Goal: Task Accomplishment & Management: Manage account settings

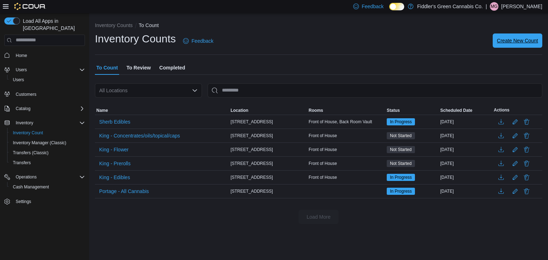
click at [520, 39] on span "Create New Count" at bounding box center [517, 40] width 41 height 7
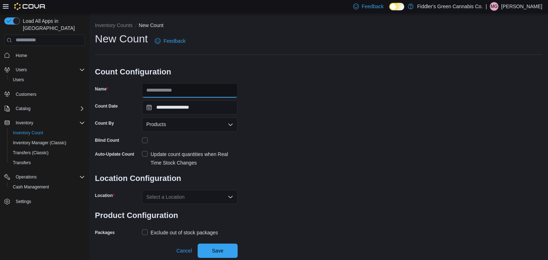
click at [207, 88] on input "Name" at bounding box center [190, 90] width 96 height 14
type input "**********"
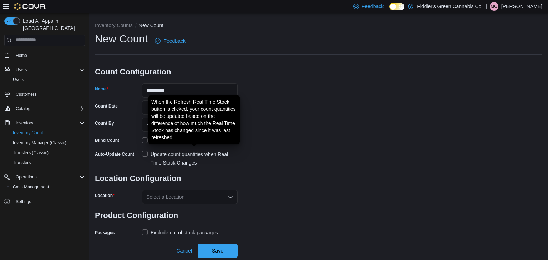
click at [203, 159] on div "Update count quantities when Real Time Stock Changes" at bounding box center [194, 158] width 87 height 17
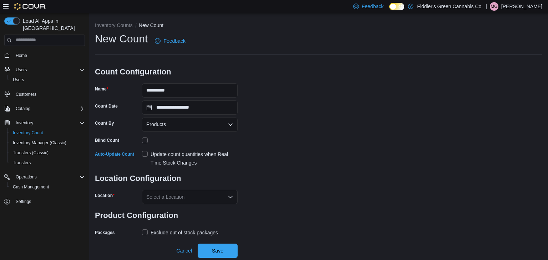
click at [216, 199] on div "Select a Location" at bounding box center [190, 197] width 96 height 14
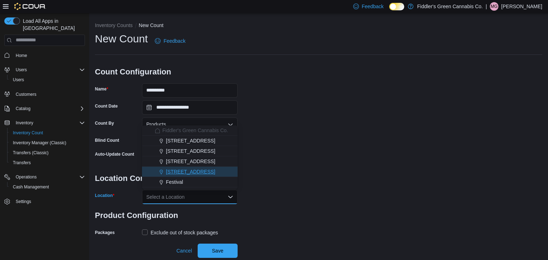
click at [188, 176] on button "[STREET_ADDRESS]" at bounding box center [190, 172] width 96 height 10
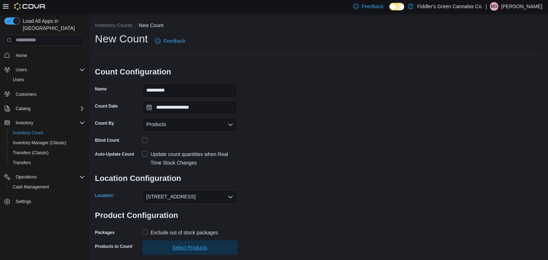
click at [210, 248] on span "Select Products" at bounding box center [189, 248] width 87 height 14
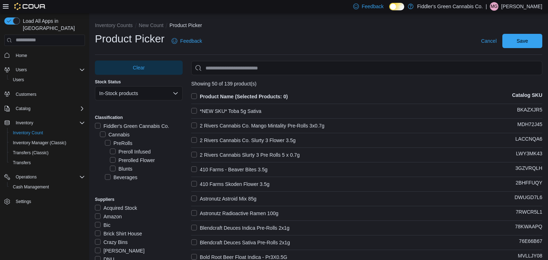
click at [178, 149] on div "Preroll Infused" at bounding box center [146, 152] width 73 height 9
click at [117, 170] on label "Vapes" at bounding box center [116, 172] width 22 height 9
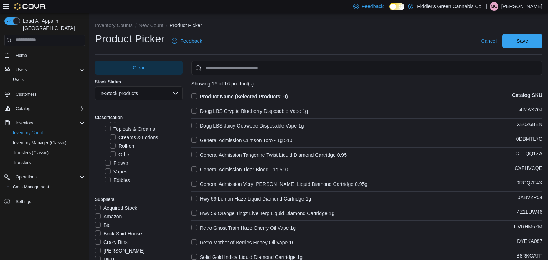
click at [167, 168] on div "Vapes" at bounding box center [144, 172] width 78 height 9
click at [195, 96] on label "Product Name (Selected Products: 0)" at bounding box center [239, 96] width 97 height 9
click at [520, 45] on span "Save" at bounding box center [522, 41] width 31 height 14
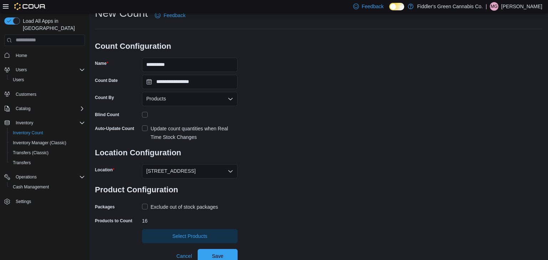
scroll to position [29, 0]
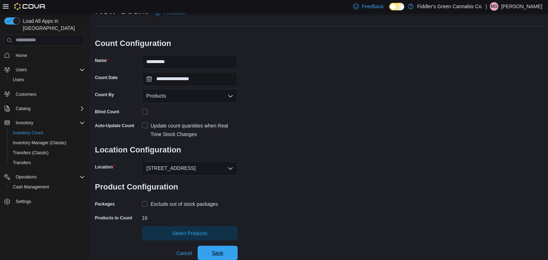
click at [220, 255] on span "Save" at bounding box center [217, 253] width 11 height 7
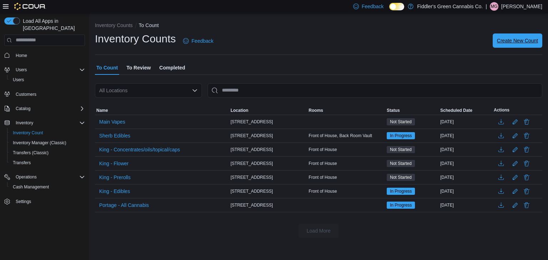
click at [504, 42] on span "Create New Count" at bounding box center [517, 40] width 41 height 7
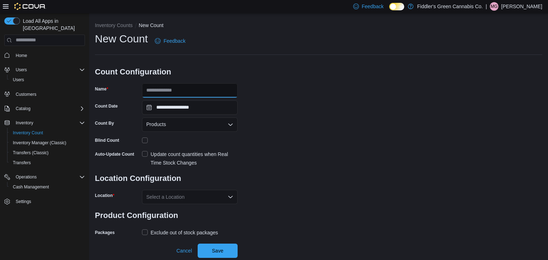
click at [179, 90] on input "Name" at bounding box center [190, 90] width 96 height 14
type input "**********"
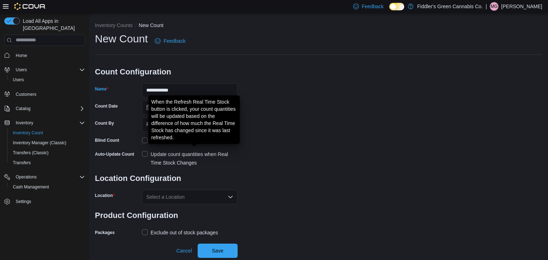
click at [214, 157] on div "Update count quantities when Real Time Stock Changes" at bounding box center [194, 158] width 87 height 17
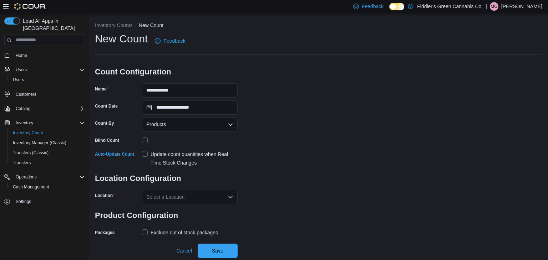
click at [226, 201] on div "Select a Location" at bounding box center [190, 197] width 96 height 14
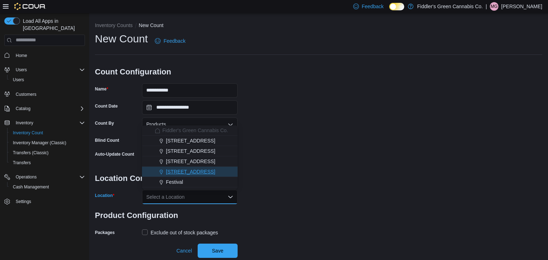
click at [200, 175] on span "[STREET_ADDRESS]" at bounding box center [190, 171] width 49 height 7
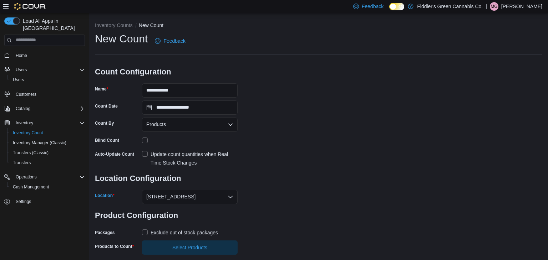
click at [205, 248] on span "Select Products" at bounding box center [189, 247] width 35 height 7
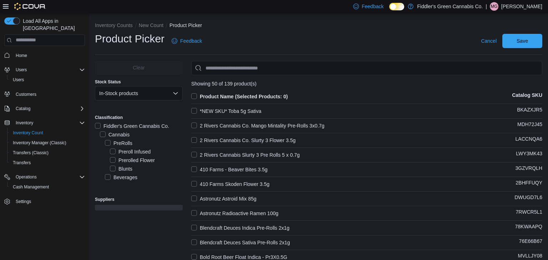
click at [167, 141] on div "PreRolls" at bounding box center [144, 143] width 78 height 9
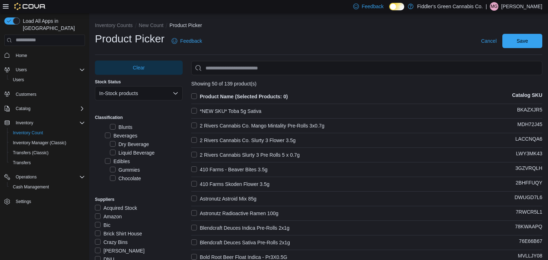
scroll to position [43, 0]
click at [129, 161] on label "Edibles" at bounding box center [117, 160] width 25 height 9
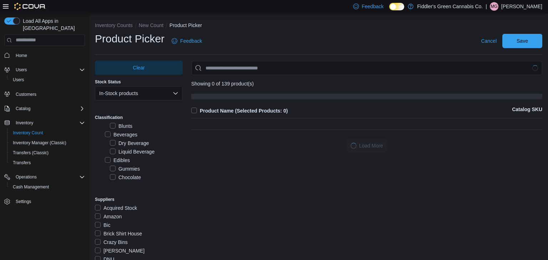
click at [162, 160] on div "Edibles" at bounding box center [144, 160] width 78 height 9
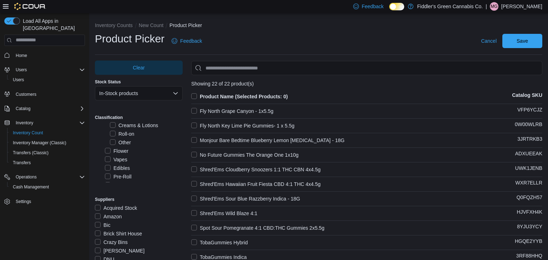
scroll to position [157, 0]
click at [126, 166] on label "Edibles" at bounding box center [117, 166] width 25 height 9
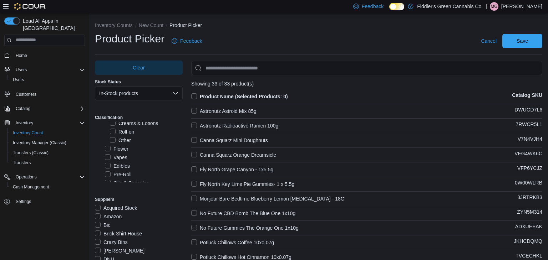
click at [196, 97] on label "Product Name (Selected Products: 0)" at bounding box center [239, 96] width 97 height 9
click at [520, 40] on span "Save" at bounding box center [522, 40] width 11 height 7
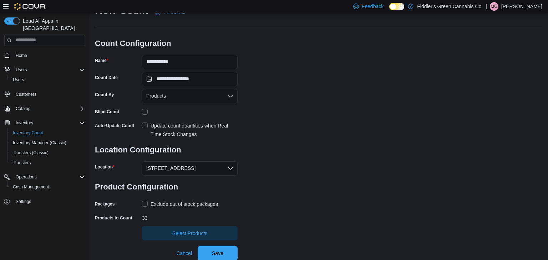
scroll to position [29, 0]
click at [224, 256] on span "Save" at bounding box center [217, 253] width 31 height 14
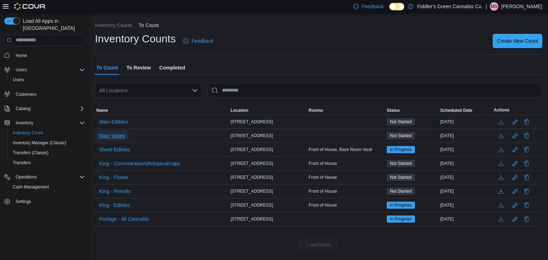
click at [118, 136] on span "Main Vapes" at bounding box center [112, 135] width 26 height 7
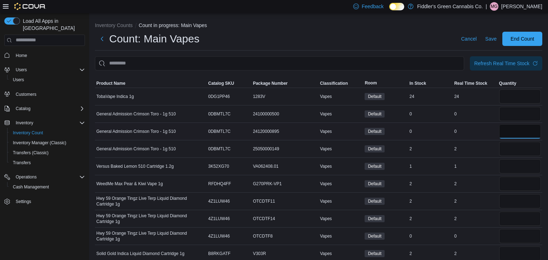
click at [511, 136] on input "number" at bounding box center [520, 132] width 42 height 14
type input "*"
click at [514, 116] on input "number" at bounding box center [520, 114] width 42 height 14
type input "*"
click at [510, 235] on input "number" at bounding box center [520, 236] width 42 height 14
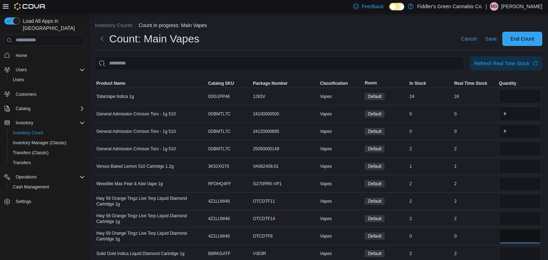
type input "*"
click at [481, 222] on div "2" at bounding box center [475, 219] width 45 height 9
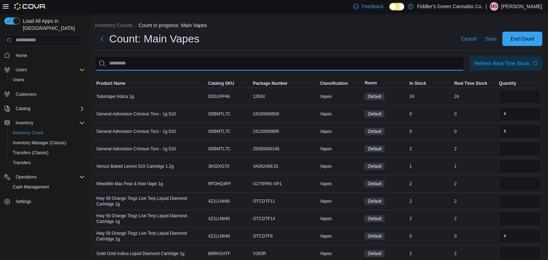
click at [312, 64] on input "This is a search bar. After typing your query, hit enter to filter the results …" at bounding box center [279, 63] width 369 height 14
type input "***"
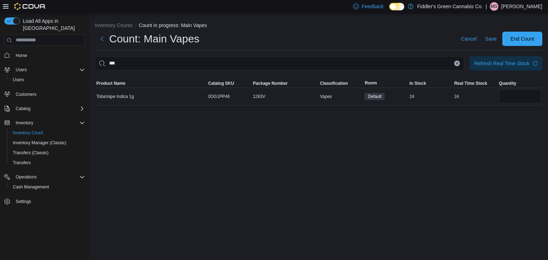
click at [305, 165] on div "Inventory Counts Count in progress: Main Vapes Count: Main Vapes Cancel Save En…" at bounding box center [318, 137] width 459 height 248
click at [508, 98] on input "number" at bounding box center [520, 97] width 42 height 14
type input "**"
click at [494, 127] on div "Inventory Counts Count in progress: Main Vapes Count: Main Vapes Cancel Save En…" at bounding box center [318, 137] width 459 height 248
click at [459, 65] on input "***" at bounding box center [279, 63] width 369 height 14
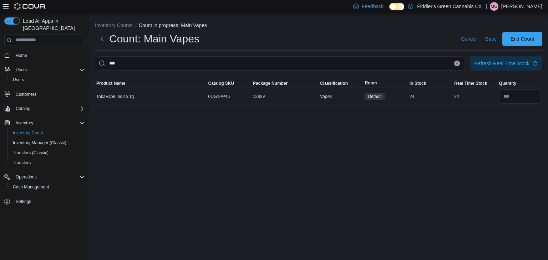
click at [458, 65] on button "Clear input" at bounding box center [457, 64] width 6 height 6
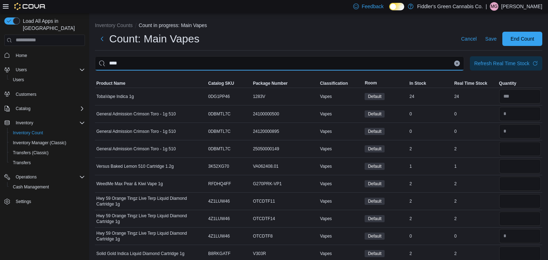
type input "****"
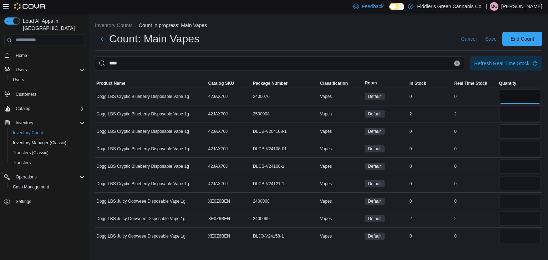
click at [529, 99] on input "number" at bounding box center [520, 97] width 42 height 14
type input "*"
click at [515, 132] on input "number" at bounding box center [520, 132] width 42 height 14
type input "*"
click at [510, 149] on input "number" at bounding box center [520, 149] width 42 height 14
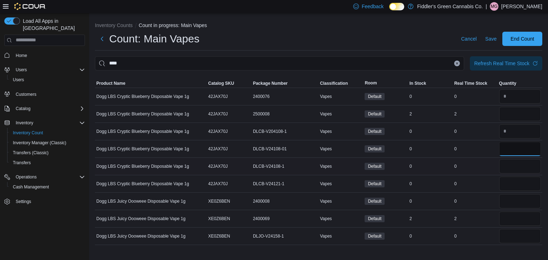
type input "*"
click at [506, 166] on input "number" at bounding box center [520, 166] width 42 height 14
type input "*"
click at [504, 189] on input "number" at bounding box center [520, 184] width 42 height 14
type input "*"
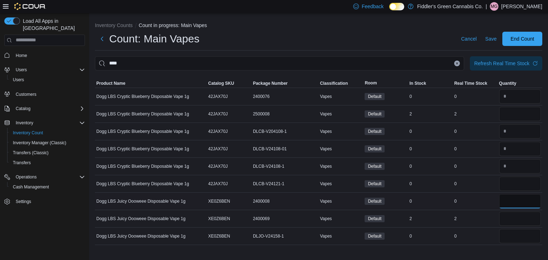
click at [506, 204] on input "number" at bounding box center [520, 201] width 42 height 14
type input "*"
click at [503, 240] on input "number" at bounding box center [520, 236] width 42 height 14
type input "*"
click at [485, 236] on div "0" at bounding box center [475, 236] width 45 height 9
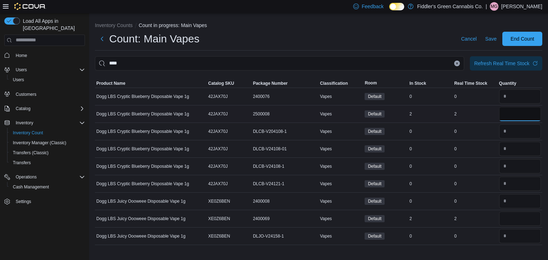
click at [511, 114] on input "number" at bounding box center [520, 114] width 42 height 14
type input "*"
click at [478, 163] on div "0" at bounding box center [475, 166] width 45 height 9
click at [509, 215] on input "number" at bounding box center [520, 219] width 42 height 14
type input "*"
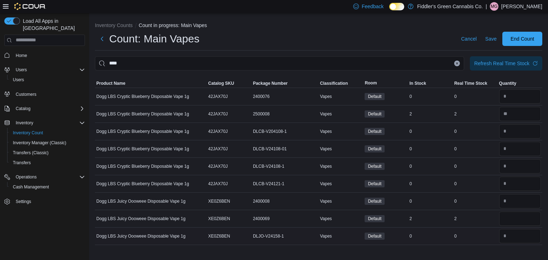
click at [478, 242] on td "Real Time Stock 0" at bounding box center [475, 236] width 45 height 17
click at [456, 64] on icon "Clear input" at bounding box center [457, 63] width 3 height 3
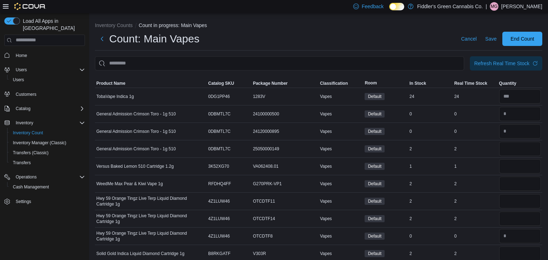
click at [399, 39] on div "Count: Main Vapes Cancel Save End Count" at bounding box center [318, 39] width 447 height 14
click at [283, 61] on input "This is a search bar. After typing your query, hit enter to filter the results …" at bounding box center [279, 63] width 369 height 14
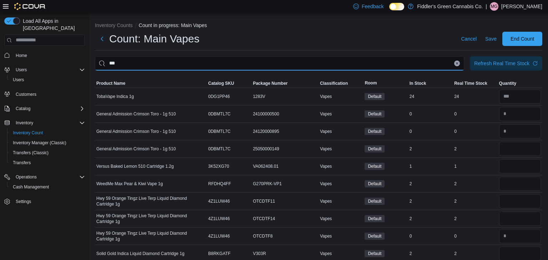
type input "***"
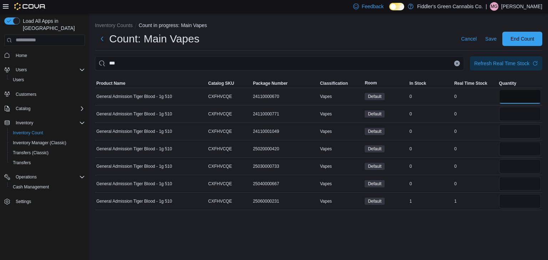
click at [508, 103] on input "number" at bounding box center [520, 97] width 42 height 14
type input "*"
click at [511, 114] on input "number" at bounding box center [520, 114] width 42 height 14
type input "*"
click at [506, 131] on input "number" at bounding box center [520, 132] width 42 height 14
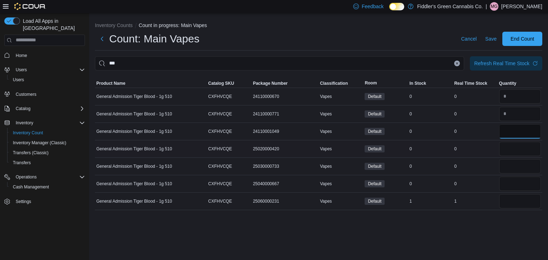
type input "*"
click at [505, 148] on input "number" at bounding box center [520, 149] width 42 height 14
type input "*"
click at [506, 164] on input "number" at bounding box center [520, 166] width 42 height 14
type input "*"
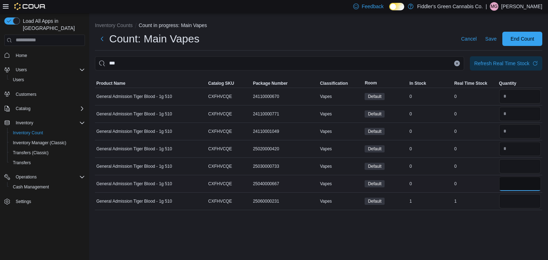
click at [509, 186] on input "number" at bounding box center [520, 184] width 42 height 14
type input "*"
click at [510, 203] on input "number" at bounding box center [520, 201] width 42 height 14
type input "*"
click at [448, 227] on div "Inventory Counts Count in progress: Main Vapes Count: Main Vapes Cancel Save En…" at bounding box center [318, 137] width 459 height 248
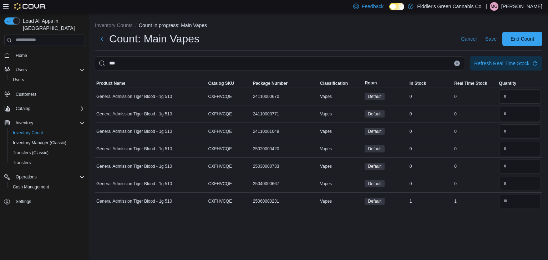
click at [456, 64] on icon "Clear input" at bounding box center [457, 63] width 2 height 2
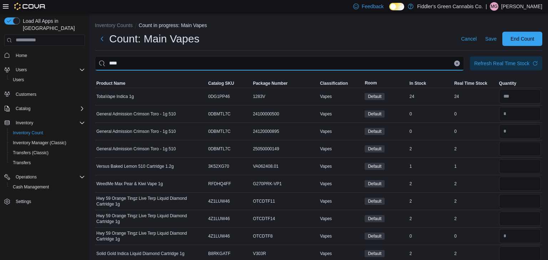
type input "****"
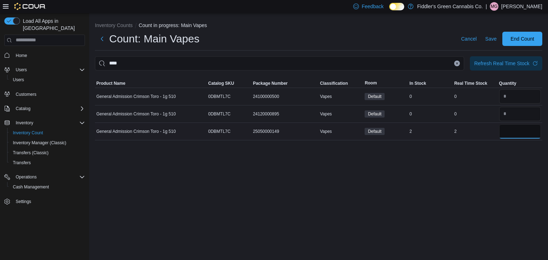
click at [513, 133] on input "number" at bounding box center [520, 132] width 42 height 14
type input "*"
click at [464, 201] on div "Inventory Counts Count in progress: Main Vapes Count: Main Vapes Cancel Save En…" at bounding box center [318, 137] width 459 height 248
click at [457, 63] on icon "Clear input" at bounding box center [457, 63] width 3 height 3
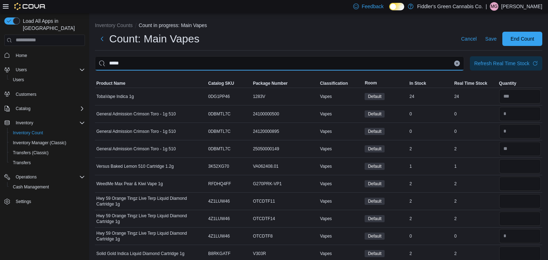
type input "*****"
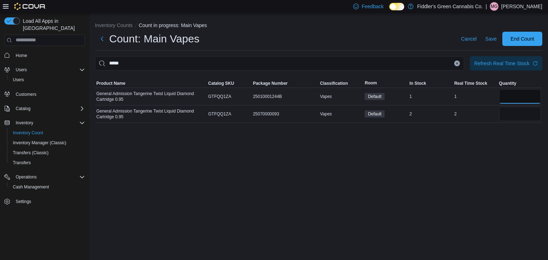
click at [504, 95] on input "number" at bounding box center [520, 97] width 42 height 14
type input "*"
click at [514, 119] on input "number" at bounding box center [520, 114] width 42 height 14
type input "*"
click at [494, 143] on div "Inventory Counts Count in progress: Main Vapes Count: Main Vapes Cancel Save En…" at bounding box center [318, 137] width 459 height 248
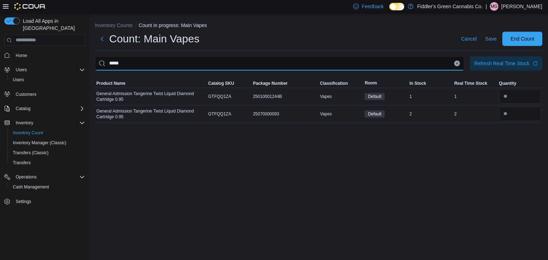
click at [454, 66] on input "*****" at bounding box center [279, 63] width 369 height 14
click at [456, 66] on button "Clear input" at bounding box center [457, 64] width 6 height 6
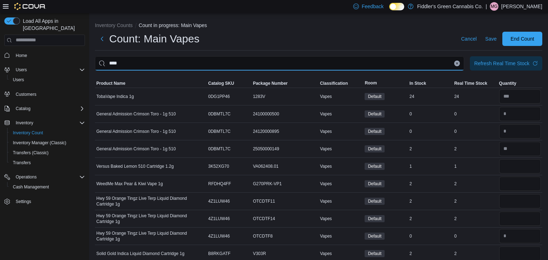
type input "****"
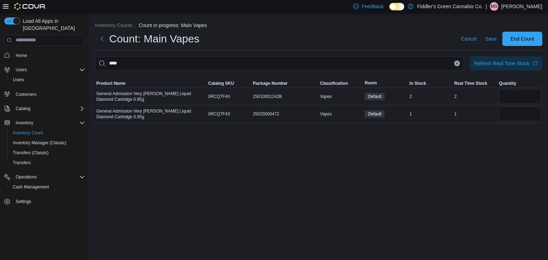
click at [388, 165] on div "Inventory Counts Count in progress: Main Vapes Count: Main Vapes Cancel Save En…" at bounding box center [318, 137] width 459 height 248
click at [512, 118] on input "number" at bounding box center [520, 114] width 42 height 14
type input "*"
click at [488, 154] on div "Inventory Counts Count in progress: Main Vapes Count: Main Vapes Cancel Save En…" at bounding box center [318, 137] width 459 height 248
click at [508, 96] on input "number" at bounding box center [520, 97] width 42 height 14
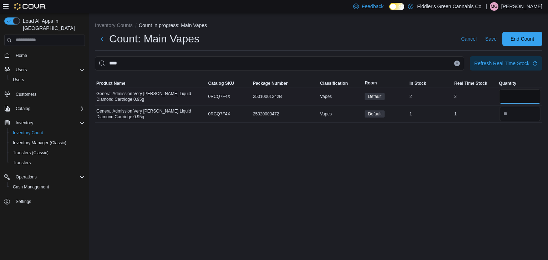
type input "*"
click at [441, 129] on div "Inventory Counts Count in progress: Main Vapes Count: Main Vapes Cancel Save En…" at bounding box center [318, 137] width 459 height 248
click at [457, 63] on icon "Clear input" at bounding box center [457, 63] width 2 height 2
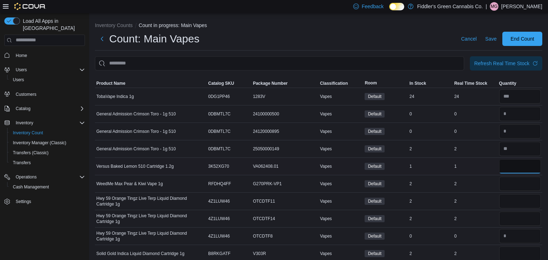
click at [513, 166] on input "number" at bounding box center [520, 166] width 42 height 14
type input "*"
click at [496, 185] on div "2" at bounding box center [475, 184] width 45 height 9
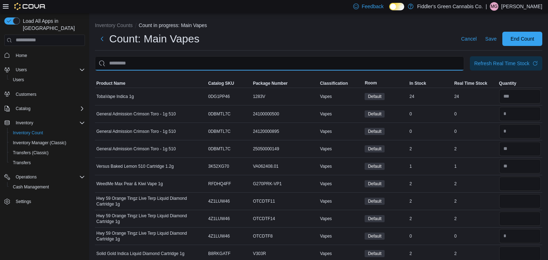
click at [366, 66] on input "This is a search bar. After typing your query, hit enter to filter the results …" at bounding box center [279, 63] width 369 height 14
type input "*****"
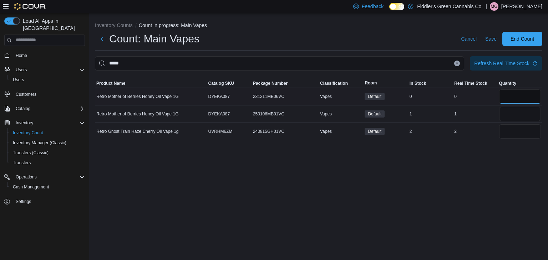
click at [505, 95] on input "number" at bounding box center [520, 97] width 42 height 14
type input "*"
click at [488, 149] on div "Inventory Counts Count in progress: Main Vapes Count: Main Vapes Cancel Save En…" at bounding box center [318, 137] width 459 height 248
click at [513, 120] on input "number" at bounding box center [520, 114] width 42 height 14
type input "*"
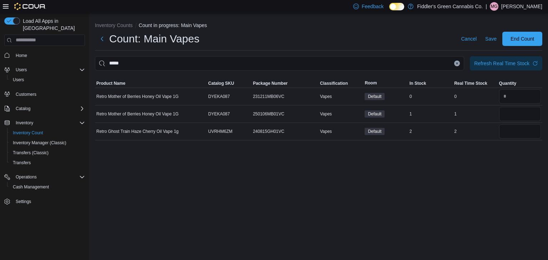
click at [459, 181] on div "Inventory Counts Count in progress: Main Vapes Count: Main Vapes Cancel Save En…" at bounding box center [318, 137] width 459 height 248
click at [521, 131] on input "number" at bounding box center [520, 132] width 42 height 14
type input "*"
click at [449, 191] on div "Inventory Counts Count in progress: Main Vapes Count: Main Vapes Cancel Save En…" at bounding box center [318, 137] width 459 height 248
click at [457, 63] on icon "Clear input" at bounding box center [457, 63] width 2 height 2
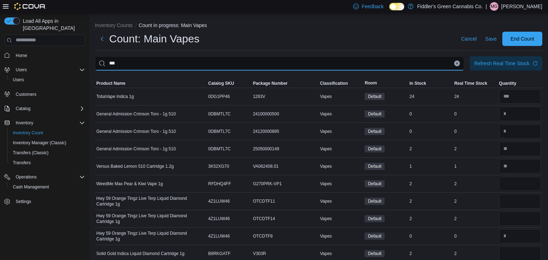
type input "***"
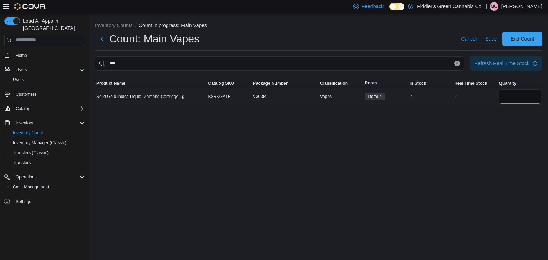
click at [510, 96] on input "number" at bounding box center [520, 97] width 42 height 14
type input "*"
click at [454, 150] on div "Inventory Counts Count in progress: Main Vapes Count: Main Vapes Cancel Save En…" at bounding box center [318, 137] width 459 height 248
click at [457, 64] on icon "Clear input" at bounding box center [457, 63] width 3 height 3
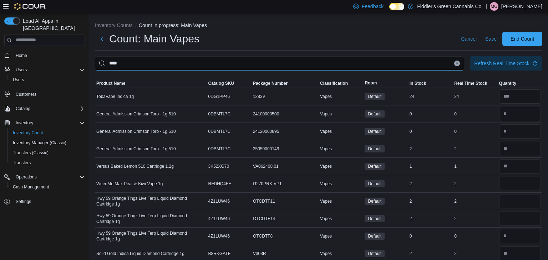
type input "****"
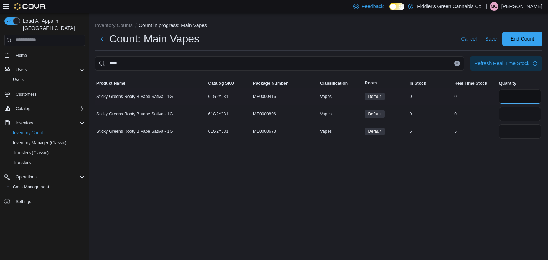
click at [510, 100] on input "number" at bounding box center [520, 97] width 42 height 14
type input "*"
click at [510, 113] on input "number" at bounding box center [520, 114] width 42 height 14
type input "*"
click at [476, 192] on div "Inventory Counts Count in progress: Main Vapes Count: Main Vapes Cancel Save En…" at bounding box center [318, 137] width 459 height 248
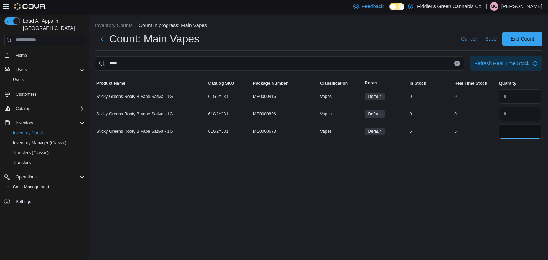
click at [523, 136] on input "number" at bounding box center [520, 132] width 42 height 14
type input "*"
click at [463, 202] on div "Inventory Counts Count in progress: Main Vapes Count: Main Vapes Cancel Save En…" at bounding box center [318, 137] width 459 height 248
click at [421, 34] on div "Count: Main Vapes Cancel Save End Count" at bounding box center [318, 39] width 447 height 14
click at [456, 63] on icon "Clear input" at bounding box center [457, 63] width 3 height 3
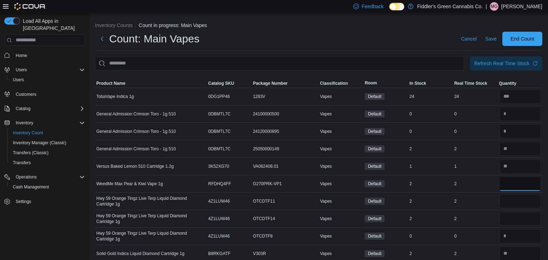
click at [526, 186] on input "number" at bounding box center [520, 184] width 42 height 14
type input "*"
click at [480, 205] on div "2" at bounding box center [475, 201] width 45 height 9
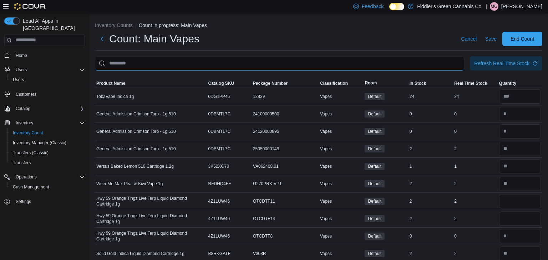
click at [393, 68] on input "This is a search bar. After typing your query, hit enter to filter the results …" at bounding box center [279, 63] width 369 height 14
type input "***"
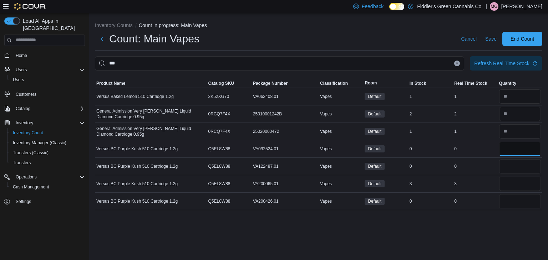
click at [508, 147] on input "number" at bounding box center [520, 149] width 42 height 14
type input "*"
click at [506, 167] on input "number" at bounding box center [520, 166] width 42 height 14
type input "*"
click at [520, 207] on input "number" at bounding box center [520, 201] width 42 height 14
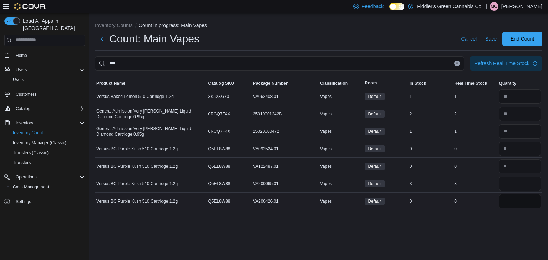
type input "*"
click at [503, 216] on div "Inventory Counts Count in progress: Main Vapes Count: Main Vapes Cancel Save En…" at bounding box center [318, 137] width 459 height 248
click at [511, 190] on input "number" at bounding box center [520, 184] width 42 height 14
type input "*"
click at [449, 238] on div "Inventory Counts Count in progress: Main Vapes Count: Main Vapes Cancel Save En…" at bounding box center [318, 137] width 459 height 248
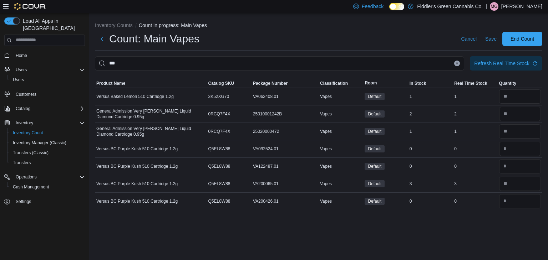
click at [457, 64] on icon "Clear input" at bounding box center [457, 63] width 2 height 2
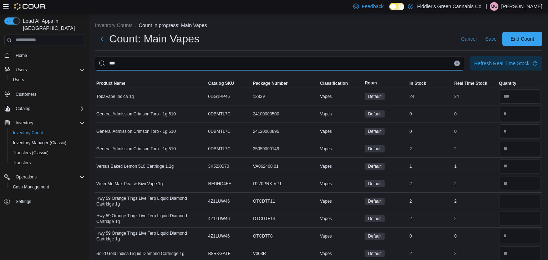
type input "***"
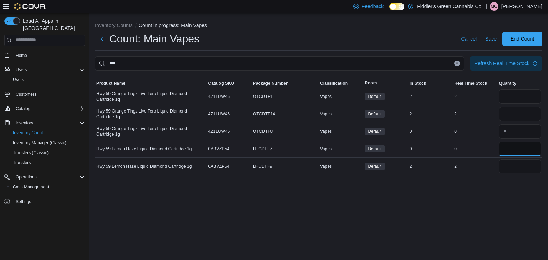
click at [513, 152] on input "number" at bounding box center [520, 149] width 42 height 14
type input "*"
click at [452, 195] on div "Inventory Counts Count in progress: Main Vapes Count: Main Vapes Cancel Save En…" at bounding box center [318, 137] width 459 height 248
click at [513, 170] on input "number" at bounding box center [520, 166] width 42 height 14
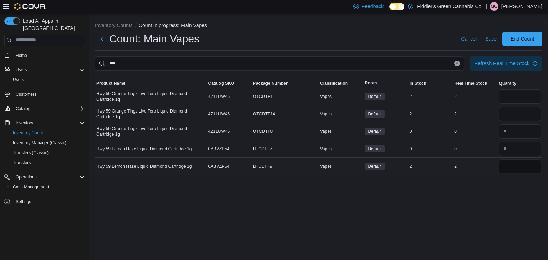
type input "*"
click at [488, 198] on div "Inventory Counts Count in progress: Main Vapes Count: Main Vapes Cancel Save En…" at bounding box center [318, 137] width 459 height 248
click at [476, 202] on div "Inventory Counts Count in progress: Main Vapes Count: Main Vapes Cancel Save En…" at bounding box center [318, 137] width 459 height 248
click at [520, 114] on input "number" at bounding box center [520, 114] width 42 height 14
type input "*"
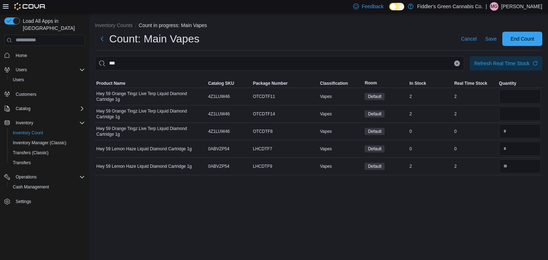
click at [475, 200] on div "Inventory Counts Count in progress: Main Vapes Count: Main Vapes Cancel Save En…" at bounding box center [318, 137] width 459 height 248
click at [514, 100] on input "number" at bounding box center [520, 97] width 42 height 14
type input "*"
click at [431, 195] on div "Inventory Counts Count in progress: Main Vapes Count: Main Vapes Cancel Save En…" at bounding box center [318, 137] width 459 height 248
click at [457, 63] on icon "Clear input" at bounding box center [457, 63] width 3 height 3
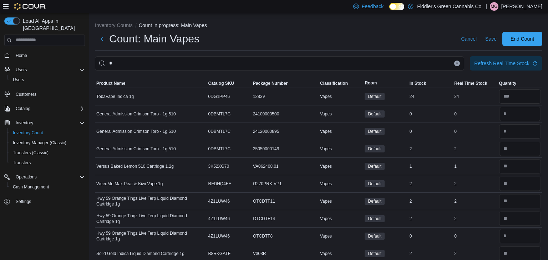
click at [419, 46] on div "Count: Main Vapes Cancel Save End Count" at bounding box center [318, 41] width 447 height 19
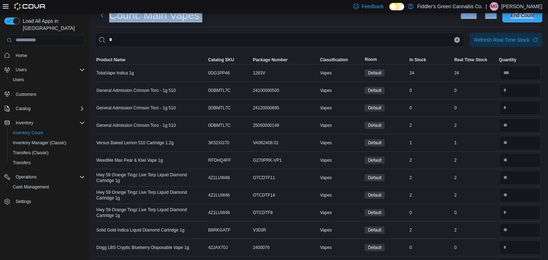
scroll to position [8, 0]
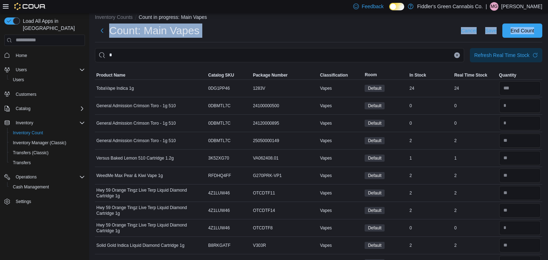
click at [333, 31] on div "Count: Main Vapes Cancel Save End Count" at bounding box center [318, 31] width 447 height 14
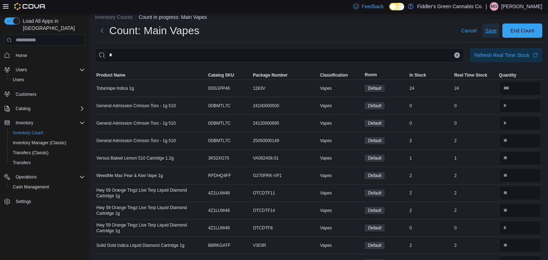
click at [490, 32] on span "Save" at bounding box center [490, 30] width 11 height 7
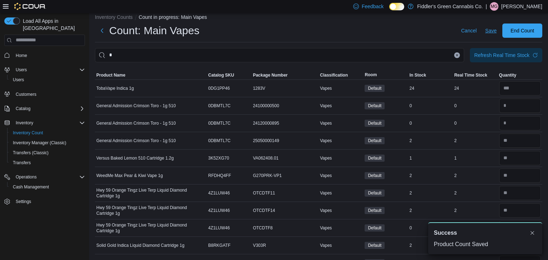
scroll to position [0, 0]
click at [520, 32] on span "End Count" at bounding box center [523, 30] width 24 height 7
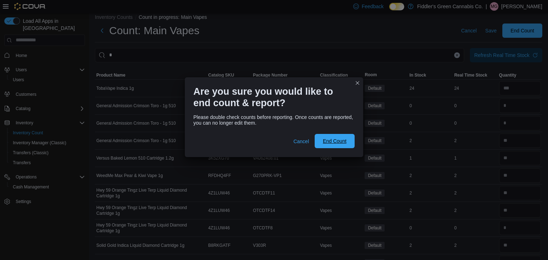
click at [338, 142] on span "End Count" at bounding box center [335, 141] width 24 height 7
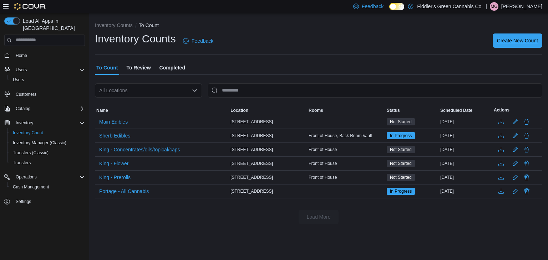
click at [505, 41] on span "Create New Count" at bounding box center [517, 40] width 41 height 7
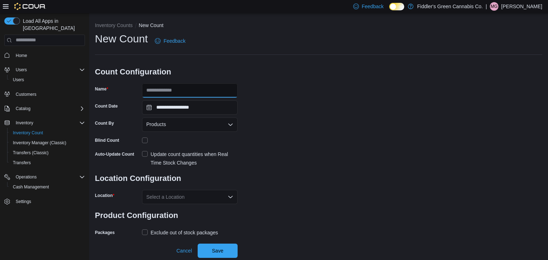
click at [215, 90] on input "Name" at bounding box center [190, 90] width 96 height 14
type input "**********"
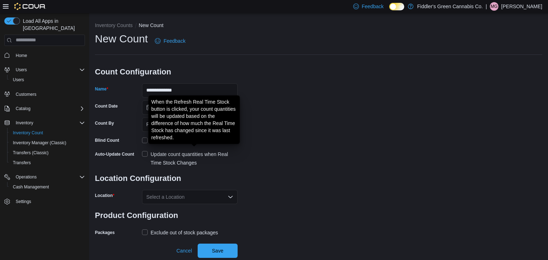
click at [199, 156] on div "Update count quantities when Real Time Stock Changes" at bounding box center [194, 158] width 87 height 17
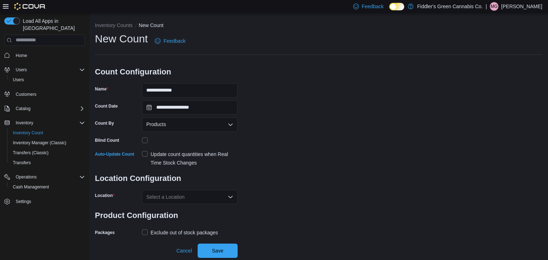
click at [198, 197] on div "Select a Location" at bounding box center [190, 197] width 96 height 14
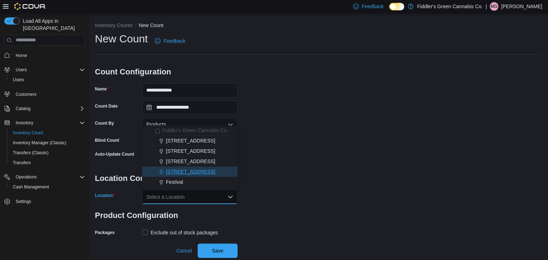
click at [200, 176] on button "[STREET_ADDRESS]" at bounding box center [190, 172] width 96 height 10
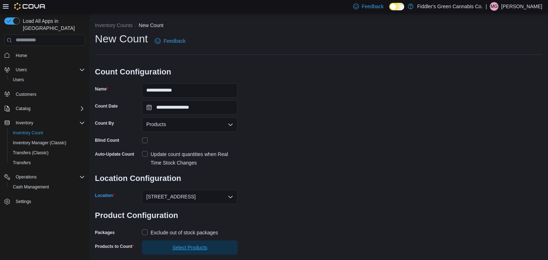
click at [188, 249] on span "Select Products" at bounding box center [189, 247] width 35 height 7
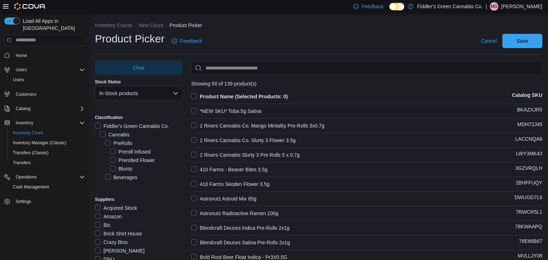
click at [133, 146] on div "PreRolls" at bounding box center [144, 143] width 78 height 9
click at [126, 145] on label "PreRolls" at bounding box center [118, 143] width 27 height 9
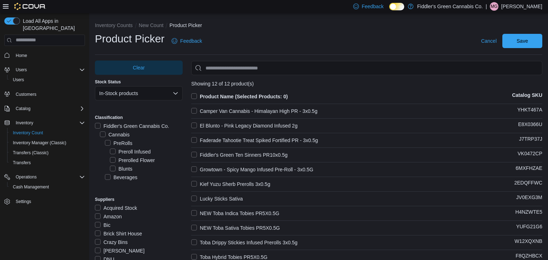
click at [175, 156] on div "Preroll Infused" at bounding box center [146, 152] width 73 height 9
click at [125, 162] on label "Pre-Roll" at bounding box center [118, 160] width 27 height 9
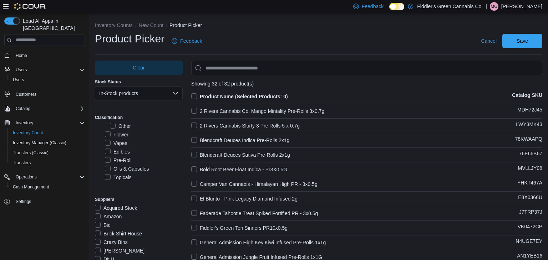
click at [192, 96] on label "Product Name (Selected Products: 0)" at bounding box center [239, 96] width 97 height 9
click at [527, 42] on span "Save" at bounding box center [522, 40] width 11 height 7
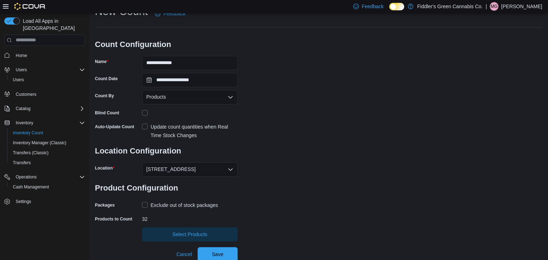
scroll to position [29, 0]
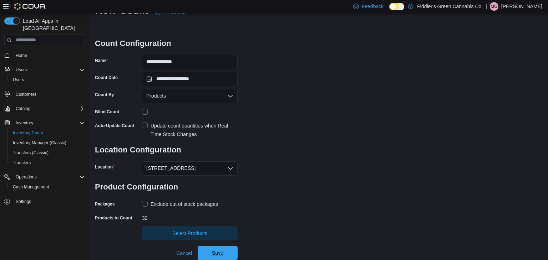
click at [217, 255] on span "Save" at bounding box center [217, 253] width 11 height 7
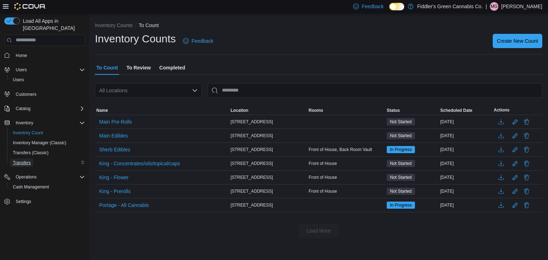
click at [30, 160] on span "Transfers" at bounding box center [22, 163] width 18 height 6
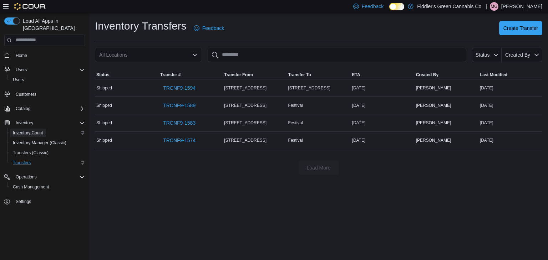
click at [29, 130] on span "Inventory Count" at bounding box center [28, 133] width 30 height 6
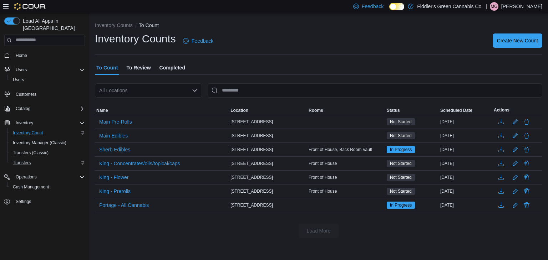
click at [520, 45] on span "Create New Count" at bounding box center [517, 41] width 41 height 14
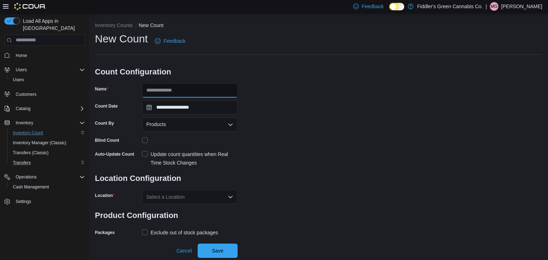
click at [209, 88] on input "Name" at bounding box center [190, 90] width 96 height 14
type input "**********"
click at [208, 157] on div "Update count quantities when Real Time Stock Changes" at bounding box center [194, 158] width 87 height 17
click at [199, 199] on div "Select a Location" at bounding box center [190, 197] width 96 height 14
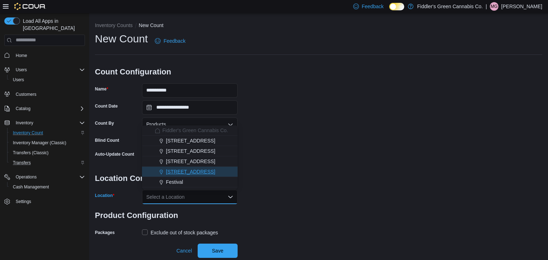
click at [196, 175] on span "[STREET_ADDRESS]" at bounding box center [190, 171] width 49 height 7
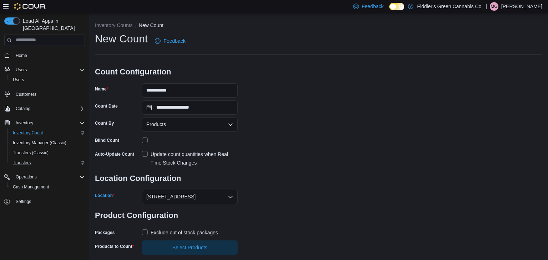
click at [194, 249] on span "Select Products" at bounding box center [189, 247] width 35 height 7
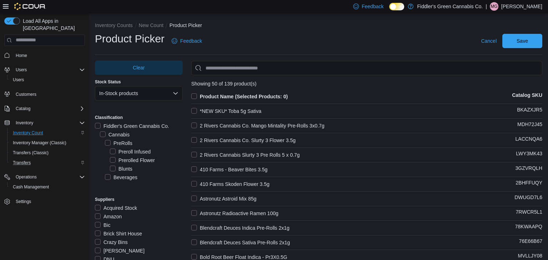
click at [126, 136] on label "Cannabis" at bounding box center [115, 135] width 30 height 9
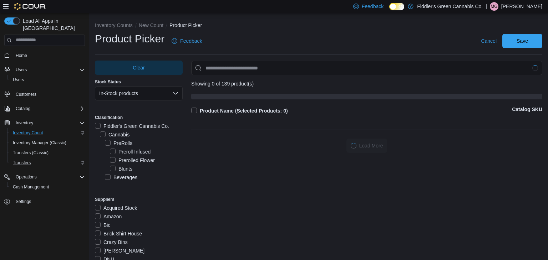
click at [126, 136] on label "Cannabis" at bounding box center [115, 135] width 30 height 9
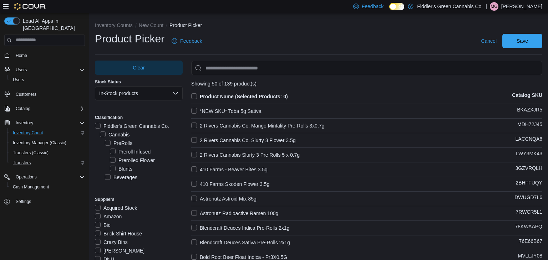
click at [172, 146] on div "PreRolls" at bounding box center [144, 143] width 78 height 9
click at [121, 165] on label "Flower" at bounding box center [117, 163] width 24 height 9
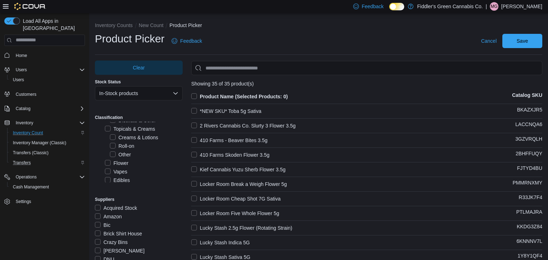
click at [121, 165] on label "Flower" at bounding box center [117, 163] width 24 height 9
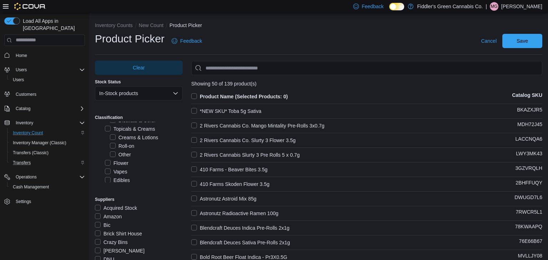
click at [121, 156] on label "Other" at bounding box center [120, 155] width 21 height 9
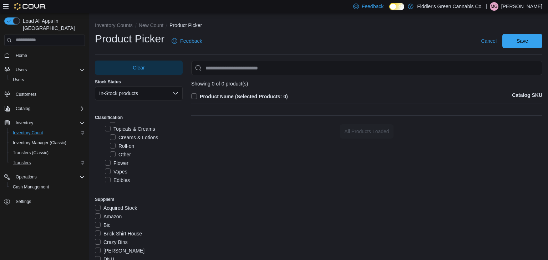
click at [121, 156] on label "Other" at bounding box center [120, 155] width 21 height 9
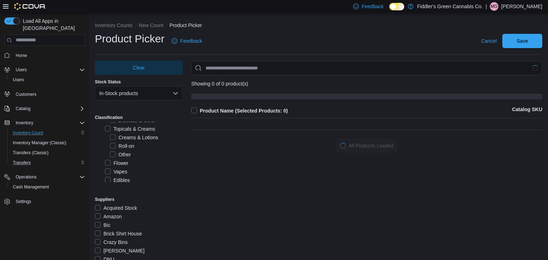
click at [126, 147] on label "Roll-on" at bounding box center [122, 146] width 24 height 9
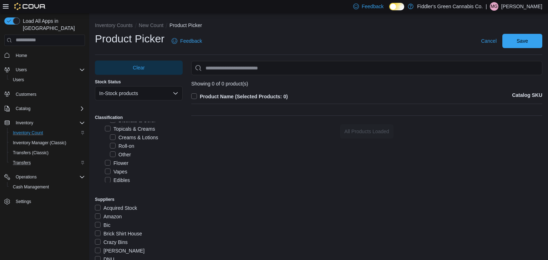
click at [126, 147] on label "Roll-on" at bounding box center [122, 146] width 24 height 9
click at [137, 131] on label "Topicals & Creams" at bounding box center [130, 129] width 50 height 9
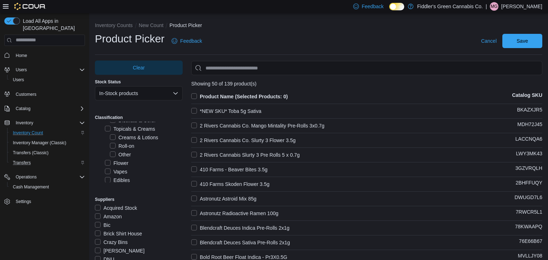
click at [122, 164] on label "Flower" at bounding box center [117, 163] width 24 height 9
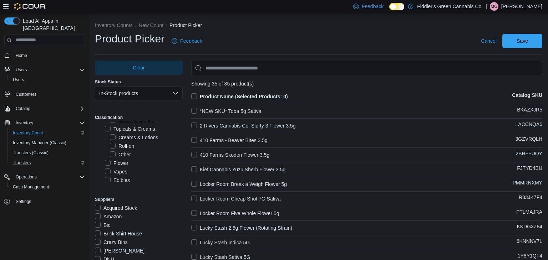
click at [195, 96] on label "Product Name (Selected Products: 0)" at bounding box center [239, 96] width 97 height 9
click at [180, 188] on div "Clear Stock Status In-Stock products Classification Fiddler's Green Cannabis Co…" at bounding box center [139, 168] width 88 height 214
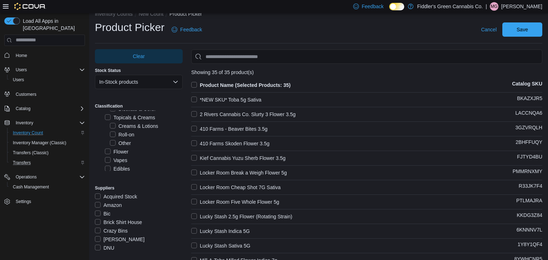
scroll to position [0, 0]
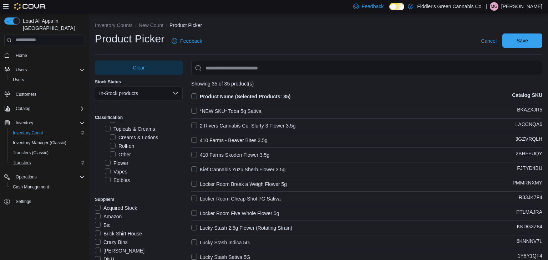
click at [522, 41] on span "Save" at bounding box center [522, 40] width 11 height 7
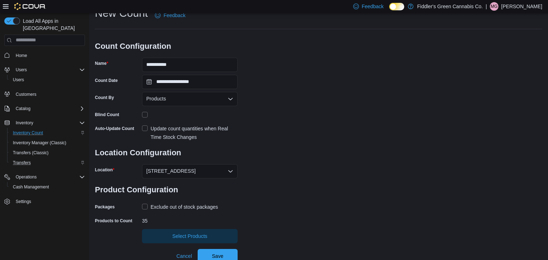
scroll to position [29, 0]
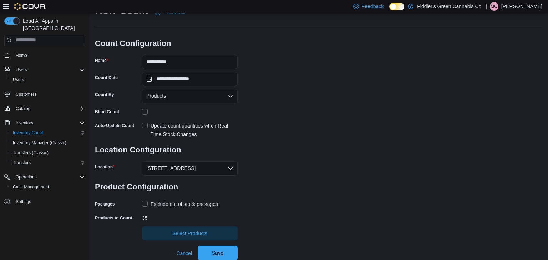
click at [220, 255] on span "Save" at bounding box center [217, 253] width 11 height 7
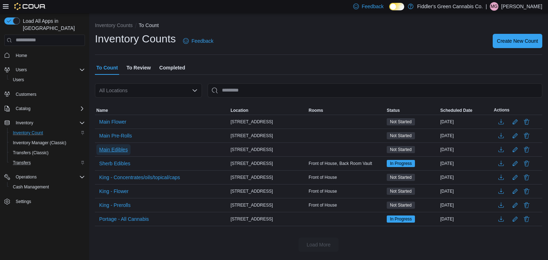
click at [122, 151] on span "Main Edibles" at bounding box center [113, 149] width 29 height 7
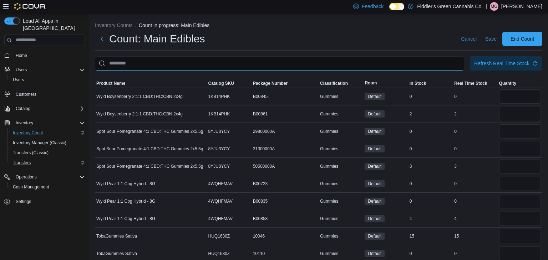
click at [295, 65] on input "This is a search bar. After typing your query, hit enter to filter the results …" at bounding box center [279, 63] width 369 height 14
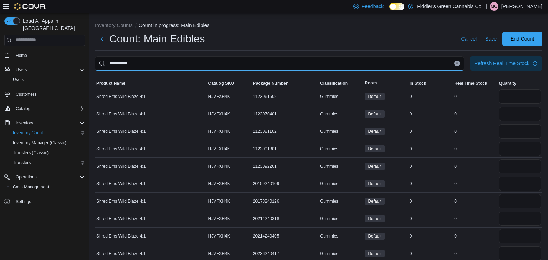
type input "**********"
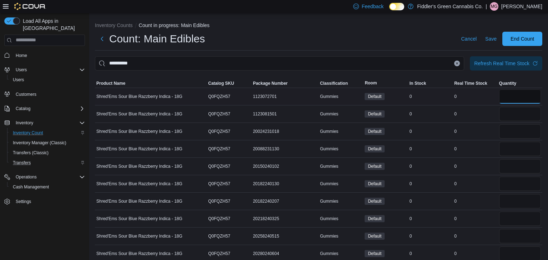
click at [518, 101] on input "number" at bounding box center [520, 97] width 42 height 14
type input "*"
click at [516, 113] on input "number" at bounding box center [520, 114] width 42 height 14
type input "*"
click at [514, 131] on input "number" at bounding box center [520, 132] width 42 height 14
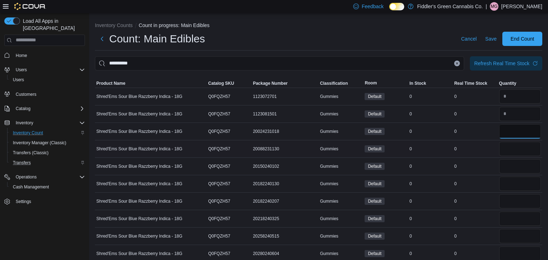
type input "*"
click at [514, 148] on input "number" at bounding box center [520, 149] width 42 height 14
type input "*"
click at [515, 164] on input "number" at bounding box center [520, 166] width 42 height 14
type input "*"
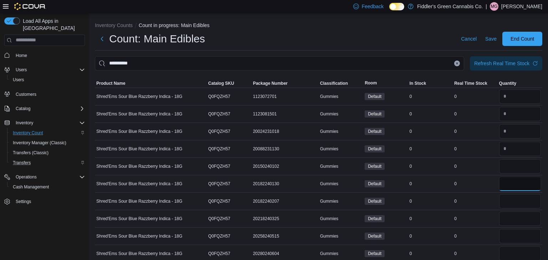
click at [514, 182] on input "number" at bounding box center [520, 184] width 42 height 14
type input "*"
click at [514, 199] on input "number" at bounding box center [520, 201] width 42 height 14
type input "*"
click at [514, 215] on input "number" at bounding box center [520, 219] width 42 height 14
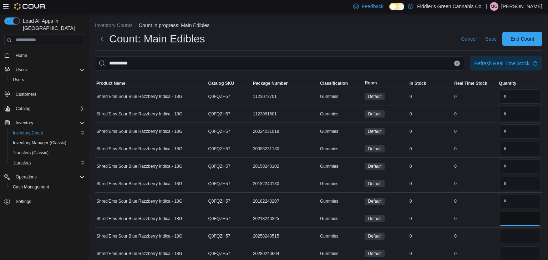
type input "*"
click at [514, 239] on input "number" at bounding box center [520, 236] width 42 height 14
type input "*"
click at [492, 230] on td "Real Time Stock 0" at bounding box center [475, 236] width 45 height 17
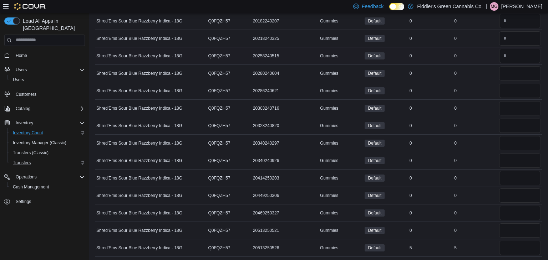
scroll to position [182, 0]
click at [520, 74] on input "number" at bounding box center [520, 72] width 42 height 14
type input "*"
click at [517, 87] on input "number" at bounding box center [520, 90] width 42 height 14
type input "*"
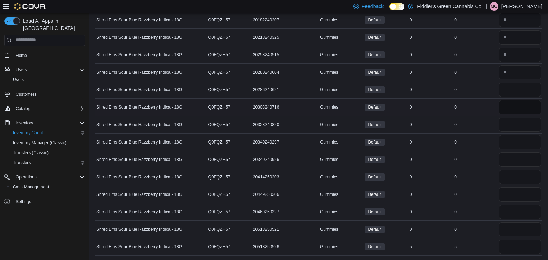
click at [513, 105] on input "number" at bounding box center [520, 107] width 42 height 14
type input "*"
click at [511, 122] on input "number" at bounding box center [520, 125] width 42 height 14
type input "*"
click at [514, 140] on input "number" at bounding box center [520, 142] width 42 height 14
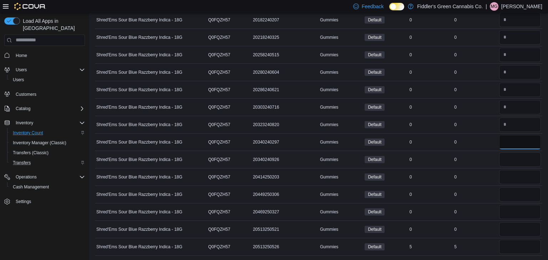
type input "*"
click at [512, 159] on input "number" at bounding box center [520, 160] width 42 height 14
type input "*"
click at [506, 174] on input "number" at bounding box center [520, 177] width 42 height 14
type input "*"
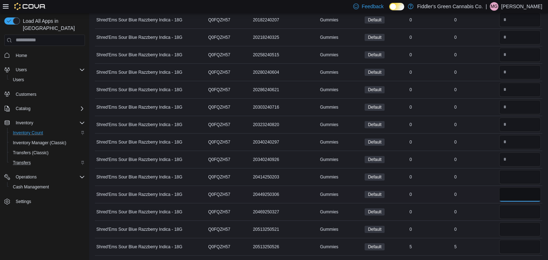
click at [503, 189] on input "number" at bounding box center [520, 195] width 42 height 14
type input "*"
click at [507, 205] on input "number" at bounding box center [520, 212] width 42 height 14
type input "*"
click at [512, 228] on input "number" at bounding box center [520, 230] width 42 height 14
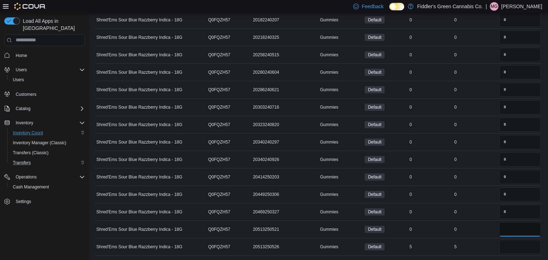
type input "*"
click at [491, 217] on td "Real Time Stock 0" at bounding box center [475, 211] width 45 height 17
click at [530, 248] on input "number" at bounding box center [520, 247] width 42 height 14
type input "*"
click at [479, 243] on div "5" at bounding box center [475, 247] width 45 height 9
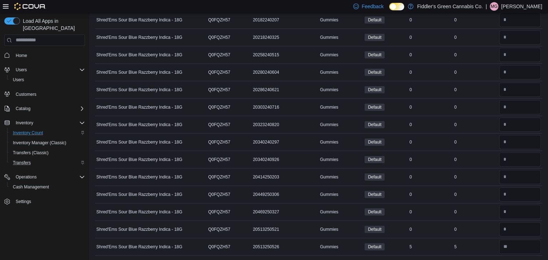
click at [481, 234] on td "Real Time Stock 0" at bounding box center [475, 229] width 45 height 17
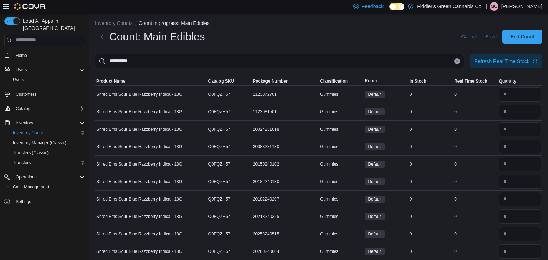
scroll to position [0, 0]
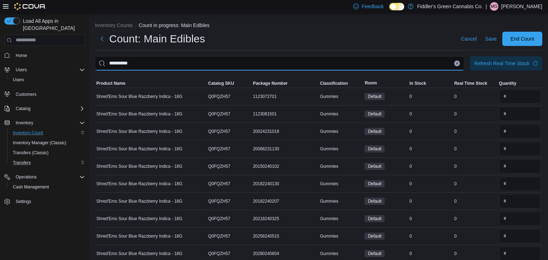
click at [402, 66] on input "**********" at bounding box center [279, 63] width 369 height 14
type input "*********"
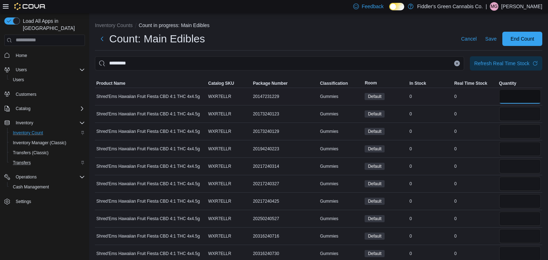
click at [513, 98] on input "number" at bounding box center [520, 97] width 42 height 14
type input "*"
click at [515, 120] on input "number" at bounding box center [520, 114] width 42 height 14
type input "*"
click at [513, 131] on input "number" at bounding box center [520, 132] width 42 height 14
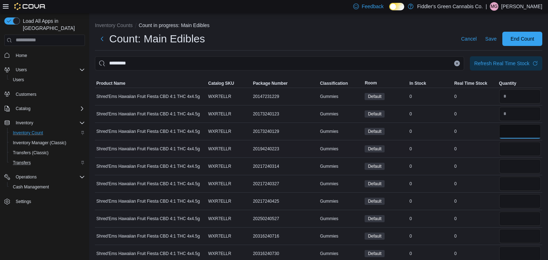
type input "*"
click at [513, 146] on input "number" at bounding box center [520, 149] width 42 height 14
type input "*"
click at [511, 169] on input "number" at bounding box center [520, 166] width 42 height 14
type input "*"
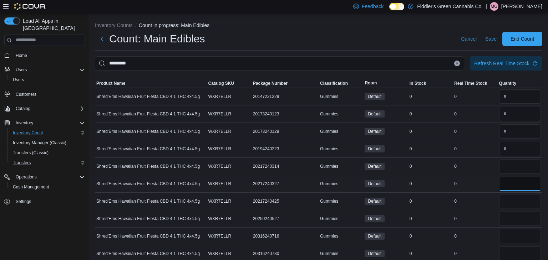
click at [511, 183] on input "number" at bounding box center [520, 184] width 42 height 14
type input "*"
click at [515, 202] on input "number" at bounding box center [520, 201] width 42 height 14
type input "*"
click at [517, 220] on input "number" at bounding box center [520, 219] width 42 height 14
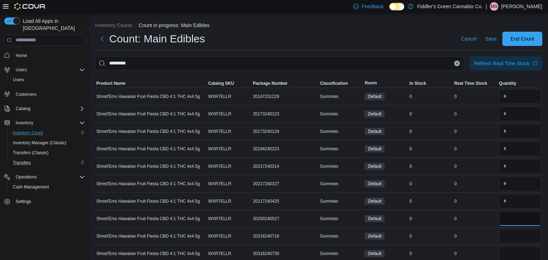
type input "*"
click at [514, 232] on input "number" at bounding box center [520, 236] width 42 height 14
type input "*"
click at [510, 252] on input "number" at bounding box center [520, 254] width 42 height 14
type input "*"
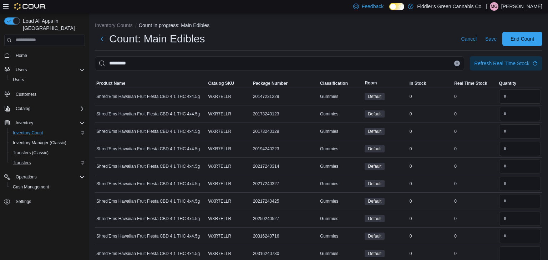
click at [456, 197] on div "0" at bounding box center [475, 201] width 45 height 9
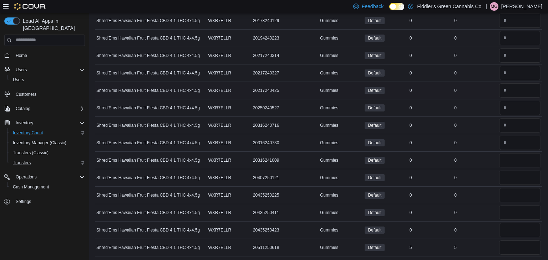
scroll to position [112, 0]
click at [512, 162] on input "number" at bounding box center [520, 159] width 42 height 14
type input "*"
click at [514, 177] on input "number" at bounding box center [520, 177] width 42 height 14
type input "*"
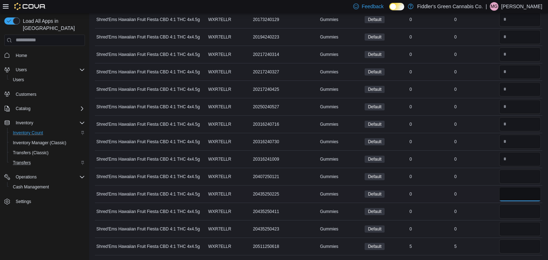
click at [512, 193] on input "number" at bounding box center [520, 194] width 42 height 14
type input "*"
click at [510, 208] on input "number" at bounding box center [520, 212] width 42 height 14
type input "*"
click at [510, 229] on input "number" at bounding box center [520, 229] width 42 height 14
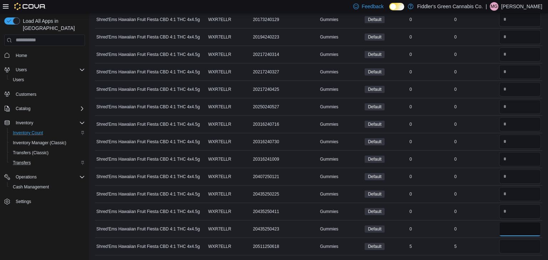
type input "*"
click at [491, 223] on td "Real Time Stock 0" at bounding box center [475, 228] width 45 height 17
click at [489, 225] on div "0" at bounding box center [475, 229] width 45 height 9
click at [511, 245] on input "number" at bounding box center [520, 247] width 42 height 14
type input "*"
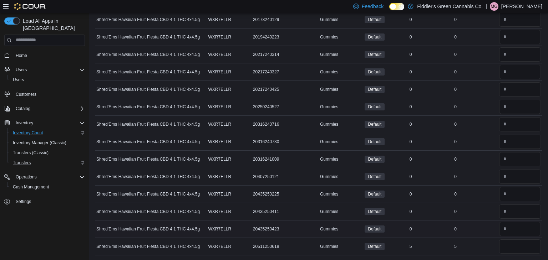
click at [480, 222] on td "Real Time Stock 0" at bounding box center [475, 228] width 45 height 17
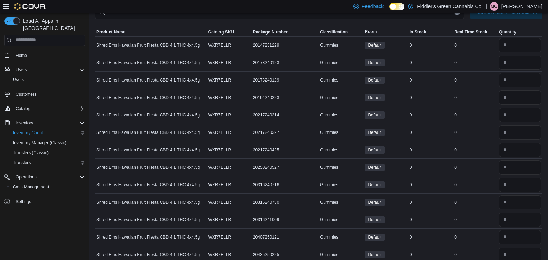
scroll to position [0, 0]
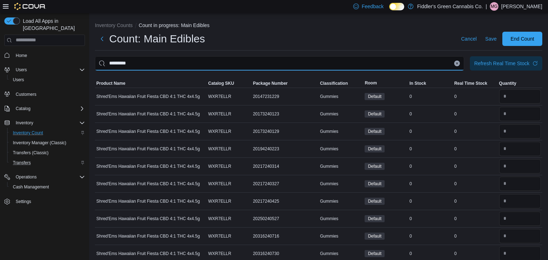
click at [355, 67] on input "*********" at bounding box center [279, 63] width 369 height 14
type input "*********"
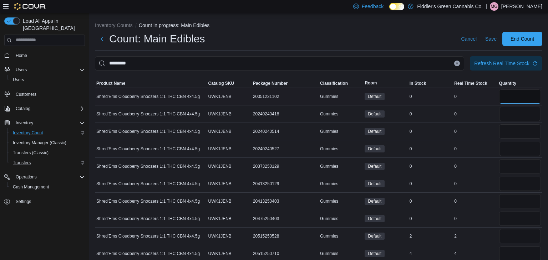
click at [527, 96] on input "number" at bounding box center [520, 97] width 42 height 14
type input "*"
click at [524, 115] on input "number" at bounding box center [520, 114] width 42 height 14
type input "*"
click at [519, 131] on input "number" at bounding box center [520, 132] width 42 height 14
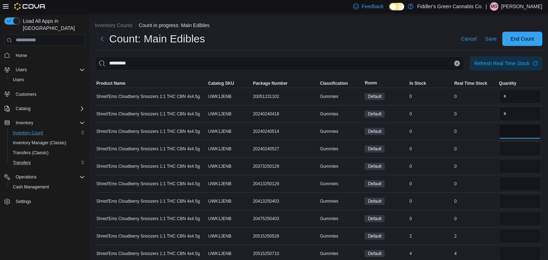
type input "*"
click at [517, 151] on input "number" at bounding box center [520, 149] width 42 height 14
type input "*"
click at [515, 162] on input "number" at bounding box center [520, 166] width 42 height 14
type input "*"
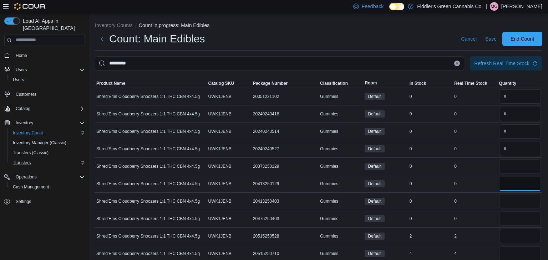
click at [514, 184] on input "number" at bounding box center [520, 184] width 42 height 14
type input "*"
click at [512, 202] on input "number" at bounding box center [520, 201] width 42 height 14
type input "*"
click at [511, 223] on input "number" at bounding box center [520, 219] width 42 height 14
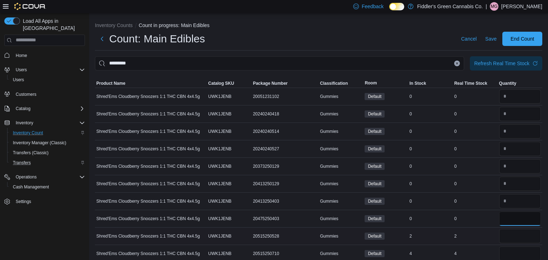
type input "*"
click at [489, 239] on div "2" at bounding box center [475, 236] width 45 height 9
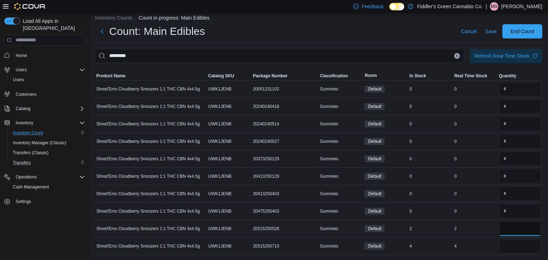
click at [519, 232] on input "number" at bounding box center [520, 229] width 42 height 14
type input "*"
click at [482, 221] on td "Real Time Stock 2" at bounding box center [475, 228] width 45 height 17
click at [514, 246] on input "number" at bounding box center [520, 246] width 42 height 14
type input "*"
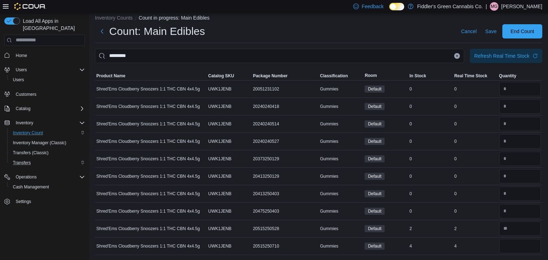
click at [488, 223] on td "Real Time Stock 2" at bounding box center [475, 228] width 45 height 17
click at [440, 59] on input "*********" at bounding box center [279, 56] width 369 height 14
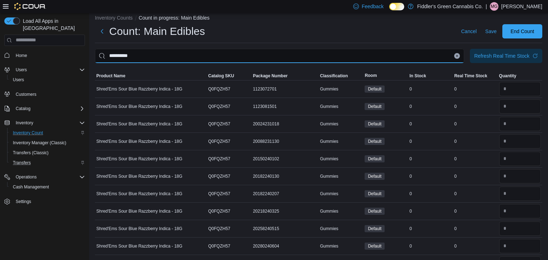
type input "**********"
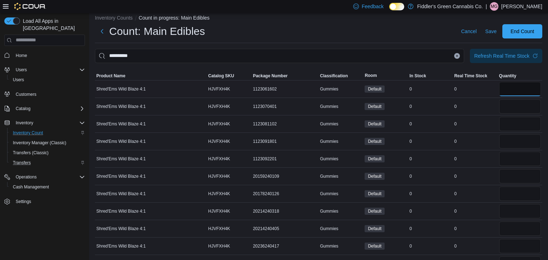
click at [513, 91] on input "number" at bounding box center [520, 89] width 42 height 14
type input "*"
click at [514, 104] on input "number" at bounding box center [520, 107] width 42 height 14
click at [514, 121] on input "number" at bounding box center [520, 124] width 42 height 14
click at [512, 139] on input "number" at bounding box center [520, 141] width 42 height 14
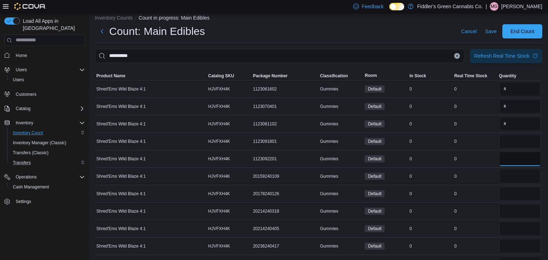
click at [513, 158] on input "number" at bounding box center [520, 159] width 42 height 14
click at [513, 183] on div at bounding box center [520, 176] width 45 height 17
click at [515, 180] on input "number" at bounding box center [520, 176] width 42 height 14
click at [514, 194] on input "number" at bounding box center [520, 194] width 42 height 14
click at [513, 206] on input "number" at bounding box center [520, 211] width 42 height 14
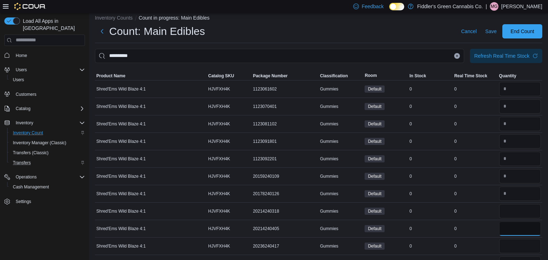
click at [510, 226] on input "number" at bounding box center [520, 229] width 42 height 14
click at [510, 241] on input "number" at bounding box center [520, 246] width 42 height 14
click at [463, 206] on td "Real Time Stock 0" at bounding box center [475, 211] width 45 height 17
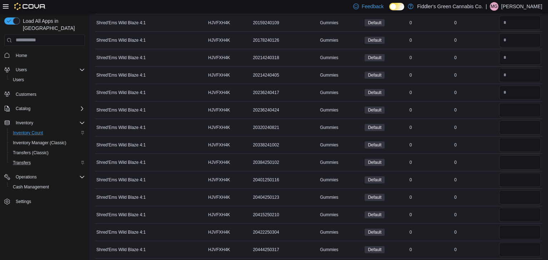
scroll to position [164, 0]
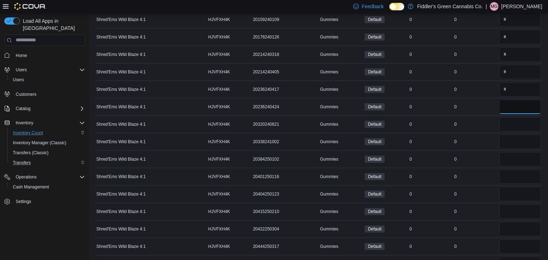
click at [524, 104] on input "number" at bounding box center [520, 107] width 42 height 14
click at [517, 123] on input "number" at bounding box center [520, 124] width 42 height 14
click at [513, 139] on input "number" at bounding box center [520, 142] width 42 height 14
click at [509, 161] on input "number" at bounding box center [520, 159] width 42 height 14
click at [510, 174] on input "number" at bounding box center [520, 177] width 42 height 14
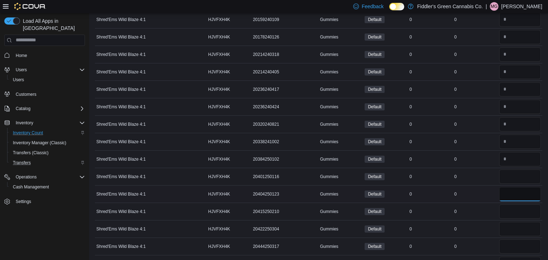
click at [510, 191] on input "number" at bounding box center [520, 194] width 42 height 14
click at [512, 209] on input "number" at bounding box center [520, 212] width 42 height 14
click at [510, 226] on input "number" at bounding box center [520, 229] width 42 height 14
click at [510, 244] on input "number" at bounding box center [520, 247] width 42 height 14
click at [495, 229] on div "0" at bounding box center [475, 229] width 45 height 9
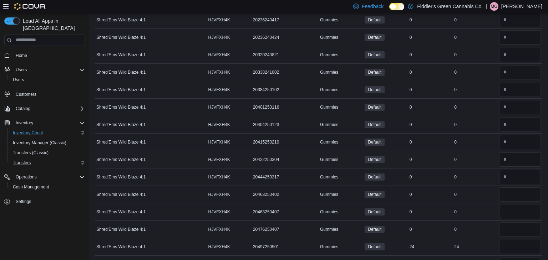
scroll to position [251, 0]
click at [512, 177] on input "number" at bounding box center [520, 178] width 42 height 14
click at [511, 191] on input "number" at bounding box center [520, 195] width 42 height 14
click at [512, 211] on input "number" at bounding box center [520, 212] width 42 height 14
click at [513, 247] on input "number" at bounding box center [520, 247] width 42 height 14
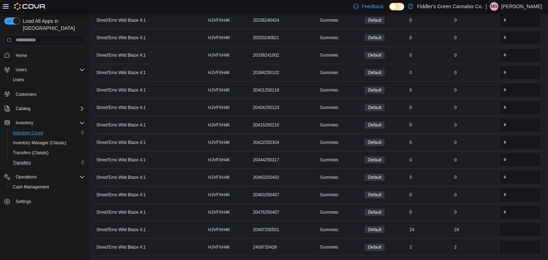
click at [472, 254] on div "**********" at bounding box center [318, 12] width 459 height 500
click at [522, 227] on input "number" at bounding box center [520, 230] width 42 height 14
click at [482, 208] on div "0" at bounding box center [475, 212] width 45 height 9
click at [481, 219] on td "Real Time Stock 0" at bounding box center [475, 212] width 45 height 17
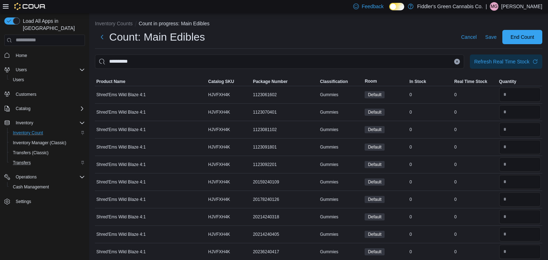
scroll to position [0, 0]
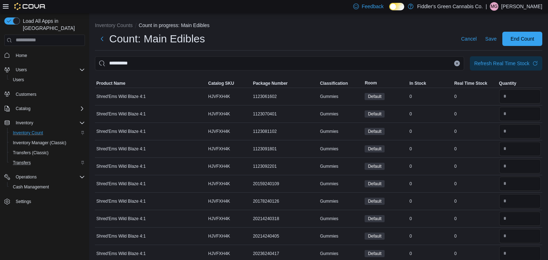
click at [456, 63] on icon "Clear input" at bounding box center [457, 63] width 3 height 3
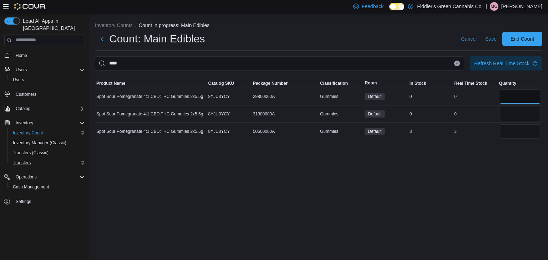
click at [513, 98] on input "number" at bounding box center [520, 97] width 42 height 14
click at [507, 115] on input "number" at bounding box center [520, 114] width 42 height 14
click at [484, 159] on div "Inventory Counts Count in progress: Main Edibles Count: Main Edibles Cancel Sav…" at bounding box center [318, 137] width 459 height 248
click at [515, 132] on input "number" at bounding box center [520, 132] width 42 height 14
click at [489, 170] on div "Inventory Counts Count in progress: Main Edibles Count: Main Edibles Cancel Sav…" at bounding box center [318, 137] width 459 height 248
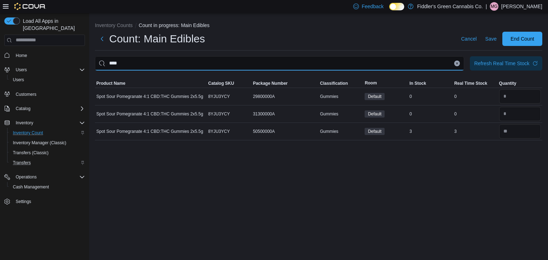
click at [409, 65] on input "****" at bounding box center [279, 63] width 369 height 14
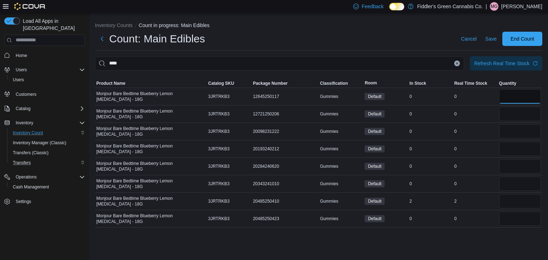
click at [513, 96] on input "number" at bounding box center [520, 97] width 42 height 14
click at [515, 113] on input "number" at bounding box center [520, 114] width 42 height 14
click at [513, 129] on input "number" at bounding box center [520, 132] width 42 height 14
click at [508, 148] on input "number" at bounding box center [520, 149] width 42 height 14
click at [506, 164] on input "number" at bounding box center [520, 166] width 42 height 14
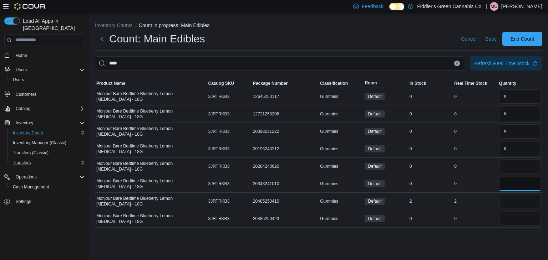
click at [506, 184] on input "number" at bounding box center [520, 184] width 42 height 14
click at [509, 220] on input "number" at bounding box center [520, 219] width 42 height 14
click at [512, 203] on input "number" at bounding box center [520, 201] width 42 height 14
click at [474, 205] on td "Real Time Stock 2" at bounding box center [475, 201] width 45 height 17
click at [456, 63] on icon "Clear input" at bounding box center [457, 63] width 3 height 3
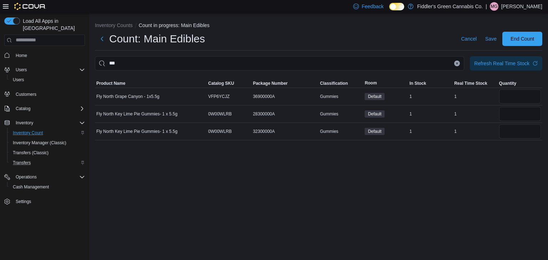
click at [487, 159] on div "Inventory Counts Count in progress: Main Edibles Count: Main Edibles Cancel Sav…" at bounding box center [318, 137] width 459 height 248
click at [522, 102] on input "number" at bounding box center [520, 97] width 42 height 14
click at [489, 167] on div "Inventory Counts Count in progress: Main Edibles Count: Main Edibles Cancel Sav…" at bounding box center [318, 137] width 459 height 248
click at [514, 134] on input "number" at bounding box center [520, 132] width 42 height 14
click at [491, 161] on div "Inventory Counts Count in progress: Main Edibles Count: Main Edibles Cancel Sav…" at bounding box center [318, 137] width 459 height 248
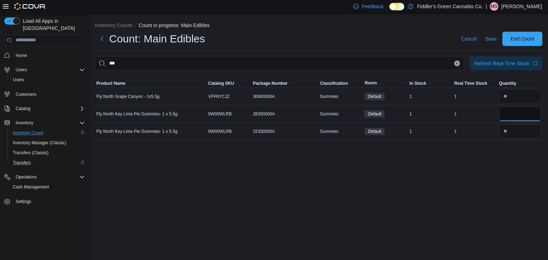
click at [517, 118] on input "number" at bounding box center [520, 114] width 42 height 14
click at [471, 168] on div "Inventory Counts Count in progress: Main Edibles Count: Main Edibles Cancel Sav…" at bounding box center [318, 137] width 459 height 248
click at [457, 64] on icon "Clear input" at bounding box center [457, 63] width 3 height 3
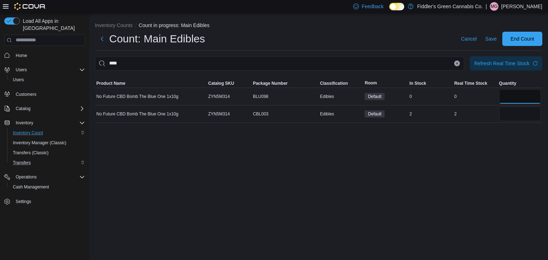
click at [512, 96] on input "number" at bounding box center [520, 97] width 42 height 14
click at [514, 117] on input "number" at bounding box center [520, 114] width 42 height 14
click at [484, 149] on div "Inventory Counts Count in progress: Main Edibles Count: Main Edibles Cancel Sav…" at bounding box center [318, 137] width 459 height 248
click at [459, 65] on button "Clear input" at bounding box center [457, 64] width 6 height 6
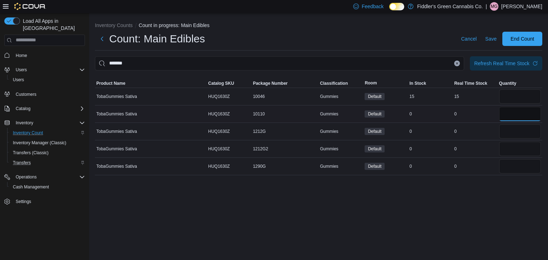
click at [512, 113] on input "number" at bounding box center [520, 114] width 42 height 14
click at [512, 128] on input "number" at bounding box center [520, 132] width 42 height 14
click at [511, 148] on input "number" at bounding box center [520, 149] width 42 height 14
click at [509, 164] on input "number" at bounding box center [520, 166] width 42 height 14
click at [477, 222] on div "Inventory Counts Count in progress: Main Edibles Count: Main Edibles Cancel Sav…" at bounding box center [318, 137] width 459 height 248
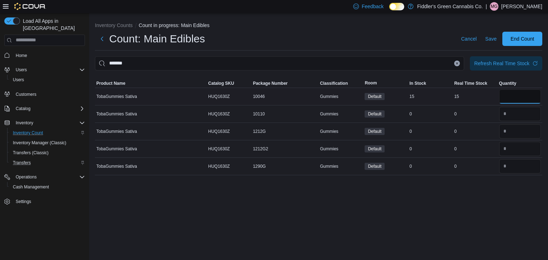
click at [529, 93] on input "number" at bounding box center [520, 97] width 42 height 14
click at [461, 195] on div "Inventory Counts Count in progress: Main Edibles Count: Main Edibles Cancel Sav…" at bounding box center [318, 137] width 459 height 248
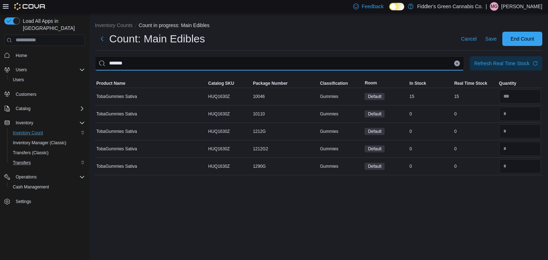
click at [328, 62] on input "*******" at bounding box center [279, 63] width 369 height 14
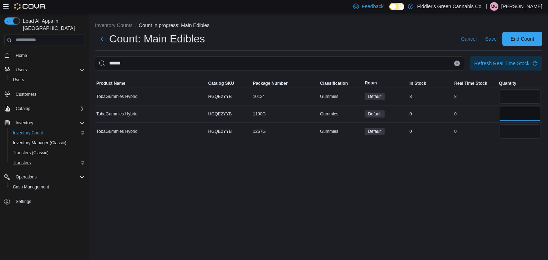
click at [518, 116] on input "number" at bounding box center [520, 114] width 42 height 14
click at [517, 129] on input "number" at bounding box center [520, 132] width 42 height 14
click at [480, 161] on div "Inventory Counts Count in progress: Main Edibles Count: Main Edibles Cancel Sav…" at bounding box center [318, 137] width 459 height 248
click at [519, 98] on input "number" at bounding box center [520, 97] width 42 height 14
click at [461, 175] on div "Inventory Counts Count in progress: Main Edibles Count: Main Edibles Cancel Sav…" at bounding box center [318, 137] width 459 height 248
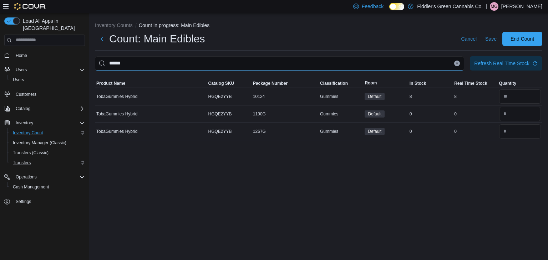
click at [316, 65] on input "******" at bounding box center [279, 63] width 369 height 14
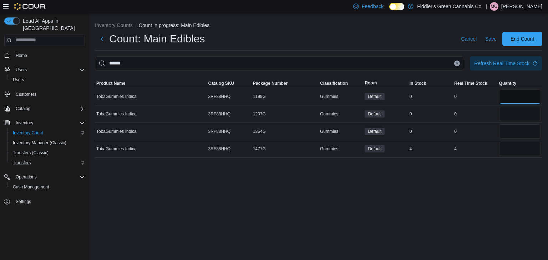
click at [509, 96] on input "number" at bounding box center [520, 97] width 42 height 14
click at [514, 115] on input "number" at bounding box center [520, 114] width 42 height 14
click at [515, 134] on input "number" at bounding box center [520, 132] width 42 height 14
click at [512, 146] on input "number" at bounding box center [520, 149] width 42 height 14
click at [439, 200] on div "Inventory Counts Count in progress: Main Edibles Count: Main Edibles Cancel Sav…" at bounding box center [318, 137] width 459 height 248
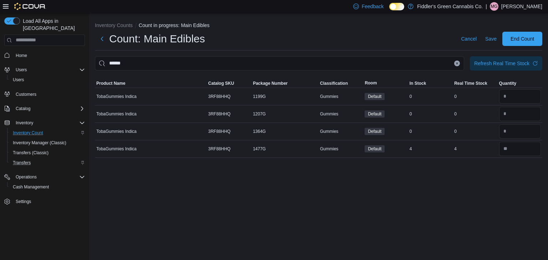
click at [457, 64] on icon "Clear input" at bounding box center [457, 63] width 3 height 3
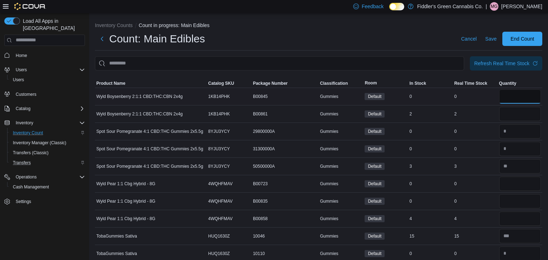
click at [506, 100] on input "number" at bounding box center [520, 97] width 42 height 14
click at [504, 187] on input "number" at bounding box center [520, 184] width 42 height 14
click at [522, 205] on input "number" at bounding box center [520, 201] width 42 height 14
click at [483, 201] on div "0" at bounding box center [475, 201] width 45 height 9
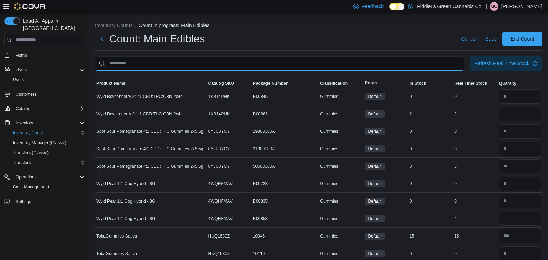
click at [350, 64] on input "This is a search bar. After typing your query, hit enter to filter the results …" at bounding box center [279, 63] width 369 height 14
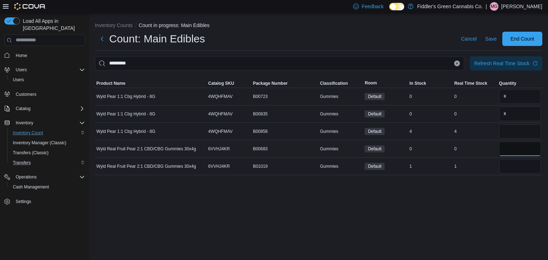
click at [514, 148] on input "number" at bounding box center [520, 149] width 42 height 14
click at [471, 202] on div "Inventory Counts Count in progress: Main Edibles Count: Main Edibles Cancel Sav…" at bounding box center [318, 137] width 459 height 248
click at [519, 167] on input "number" at bounding box center [520, 166] width 42 height 14
click at [508, 182] on div "Inventory Counts Count in progress: Main Edibles Count: Main Edibles Cancel Sav…" at bounding box center [318, 137] width 459 height 248
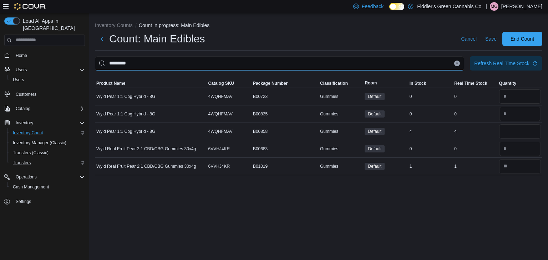
click at [403, 67] on input "*********" at bounding box center [279, 63] width 369 height 14
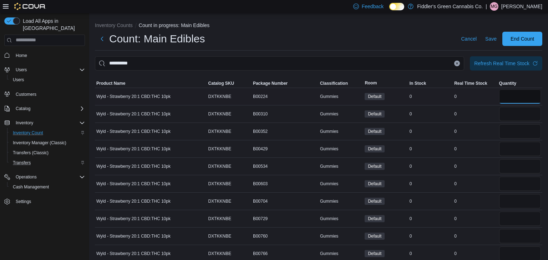
click at [522, 103] on input "number" at bounding box center [520, 97] width 42 height 14
click at [517, 113] on input "number" at bounding box center [520, 114] width 42 height 14
click at [513, 132] on input "number" at bounding box center [520, 132] width 42 height 14
click at [512, 149] on input "number" at bounding box center [520, 149] width 42 height 14
click at [512, 166] on input "number" at bounding box center [520, 166] width 42 height 14
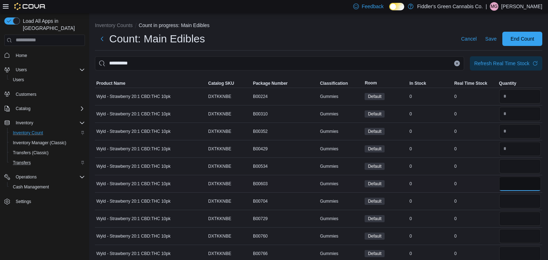
click at [513, 178] on input "number" at bounding box center [520, 184] width 42 height 14
click at [512, 199] on input "number" at bounding box center [520, 201] width 42 height 14
click at [511, 220] on input "number" at bounding box center [520, 219] width 42 height 14
click at [509, 240] on input "number" at bounding box center [520, 236] width 42 height 14
click at [509, 252] on input "number" at bounding box center [520, 254] width 42 height 14
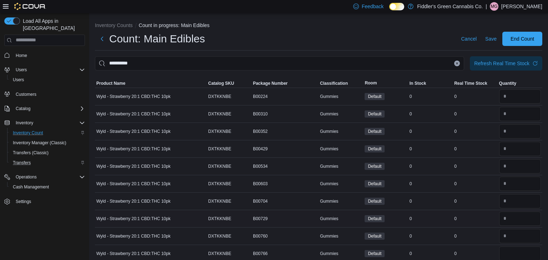
click at [476, 219] on div "0" at bounding box center [475, 219] width 45 height 9
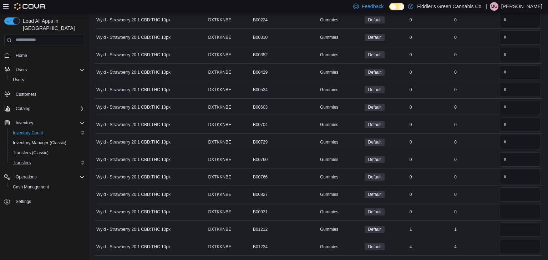
scroll to position [77, 0]
click at [510, 197] on input "number" at bounding box center [520, 194] width 42 height 14
click at [511, 207] on input "number" at bounding box center [520, 212] width 42 height 14
click at [482, 227] on div "1" at bounding box center [475, 229] width 45 height 9
click at [508, 232] on input "number" at bounding box center [520, 229] width 42 height 14
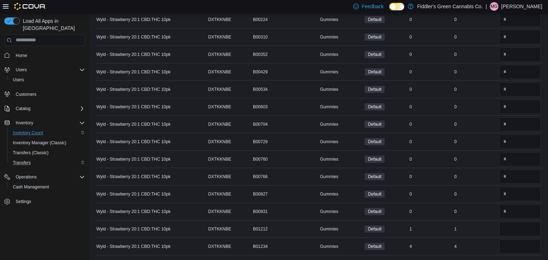
click at [490, 227] on div "1" at bounding box center [475, 229] width 45 height 9
click at [513, 244] on input "number" at bounding box center [520, 247] width 42 height 14
click at [488, 234] on td "Real Time Stock 1" at bounding box center [475, 228] width 45 height 17
click at [485, 238] on td "Real Time Stock 4" at bounding box center [475, 246] width 45 height 17
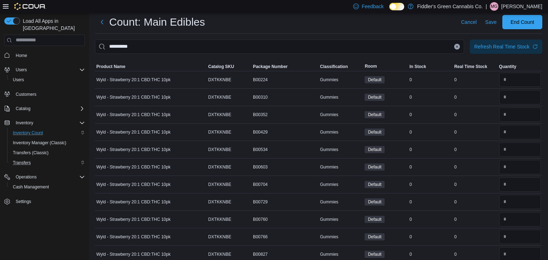
scroll to position [0, 0]
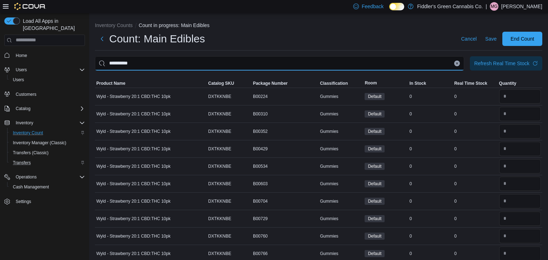
click at [307, 65] on input "**********" at bounding box center [279, 63] width 369 height 14
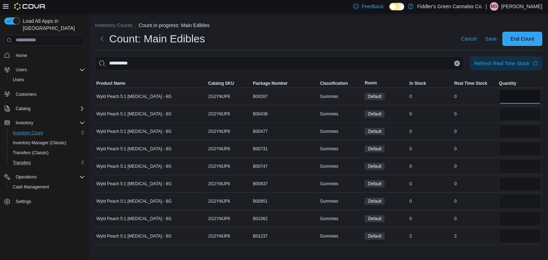
click at [518, 102] on input "number" at bounding box center [520, 97] width 42 height 14
click at [519, 118] on input "number" at bounding box center [520, 114] width 42 height 14
click at [522, 129] on input "number" at bounding box center [520, 132] width 42 height 14
click at [518, 143] on input "number" at bounding box center [520, 149] width 42 height 14
click at [518, 167] on input "number" at bounding box center [520, 166] width 42 height 14
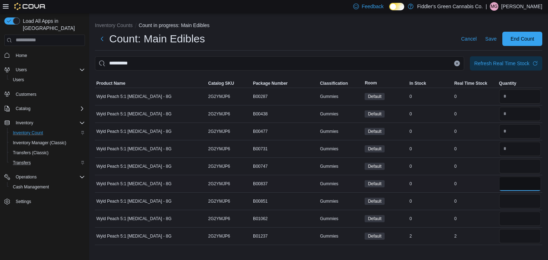
click at [514, 181] on input "number" at bounding box center [520, 184] width 42 height 14
click at [523, 203] on input "number" at bounding box center [520, 201] width 42 height 14
click at [522, 214] on input "number" at bounding box center [520, 219] width 42 height 14
click at [516, 236] on input "number" at bounding box center [520, 236] width 42 height 14
click at [482, 224] on td "Real Time Stock 0" at bounding box center [475, 218] width 45 height 17
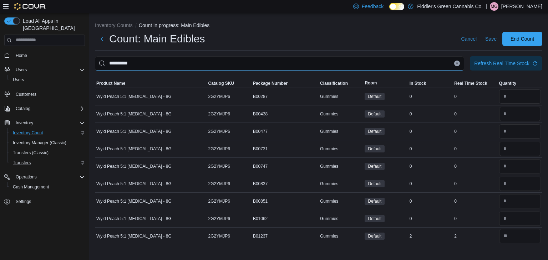
click at [383, 64] on input "**********" at bounding box center [279, 63] width 369 height 14
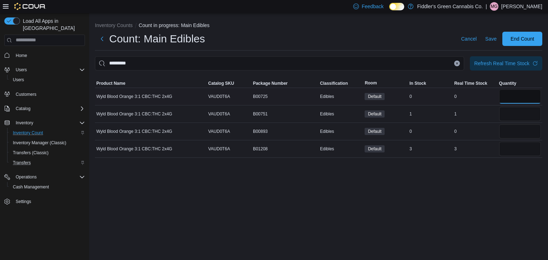
click at [506, 93] on input "number" at bounding box center [520, 97] width 42 height 14
click at [507, 132] on input "number" at bounding box center [520, 132] width 42 height 14
click at [466, 181] on div "Inventory Counts Count in progress: Main Edibles Count: Main Edibles Cancel Sav…" at bounding box center [318, 137] width 459 height 248
click at [513, 112] on input "number" at bounding box center [520, 114] width 42 height 14
click at [459, 186] on div "Inventory Counts Count in progress: Main Edibles Count: Main Edibles Cancel Sav…" at bounding box center [318, 137] width 459 height 248
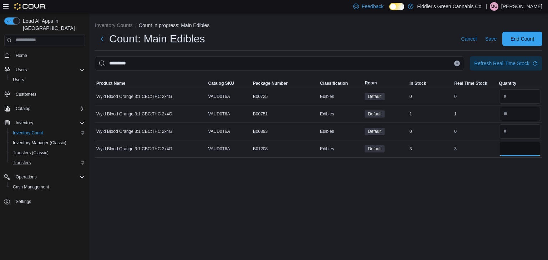
click at [510, 151] on input "number" at bounding box center [520, 149] width 42 height 14
click at [483, 174] on div "Inventory Counts Count in progress: Main Edibles Count: Main Edibles Cancel Sav…" at bounding box center [318, 137] width 459 height 248
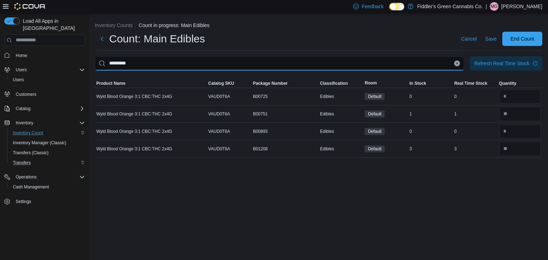
click at [380, 66] on input "*********" at bounding box center [279, 63] width 369 height 14
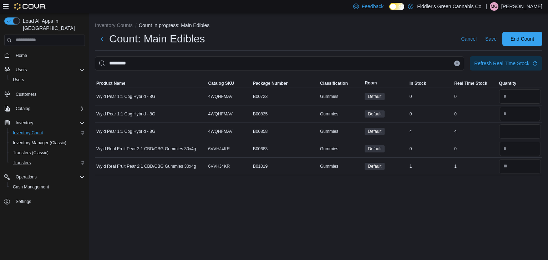
click at [360, 217] on div "Inventory Counts Count in progress: Main Edibles Count: Main Edibles Cancel Sav…" at bounding box center [318, 137] width 459 height 248
click at [507, 132] on input "number" at bounding box center [520, 132] width 42 height 14
click at [486, 156] on td "Real Time Stock 0" at bounding box center [475, 148] width 45 height 17
click at [369, 64] on input "*********" at bounding box center [279, 63] width 369 height 14
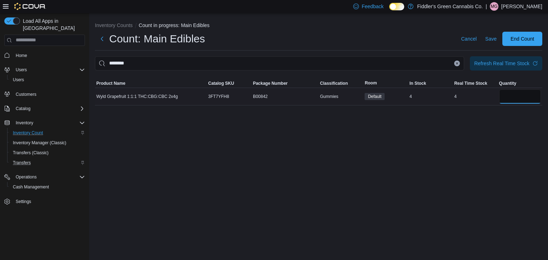
click at [506, 102] on input "number" at bounding box center [520, 97] width 42 height 14
click at [438, 171] on div "Inventory Counts Count in progress: Main Edibles Count: Main Edibles Cancel Sav…" at bounding box center [318, 137] width 459 height 248
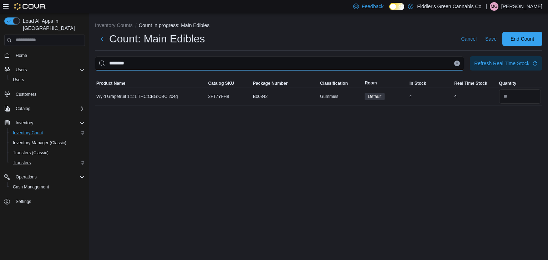
click at [450, 65] on input "********" at bounding box center [279, 63] width 369 height 14
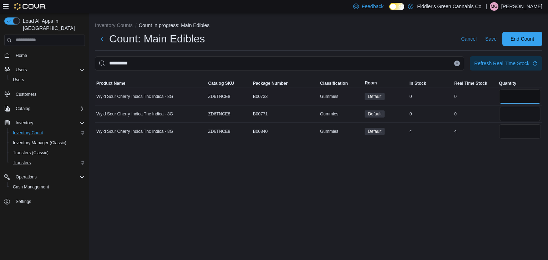
click at [509, 99] on input "number" at bounding box center [520, 97] width 42 height 14
click at [518, 114] on input "number" at bounding box center [520, 114] width 42 height 14
click at [484, 163] on div "**********" at bounding box center [318, 137] width 459 height 248
click at [516, 129] on input "number" at bounding box center [520, 132] width 42 height 14
click at [481, 167] on div "**********" at bounding box center [318, 137] width 459 height 248
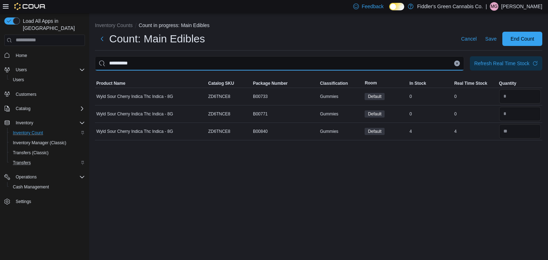
click at [428, 66] on input "**********" at bounding box center [279, 63] width 369 height 14
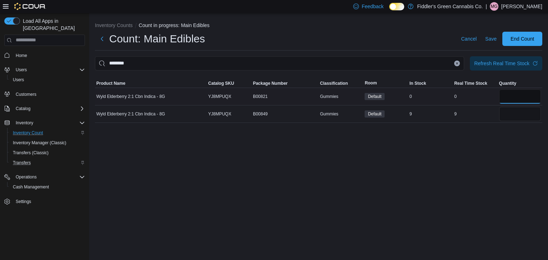
click at [509, 96] on input "number" at bounding box center [520, 97] width 42 height 14
click at [479, 143] on div "Inventory Counts Count in progress: Main Edibles Count: Main Edibles Cancel Sav…" at bounding box center [318, 137] width 459 height 248
click at [507, 118] on input "number" at bounding box center [520, 114] width 42 height 14
click at [449, 177] on div "Inventory Counts Count in progress: Main Edibles Count: Main Edibles Cancel Sav…" at bounding box center [318, 137] width 459 height 248
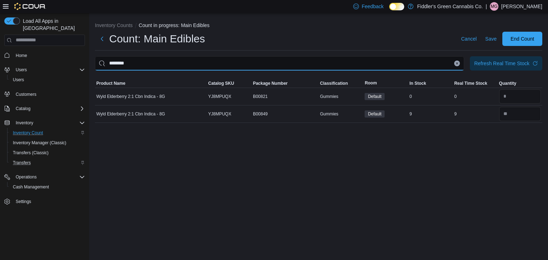
click at [330, 65] on input "********" at bounding box center [279, 63] width 369 height 14
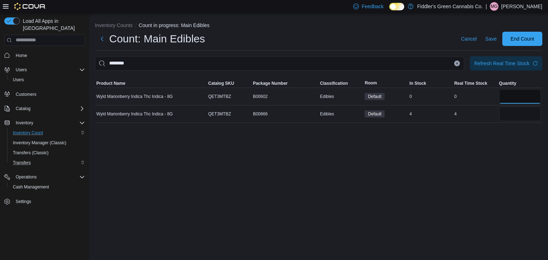
click at [518, 94] on input "number" at bounding box center [520, 97] width 42 height 14
click at [516, 117] on input "number" at bounding box center [520, 114] width 42 height 14
click at [458, 183] on div "Inventory Counts Count in progress: Main Edibles Count: Main Edibles Cancel Sav…" at bounding box center [318, 137] width 459 height 248
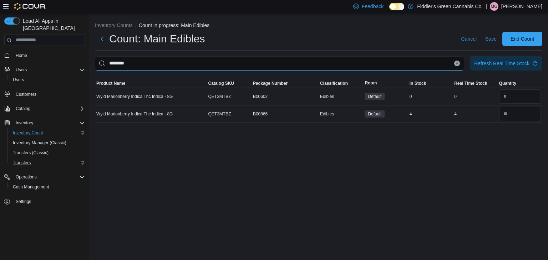
click at [414, 66] on input "********" at bounding box center [279, 63] width 369 height 14
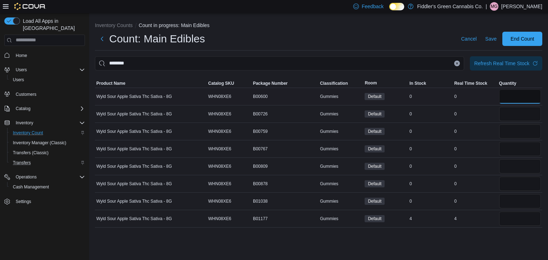
click at [503, 101] on input "number" at bounding box center [520, 97] width 42 height 14
click at [507, 112] on input "number" at bounding box center [520, 114] width 42 height 14
click at [505, 131] on input "number" at bounding box center [520, 132] width 42 height 14
click at [507, 148] on input "number" at bounding box center [520, 149] width 42 height 14
click at [509, 165] on input "number" at bounding box center [520, 166] width 42 height 14
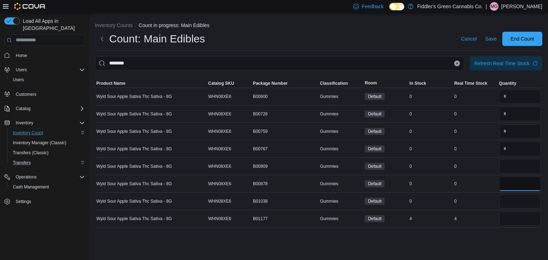
click at [510, 182] on input "number" at bounding box center [520, 184] width 42 height 14
click at [508, 203] on input "number" at bounding box center [520, 201] width 42 height 14
click at [494, 234] on div "Inventory Counts Count in progress: Main Edibles Count: Main Edibles Cancel Sav…" at bounding box center [318, 137] width 459 height 248
click at [515, 222] on input "number" at bounding box center [520, 219] width 42 height 14
click at [494, 229] on div "Inventory Counts Count in progress: Main Edibles Count: Main Edibles Cancel Sav…" at bounding box center [318, 123] width 459 height 220
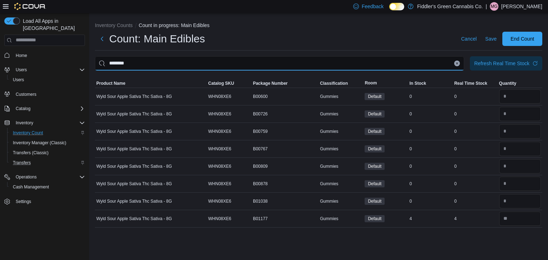
click at [256, 64] on input "********" at bounding box center [279, 63] width 369 height 14
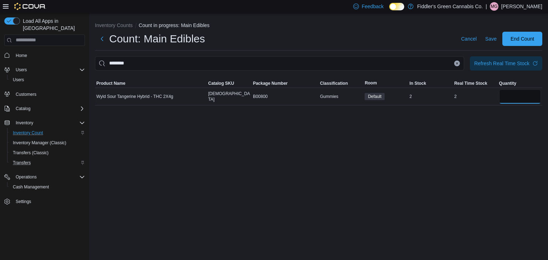
click at [512, 98] on input "number" at bounding box center [520, 97] width 42 height 14
click at [456, 139] on div "Inventory Counts Count in progress: Main Edibles Count: Main Edibles Cancel Sav…" at bounding box center [318, 137] width 459 height 248
click at [457, 64] on icon "Clear input" at bounding box center [457, 63] width 3 height 3
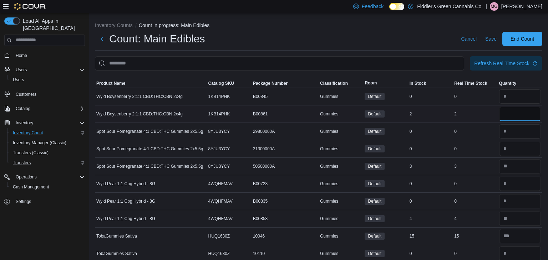
click at [511, 118] on input "number" at bounding box center [520, 114] width 42 height 14
click at [469, 143] on td "Real Time Stock 0" at bounding box center [475, 148] width 45 height 17
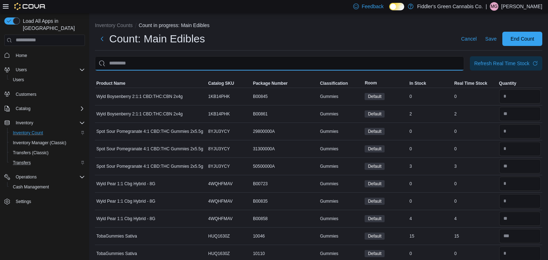
click at [420, 68] on input "This is a search bar. After typing your query, hit enter to filter the results …" at bounding box center [279, 63] width 369 height 14
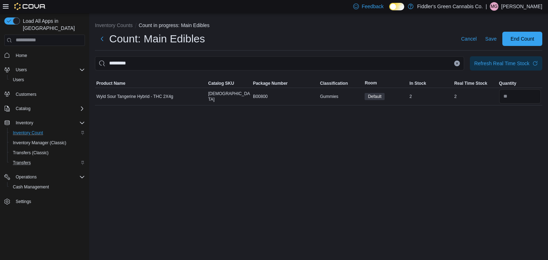
click at [456, 63] on icon "Clear input" at bounding box center [457, 63] width 3 height 3
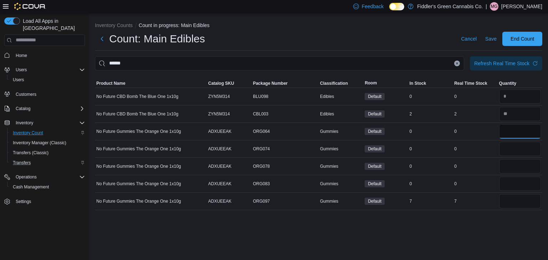
click at [525, 128] on input "number" at bounding box center [520, 132] width 42 height 14
click at [517, 153] on input "number" at bounding box center [520, 149] width 42 height 14
click at [513, 170] on input "number" at bounding box center [520, 166] width 42 height 14
click at [510, 181] on input "number" at bounding box center [520, 184] width 42 height 14
click at [482, 214] on div "Inventory Counts Count in progress: Main Edibles Count: Main Edibles Cancel Sav…" at bounding box center [318, 114] width 459 height 203
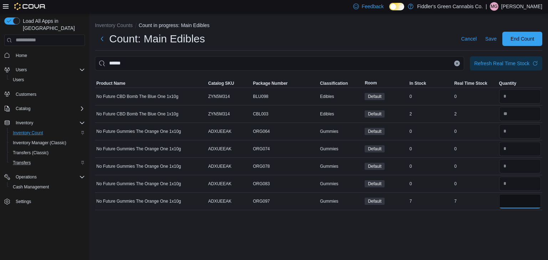
click at [517, 206] on input "number" at bounding box center [520, 201] width 42 height 14
click at [464, 218] on div "Inventory Counts Count in progress: Main Edibles Count: Main Edibles Cancel Sav…" at bounding box center [318, 137] width 459 height 248
click at [404, 36] on div "Count: Main Edibles Cancel Save End Count" at bounding box center [318, 39] width 447 height 14
click at [456, 64] on icon "Clear input" at bounding box center [457, 63] width 2 height 2
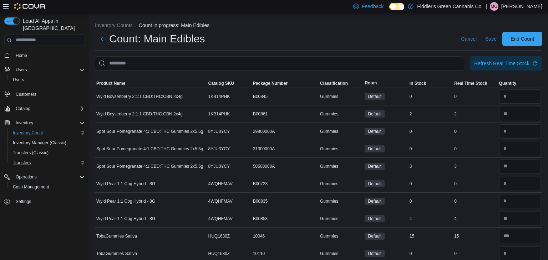
click at [404, 48] on div "Count: Main Edibles Cancel Save End Count" at bounding box center [318, 41] width 447 height 19
click at [314, 63] on input "This is a search bar. After typing your query, hit enter to filter the results …" at bounding box center [279, 63] width 369 height 14
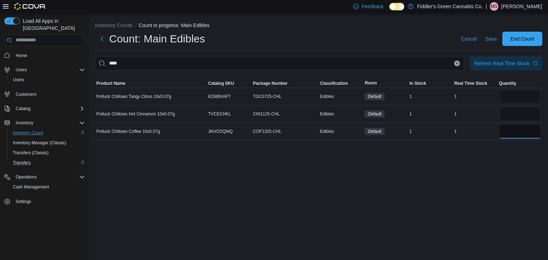
click at [505, 135] on input "number" at bounding box center [520, 132] width 42 height 14
click at [491, 154] on div "Inventory Counts Count in progress: Main Edibles Count: Main Edibles Cancel Sav…" at bounding box center [318, 137] width 459 height 248
click at [519, 118] on input "number" at bounding box center [520, 114] width 42 height 14
click at [523, 100] on input "number" at bounding box center [520, 97] width 42 height 14
click at [454, 169] on div "Inventory Counts Count in progress: Main Edibles Count: Main Edibles Cancel Sav…" at bounding box center [318, 137] width 459 height 248
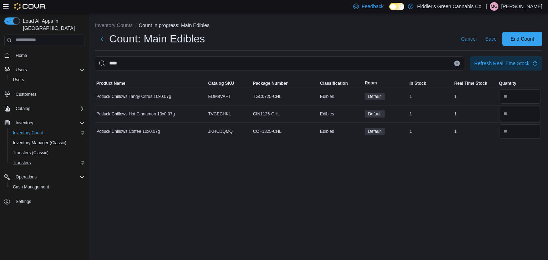
click at [457, 64] on icon "Clear input" at bounding box center [457, 63] width 2 height 2
click at [511, 98] on input "number" at bounding box center [520, 97] width 42 height 14
click at [464, 150] on div "Inventory Counts Count in progress: Main Edibles Count: Main Edibles Cancel Sav…" at bounding box center [318, 137] width 459 height 248
click at [515, 116] on input "number" at bounding box center [520, 114] width 42 height 14
click at [473, 154] on div "Inventory Counts Count in progress: Main Edibles Count: Main Edibles Cancel Sav…" at bounding box center [318, 137] width 459 height 248
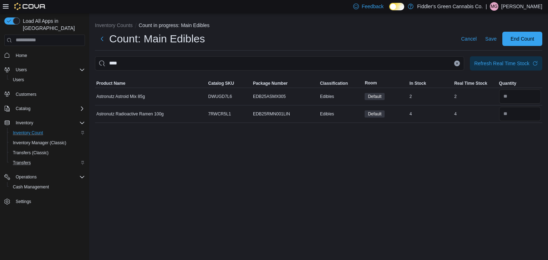
click at [457, 64] on icon "Clear input" at bounding box center [457, 63] width 2 height 2
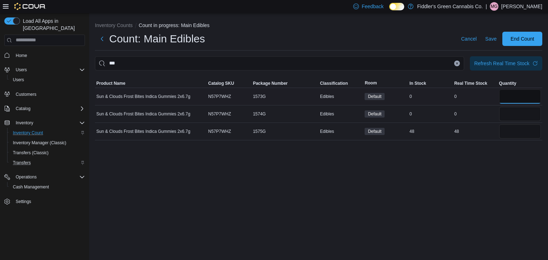
click at [515, 94] on input "number" at bounding box center [520, 97] width 42 height 14
click at [512, 120] on input "number" at bounding box center [520, 114] width 42 height 14
click at [458, 195] on div "Inventory Counts Count in progress: Main Edibles Count: Main Edibles Cancel Sav…" at bounding box center [318, 137] width 459 height 248
click at [517, 130] on input "number" at bounding box center [520, 132] width 42 height 14
click at [489, 157] on div "Inventory Counts Count in progress: Main Edibles Count: Main Edibles Cancel Sav…" at bounding box center [318, 137] width 459 height 248
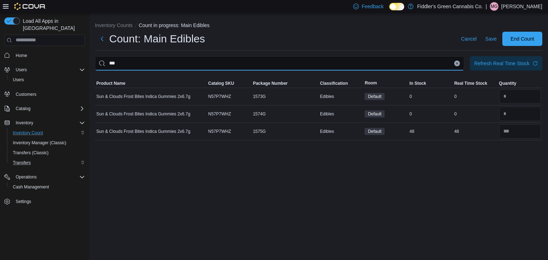
click at [363, 64] on input "***" at bounding box center [279, 63] width 369 height 14
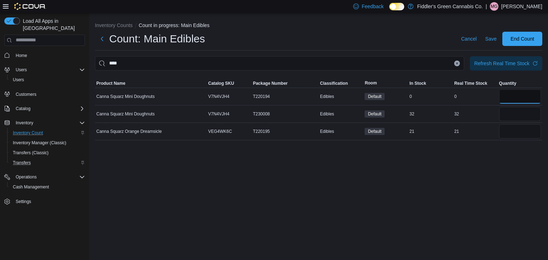
click at [514, 100] on input "number" at bounding box center [520, 97] width 42 height 14
click at [471, 180] on div "Inventory Counts Count in progress: Main Edibles Count: Main Edibles Cancel Sav…" at bounding box center [318, 137] width 459 height 248
click at [523, 116] on input "number" at bounding box center [520, 114] width 42 height 14
click at [517, 128] on input "number" at bounding box center [520, 132] width 42 height 14
click at [473, 186] on div "Inventory Counts Count in progress: Main Edibles Count: Main Edibles Cancel Sav…" at bounding box center [318, 137] width 459 height 248
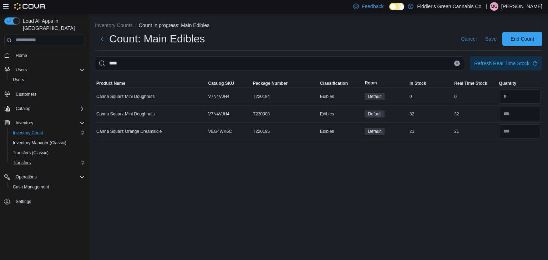
click at [458, 63] on icon "Clear input" at bounding box center [457, 63] width 3 height 3
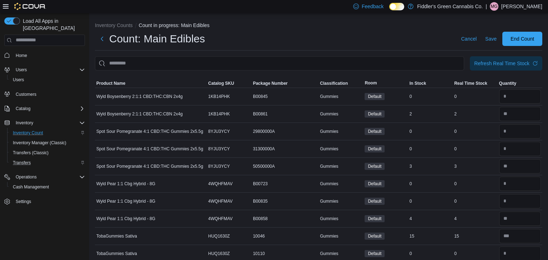
click at [430, 41] on div "Count: Main Edibles Cancel Save End Count" at bounding box center [318, 39] width 447 height 14
click at [493, 41] on span "Save" at bounding box center [490, 38] width 11 height 7
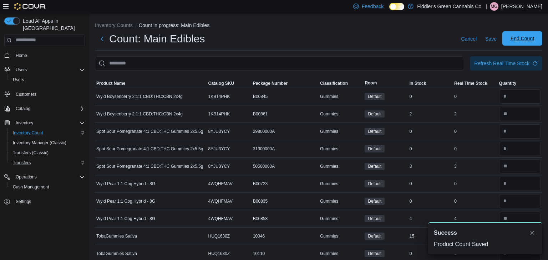
click at [520, 41] on span "End Count" at bounding box center [523, 38] width 24 height 7
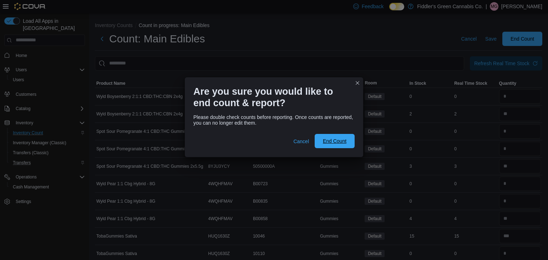
click at [335, 140] on span "End Count" at bounding box center [335, 141] width 24 height 7
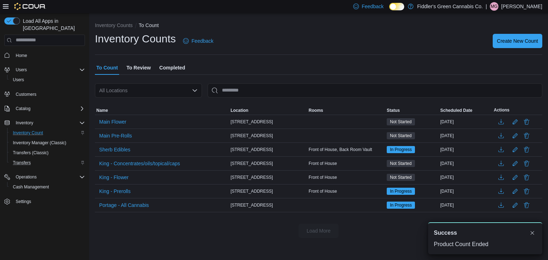
click at [143, 67] on span "To Review" at bounding box center [138, 68] width 24 height 14
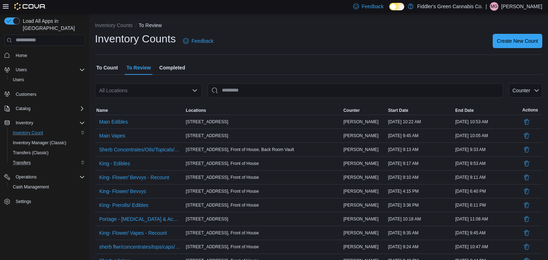
click at [106, 68] on span "To Count" at bounding box center [106, 68] width 21 height 14
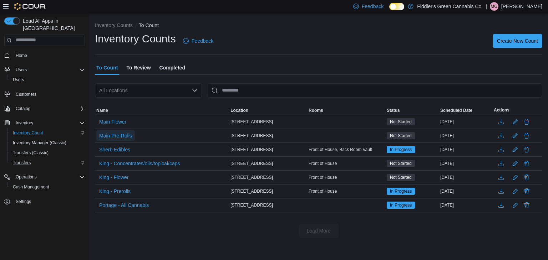
click at [126, 136] on span "Main Pre-Rolls" at bounding box center [115, 135] width 33 height 7
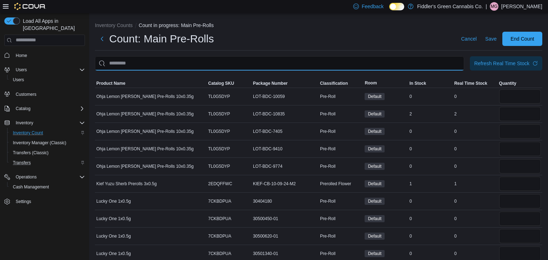
click at [254, 64] on input "This is a search bar. After typing your query, hit enter to filter the results …" at bounding box center [279, 63] width 369 height 14
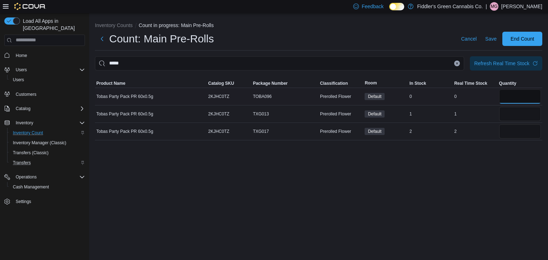
click at [511, 98] on input "number" at bounding box center [520, 97] width 42 height 14
click at [473, 162] on div "Inventory Counts Count in progress: Main Pre-Rolls Count: Main Pre-Rolls Cancel…" at bounding box center [318, 137] width 459 height 248
click at [518, 129] on input "number" at bounding box center [520, 132] width 42 height 14
click at [425, 202] on div "Inventory Counts Count in progress: Main Pre-Rolls Count: Main Pre-Rolls Cancel…" at bounding box center [318, 137] width 459 height 248
click at [525, 120] on input "number" at bounding box center [520, 114] width 42 height 14
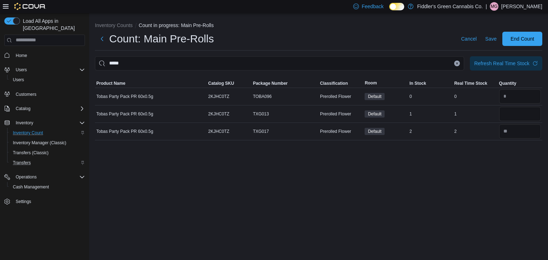
click at [469, 176] on div "Inventory Counts Count in progress: Main Pre-Rolls Count: Main Pre-Rolls Cancel…" at bounding box center [318, 137] width 459 height 248
click at [458, 66] on input "*****" at bounding box center [279, 63] width 369 height 14
click at [456, 65] on button "Clear input" at bounding box center [457, 64] width 6 height 6
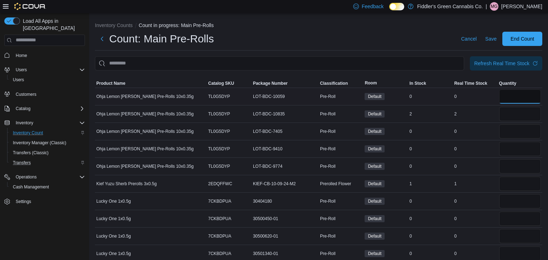
click at [513, 100] on input "number" at bounding box center [520, 97] width 42 height 14
click at [514, 130] on input "number" at bounding box center [520, 132] width 42 height 14
click at [511, 150] on input "number" at bounding box center [520, 149] width 42 height 14
click at [509, 171] on input "number" at bounding box center [520, 166] width 42 height 14
click at [508, 203] on input "number" at bounding box center [520, 201] width 42 height 14
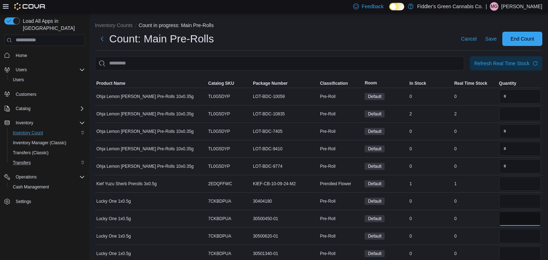
click at [507, 213] on input "number" at bounding box center [520, 219] width 42 height 14
click at [509, 234] on input "number" at bounding box center [520, 236] width 42 height 14
click at [508, 250] on input "number" at bounding box center [520, 254] width 42 height 14
click at [483, 223] on td "Real Time Stock 0" at bounding box center [475, 218] width 45 height 17
click at [374, 47] on div "Count: Main Pre-Rolls Cancel Save End Count" at bounding box center [318, 41] width 447 height 19
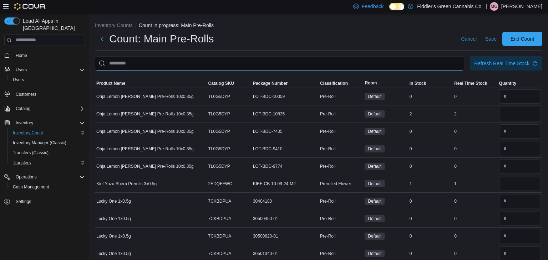
click at [361, 64] on input "This is a search bar. After typing your query, hit enter to filter the results …" at bounding box center [279, 63] width 369 height 14
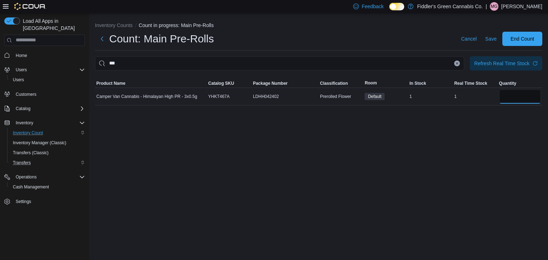
click at [516, 101] on input "number" at bounding box center [520, 97] width 42 height 14
click at [446, 149] on div "Inventory Counts Count in progress: Main Pre-Rolls Count: Main Pre-Rolls Cancel…" at bounding box center [318, 137] width 459 height 248
click at [456, 64] on icon "Clear input" at bounding box center [457, 63] width 2 height 2
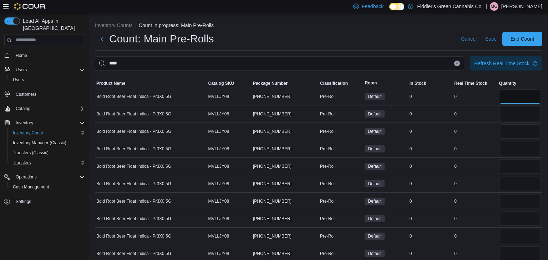
click at [521, 94] on input "number" at bounding box center [520, 97] width 42 height 14
click at [515, 114] on input "number" at bounding box center [520, 114] width 42 height 14
click at [512, 129] on input "number" at bounding box center [520, 132] width 42 height 14
click at [512, 152] on input "number" at bounding box center [520, 149] width 42 height 14
click at [511, 162] on input "number" at bounding box center [520, 166] width 42 height 14
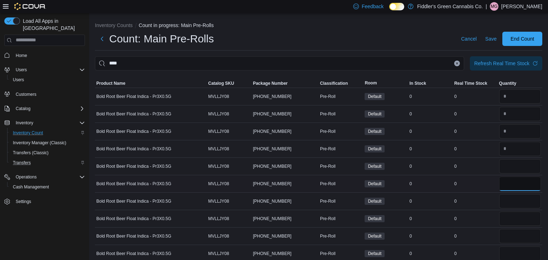
click at [508, 182] on input "number" at bounding box center [520, 184] width 42 height 14
click at [510, 200] on input "number" at bounding box center [520, 201] width 42 height 14
click at [509, 217] on input "number" at bounding box center [520, 219] width 42 height 14
click at [509, 232] on input "number" at bounding box center [520, 236] width 42 height 14
click at [510, 248] on input "number" at bounding box center [520, 254] width 42 height 14
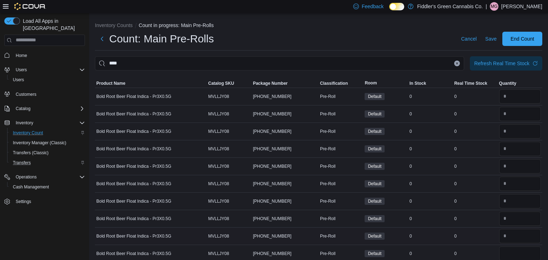
click at [487, 235] on div "0" at bounding box center [475, 236] width 45 height 9
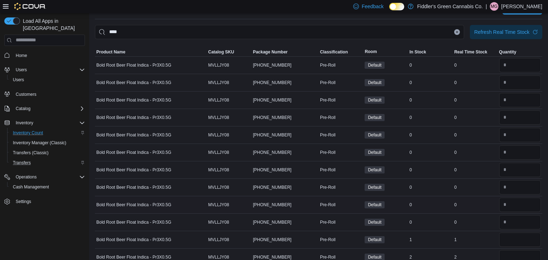
scroll to position [42, 0]
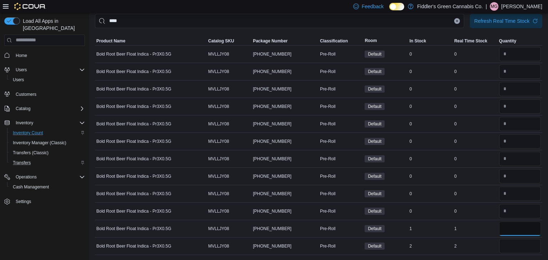
click at [514, 232] on input "number" at bounding box center [520, 229] width 42 height 14
click at [511, 247] on input "number" at bounding box center [520, 246] width 42 height 14
click at [479, 234] on td "Real Time Stock 1" at bounding box center [475, 228] width 45 height 17
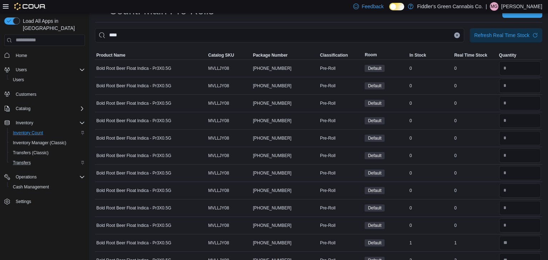
scroll to position [0, 0]
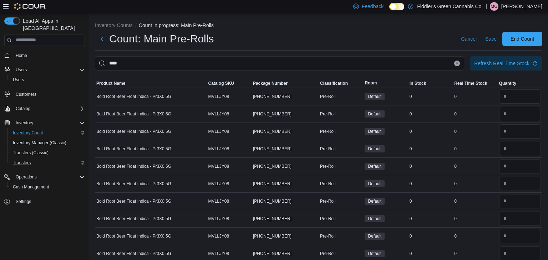
click at [457, 61] on button "Clear input" at bounding box center [457, 64] width 6 height 6
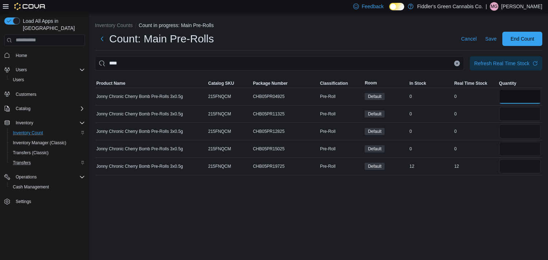
click at [517, 98] on input "number" at bounding box center [520, 97] width 42 height 14
click at [515, 143] on input "number" at bounding box center [520, 149] width 42 height 14
click at [512, 111] on input "number" at bounding box center [520, 114] width 42 height 14
click at [510, 131] on input "number" at bounding box center [520, 132] width 42 height 14
click at [478, 166] on div "12" at bounding box center [475, 166] width 45 height 9
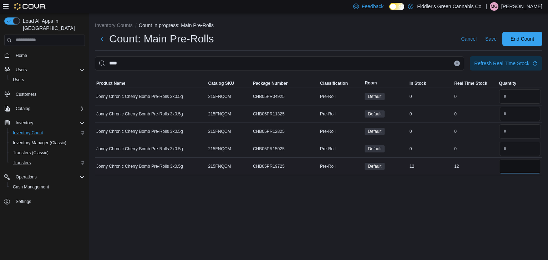
click at [512, 171] on input "number" at bounding box center [520, 166] width 42 height 14
click at [489, 194] on div "Inventory Counts Count in progress: Main Pre-Rolls Count: Main Pre-Rolls Cancel…" at bounding box center [318, 137] width 459 height 248
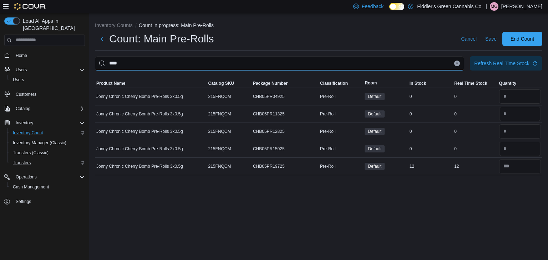
click at [354, 64] on input "****" at bounding box center [279, 63] width 369 height 14
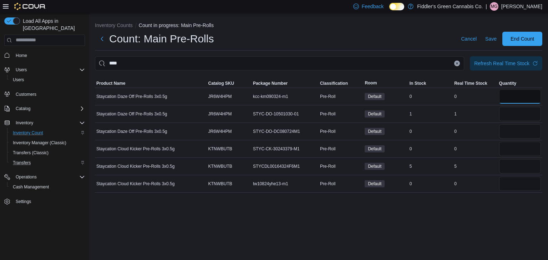
click at [504, 95] on input "number" at bounding box center [520, 97] width 42 height 14
click at [512, 138] on input "number" at bounding box center [520, 132] width 42 height 14
click at [515, 152] on input "number" at bounding box center [520, 149] width 42 height 14
click at [516, 185] on input "number" at bounding box center [520, 184] width 42 height 14
click at [517, 169] on input "number" at bounding box center [520, 166] width 42 height 14
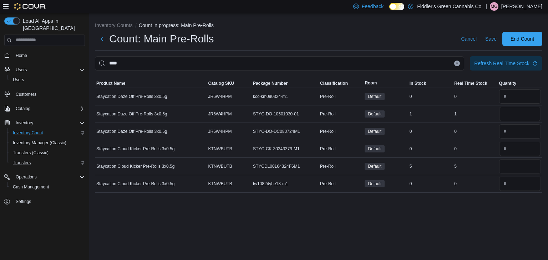
click at [474, 223] on div "Inventory Counts Count in progress: Main Pre-Rolls Count: Main Pre-Rolls Cancel…" at bounding box center [318, 137] width 459 height 248
click at [525, 119] on input "number" at bounding box center [520, 114] width 42 height 14
click at [473, 148] on div "0" at bounding box center [475, 149] width 45 height 9
click at [456, 62] on icon "Clear input" at bounding box center [457, 63] width 3 height 3
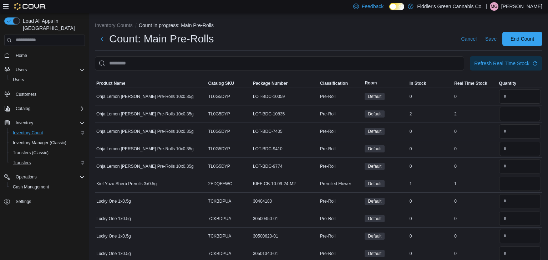
click at [422, 41] on div "Count: Main Pre-Rolls Cancel Save End Count" at bounding box center [318, 39] width 447 height 14
click at [382, 64] on input "This is a search bar. After typing your query, hit enter to filter the results …" at bounding box center [279, 63] width 369 height 14
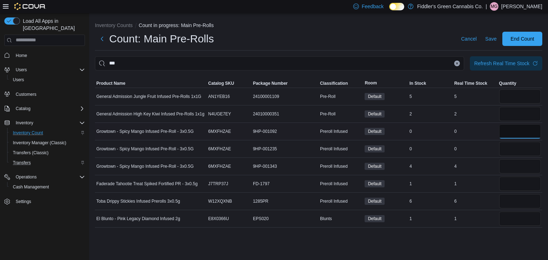
click at [507, 136] on input "number" at bounding box center [520, 132] width 42 height 14
click at [505, 146] on input "number" at bounding box center [520, 149] width 42 height 14
click at [458, 232] on div "Inventory Counts Count in progress: Main Pre-Rolls Count: Main Pre-Rolls Cancel…" at bounding box center [318, 123] width 459 height 220
click at [405, 237] on div "Inventory Counts Count in progress: Main Pre-Rolls Count: Main Pre-Rolls Cancel…" at bounding box center [318, 137] width 459 height 248
click at [508, 181] on input "number" at bounding box center [520, 184] width 42 height 14
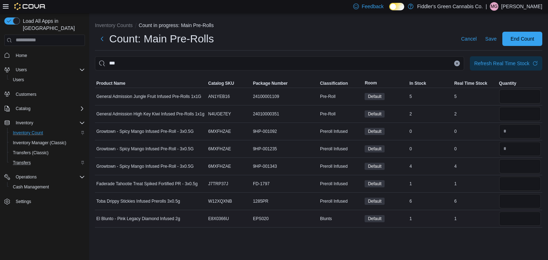
click at [472, 211] on td "Real Time Stock 1" at bounding box center [475, 218] width 45 height 17
click at [514, 170] on input "number" at bounding box center [520, 166] width 42 height 14
click at [465, 220] on div "1" at bounding box center [475, 219] width 45 height 9
click at [518, 199] on input "number" at bounding box center [520, 201] width 42 height 14
click at [489, 215] on div "1" at bounding box center [475, 219] width 45 height 9
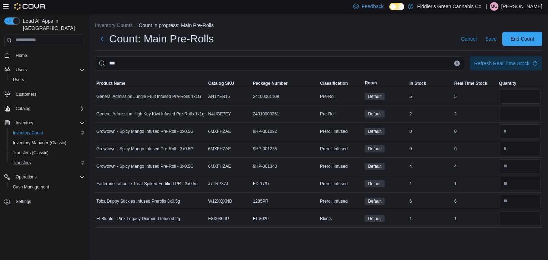
click at [489, 215] on div "1" at bounding box center [475, 219] width 45 height 9
click at [532, 217] on input "number" at bounding box center [520, 219] width 42 height 14
click at [467, 234] on div "Inventory Counts Count in progress: Main Pre-Rolls Count: Main Pre-Rolls Cancel…" at bounding box center [318, 137] width 459 height 248
click at [535, 117] on input "number" at bounding box center [520, 114] width 42 height 14
click at [492, 148] on div "0" at bounding box center [475, 149] width 45 height 9
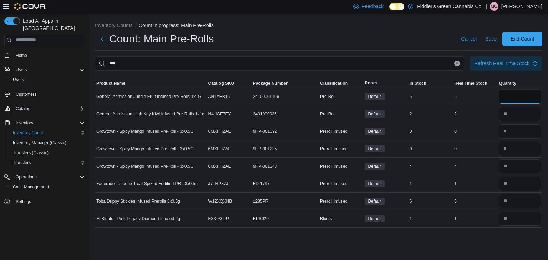
click at [513, 95] on input "number" at bounding box center [520, 97] width 42 height 14
click at [488, 123] on td "Real Time Stock 0" at bounding box center [475, 131] width 45 height 17
click at [456, 64] on icon "Clear input" at bounding box center [457, 63] width 3 height 3
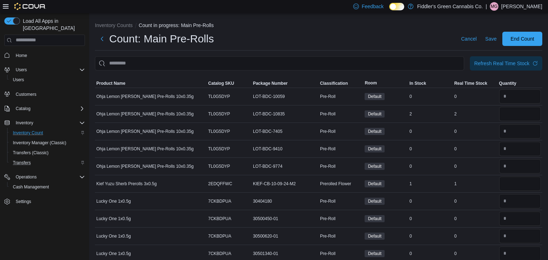
click at [362, 45] on div "Count: Main Pre-Rolls Cancel Save End Count" at bounding box center [318, 39] width 447 height 14
click at [322, 42] on div "Count: Main Pre-Rolls Cancel Save End Count" at bounding box center [318, 39] width 447 height 14
click at [318, 64] on input "This is a search bar. After typing your query, hit enter to filter the results …" at bounding box center [279, 63] width 369 height 14
click at [508, 182] on input "number" at bounding box center [520, 184] width 42 height 14
click at [515, 222] on input "number" at bounding box center [520, 219] width 42 height 14
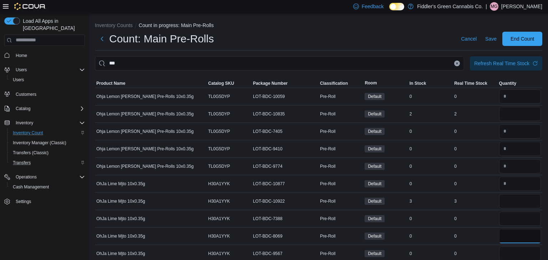
click at [519, 239] on input "number" at bounding box center [520, 236] width 42 height 14
click at [518, 252] on input "number" at bounding box center [520, 254] width 42 height 14
click at [492, 233] on div "0" at bounding box center [475, 236] width 45 height 9
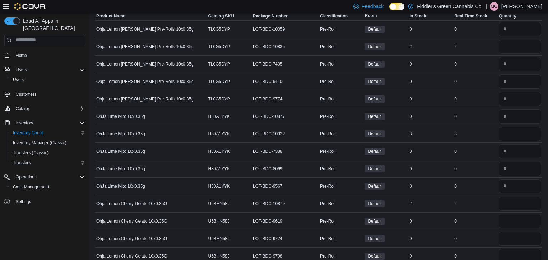
scroll to position [77, 0]
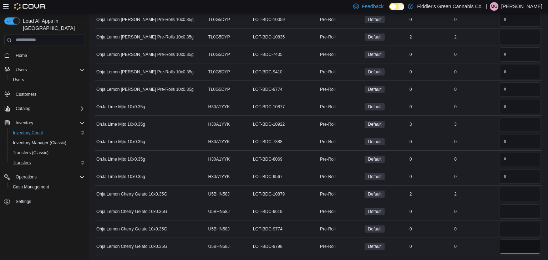
click at [526, 246] on input "number" at bounding box center [520, 247] width 42 height 14
click at [528, 231] on input "number" at bounding box center [520, 229] width 42 height 14
click at [524, 217] on input "number" at bounding box center [520, 212] width 42 height 14
click at [482, 208] on div "0" at bounding box center [475, 212] width 45 height 9
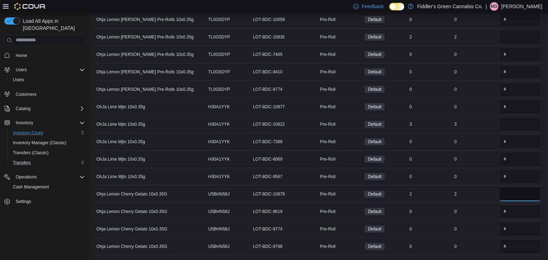
click at [510, 194] on input "number" at bounding box center [520, 194] width 42 height 14
click at [464, 225] on div "0" at bounding box center [475, 229] width 45 height 9
click at [525, 40] on input "number" at bounding box center [520, 37] width 42 height 14
click at [484, 74] on div "0" at bounding box center [475, 72] width 45 height 9
click at [524, 123] on input "number" at bounding box center [520, 124] width 42 height 14
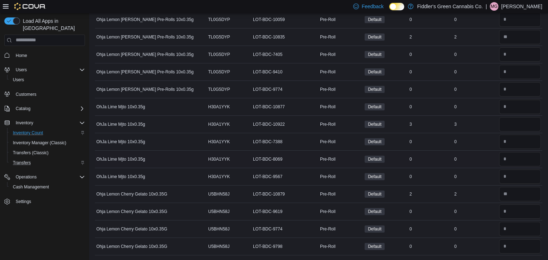
click at [492, 151] on td "Real Time Stock 0" at bounding box center [475, 159] width 45 height 17
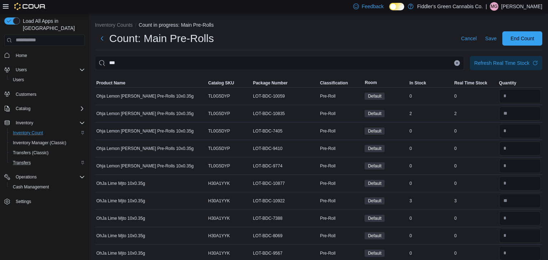
scroll to position [0, 0]
click at [457, 63] on icon "Clear input" at bounding box center [457, 63] width 2 height 2
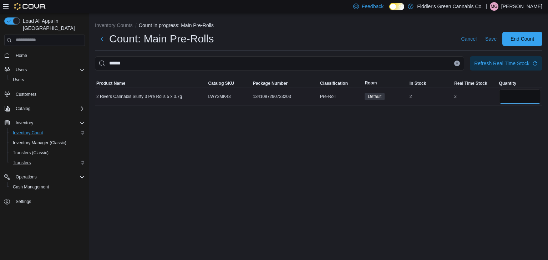
click at [515, 95] on input "number" at bounding box center [520, 97] width 42 height 14
click at [451, 140] on div "Inventory Counts Count in progress: Main Pre-Rolls Count: Main Pre-Rolls Cancel…" at bounding box center [318, 137] width 459 height 248
click at [456, 64] on icon "Clear input" at bounding box center [457, 63] width 3 height 3
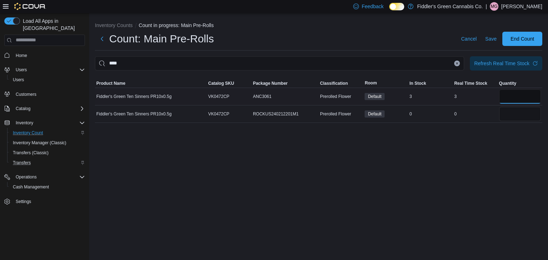
click at [513, 95] on input "number" at bounding box center [520, 97] width 42 height 14
click at [514, 110] on input "number" at bounding box center [520, 114] width 42 height 14
click at [460, 165] on div "Inventory Counts Count in progress: Main Pre-Rolls Count: Main Pre-Rolls Cancel…" at bounding box center [318, 137] width 459 height 248
click at [457, 64] on icon "Clear input" at bounding box center [457, 63] width 2 height 2
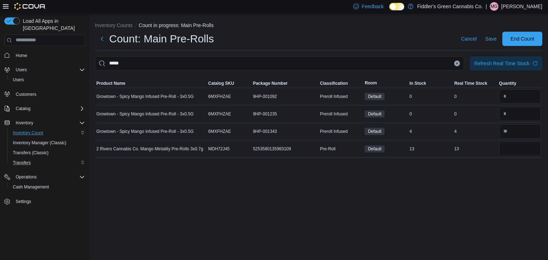
click at [486, 187] on div "Inventory Counts Count in progress: Main Pre-Rolls Count: Main Pre-Rolls Cancel…" at bounding box center [318, 137] width 459 height 248
click at [507, 150] on input "number" at bounding box center [520, 149] width 42 height 14
click at [442, 190] on div "Inventory Counts Count in progress: Main Pre-Rolls Count: Main Pre-Rolls Cancel…" at bounding box center [318, 137] width 459 height 248
click at [456, 63] on icon "Clear input" at bounding box center [457, 63] width 2 height 2
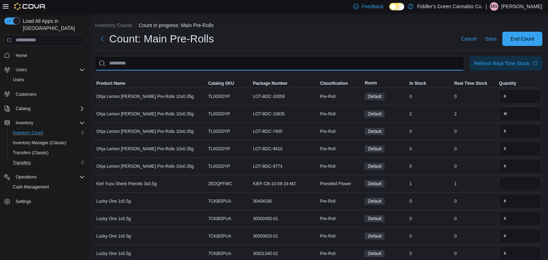
click at [456, 63] on input "This is a search bar. After typing your query, hit enter to filter the results …" at bounding box center [279, 63] width 369 height 14
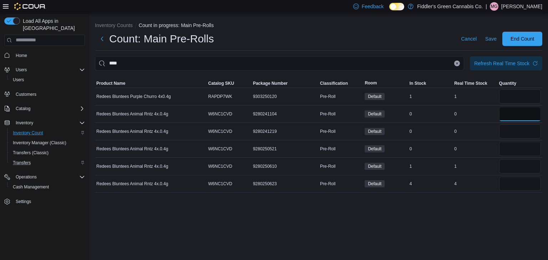
click at [505, 114] on input "number" at bounding box center [520, 114] width 42 height 14
click at [504, 128] on input "number" at bounding box center [520, 132] width 42 height 14
click at [507, 147] on input "number" at bounding box center [520, 149] width 42 height 14
click at [486, 205] on div "Inventory Counts Count in progress: Main Pre-Rolls Count: Main Pre-Rolls Cancel…" at bounding box center [318, 137] width 459 height 248
click at [516, 96] on input "number" at bounding box center [520, 97] width 42 height 14
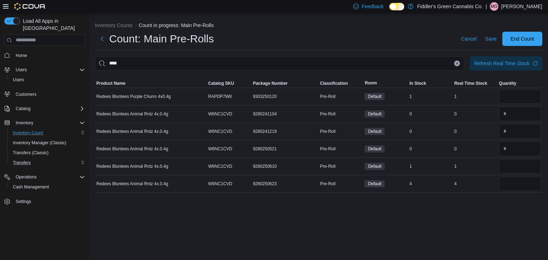
click at [481, 135] on div "0" at bounding box center [475, 131] width 45 height 9
click at [507, 167] on input "number" at bounding box center [520, 166] width 42 height 14
click at [450, 207] on div "Inventory Counts Count in progress: Main Pre-Rolls Count: Main Pre-Rolls Cancel…" at bounding box center [318, 137] width 459 height 248
click at [519, 187] on input "number" at bounding box center [520, 184] width 42 height 14
click at [506, 201] on div "Inventory Counts Count in progress: Main Pre-Rolls Count: Main Pre-Rolls Cancel…" at bounding box center [318, 137] width 459 height 248
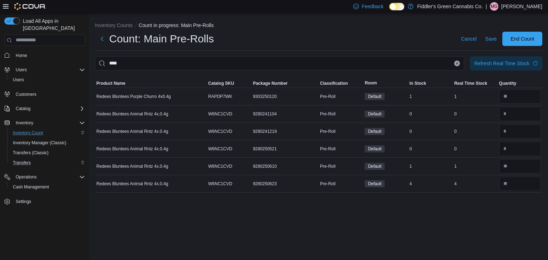
click at [457, 64] on icon "Clear input" at bounding box center [457, 63] width 2 height 2
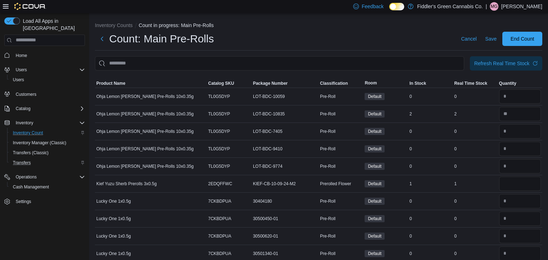
click at [407, 41] on div "Count: Main Pre-Rolls Cancel Save End Count" at bounding box center [318, 39] width 447 height 14
click at [389, 62] on input "This is a search bar. After typing your query, hit enter to filter the results …" at bounding box center [279, 63] width 369 height 14
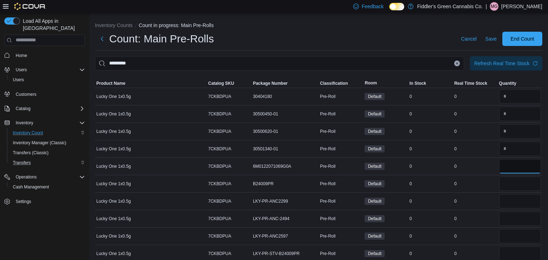
click at [514, 167] on input "number" at bounding box center [520, 166] width 42 height 14
click at [513, 181] on input "number" at bounding box center [520, 184] width 42 height 14
click at [511, 206] on input "number" at bounding box center [520, 201] width 42 height 14
click at [512, 215] on input "number" at bounding box center [520, 219] width 42 height 14
click at [511, 229] on input "number" at bounding box center [520, 236] width 42 height 14
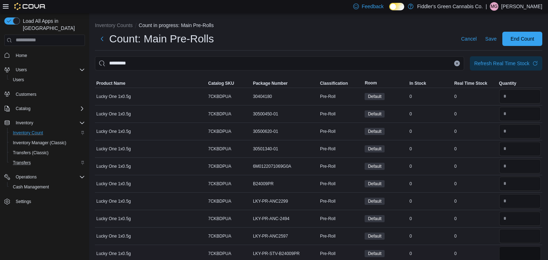
click at [510, 252] on input "number" at bounding box center [520, 254] width 42 height 14
click at [461, 220] on div "0" at bounding box center [475, 219] width 45 height 9
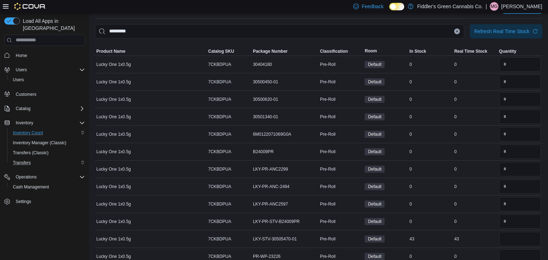
scroll to position [42, 0]
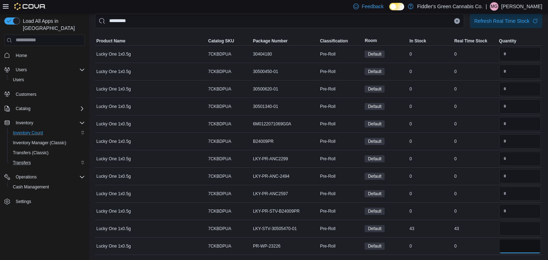
click at [512, 245] on input "number" at bounding box center [520, 246] width 42 height 14
click at [490, 228] on div "43" at bounding box center [475, 229] width 45 height 9
click at [511, 229] on input "number" at bounding box center [520, 229] width 42 height 14
click at [485, 220] on td "Real Time Stock 43" at bounding box center [475, 228] width 45 height 17
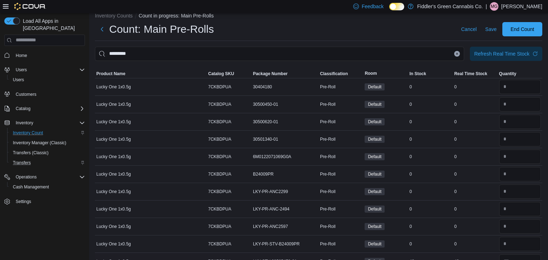
scroll to position [0, 0]
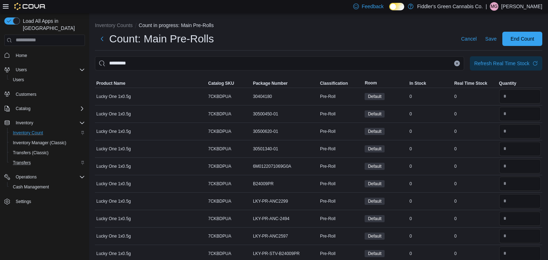
click at [456, 63] on icon "Clear input" at bounding box center [457, 63] width 2 height 2
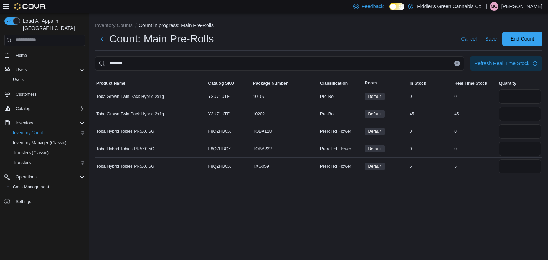
click at [357, 188] on div "Inventory Counts Count in progress: Main Pre-Rolls Count: Main Pre-Rolls Cancel…" at bounding box center [318, 137] width 459 height 248
click at [528, 147] on input "number" at bounding box center [520, 149] width 42 height 14
click at [523, 128] on input "number" at bounding box center [520, 132] width 42 height 14
click at [525, 101] on input "number" at bounding box center [520, 97] width 42 height 14
click at [476, 172] on td "Real Time Stock 5" at bounding box center [475, 166] width 45 height 17
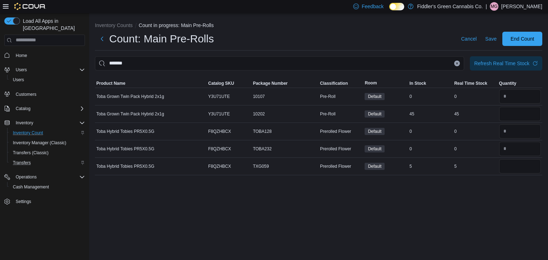
click at [475, 206] on div "Inventory Counts Count in progress: Main Pre-Rolls Count: Main Pre-Rolls Cancel…" at bounding box center [318, 137] width 459 height 248
click at [522, 117] on input "number" at bounding box center [520, 114] width 42 height 14
click at [482, 199] on div "Inventory Counts Count in progress: Main Pre-Rolls Count: Main Pre-Rolls Cancel…" at bounding box center [318, 137] width 459 height 248
click at [457, 65] on button "Clear input" at bounding box center [457, 64] width 6 height 6
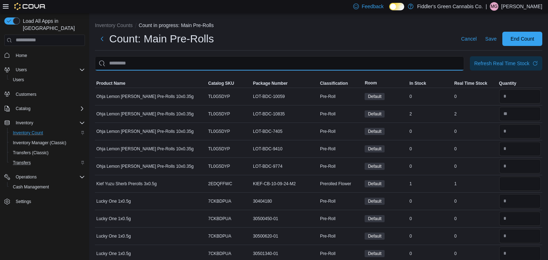
click at [427, 64] on input "This is a search bar. After typing your query, hit enter to filter the results …" at bounding box center [279, 63] width 369 height 14
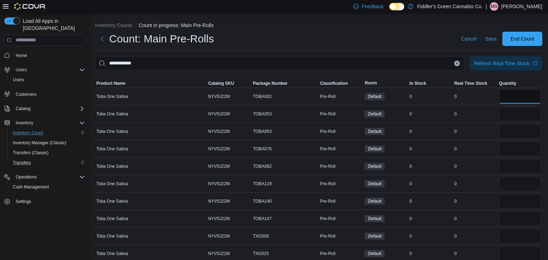
click at [517, 102] on input "number" at bounding box center [520, 97] width 42 height 14
click at [515, 112] on input "number" at bounding box center [520, 114] width 42 height 14
click at [513, 128] on input "number" at bounding box center [520, 132] width 42 height 14
click at [512, 146] on input "number" at bounding box center [520, 149] width 42 height 14
click at [512, 169] on input "number" at bounding box center [520, 166] width 42 height 14
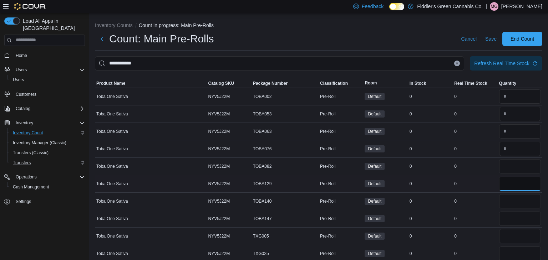
click at [512, 181] on input "number" at bounding box center [520, 184] width 42 height 14
click at [511, 202] on input "number" at bounding box center [520, 201] width 42 height 14
click at [510, 217] on input "number" at bounding box center [520, 219] width 42 height 14
click at [509, 236] on input "number" at bounding box center [520, 236] width 42 height 14
click at [493, 233] on div "0" at bounding box center [475, 236] width 45 height 9
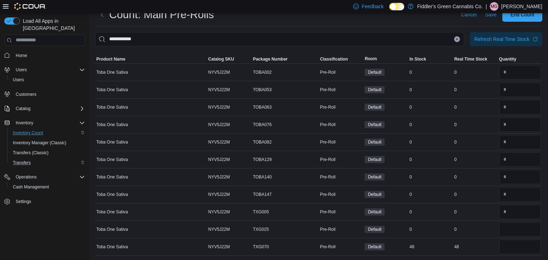
scroll to position [25, 0]
click at [518, 227] on input "number" at bounding box center [520, 229] width 42 height 14
click at [493, 193] on div "0" at bounding box center [475, 194] width 45 height 9
click at [476, 138] on div "0" at bounding box center [475, 141] width 45 height 9
click at [513, 249] on input "number" at bounding box center [520, 246] width 42 height 14
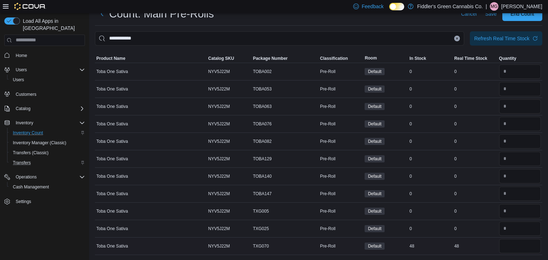
click at [482, 243] on div "48" at bounding box center [475, 246] width 45 height 9
click at [436, 42] on input "**********" at bounding box center [279, 38] width 369 height 14
click at [525, 72] on input "number" at bounding box center [520, 72] width 42 height 14
click at [518, 86] on input "number" at bounding box center [520, 89] width 42 height 14
click at [513, 104] on input "number" at bounding box center [520, 107] width 42 height 14
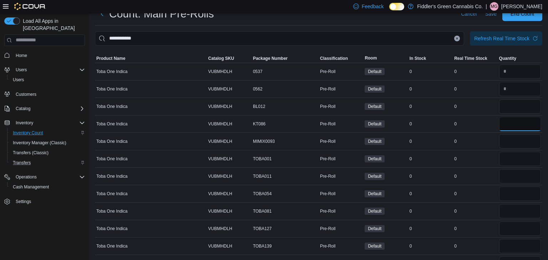
click at [512, 123] on input "number" at bounding box center [520, 124] width 42 height 14
click at [516, 141] on input "number" at bounding box center [520, 141] width 42 height 14
click at [514, 156] on input "number" at bounding box center [520, 159] width 42 height 14
click at [513, 176] on input "number" at bounding box center [520, 176] width 42 height 14
click at [513, 190] on input "number" at bounding box center [520, 194] width 42 height 14
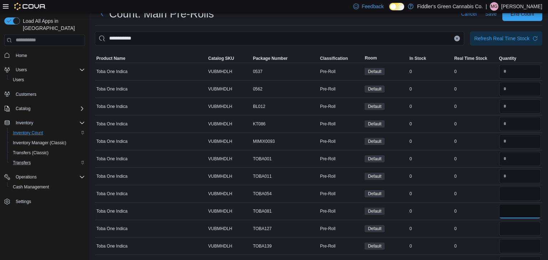
click at [514, 209] on input "number" at bounding box center [520, 211] width 42 height 14
click at [515, 229] on input "number" at bounding box center [520, 229] width 42 height 14
click at [514, 244] on input "number" at bounding box center [520, 246] width 42 height 14
click at [496, 235] on td "Real Time Stock 0" at bounding box center [475, 228] width 45 height 17
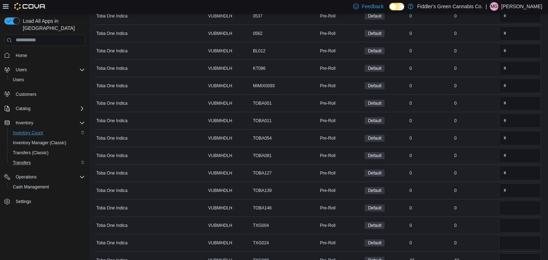
scroll to position [95, 0]
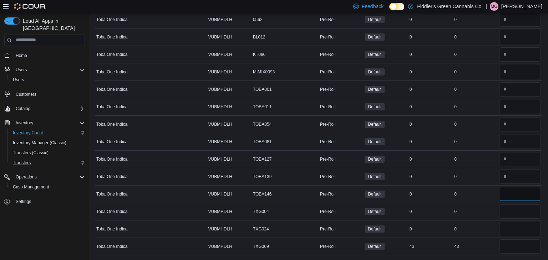
click at [525, 193] on input "number" at bounding box center [520, 194] width 42 height 14
click at [513, 211] on input "number" at bounding box center [520, 212] width 42 height 14
click at [510, 229] on input "number" at bounding box center [520, 229] width 42 height 14
click at [484, 199] on td "Real Time Stock 0" at bounding box center [475, 194] width 45 height 17
click at [486, 248] on div "43" at bounding box center [475, 247] width 45 height 9
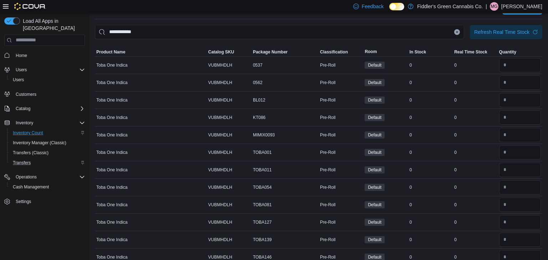
scroll to position [0, 0]
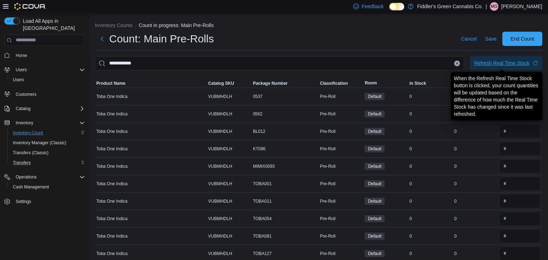
click at [506, 65] on div "Refresh Real Time Stock" at bounding box center [501, 63] width 55 height 7
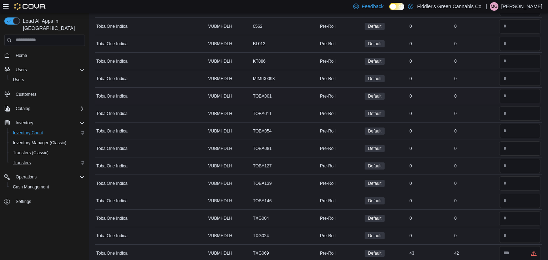
scroll to position [95, 0]
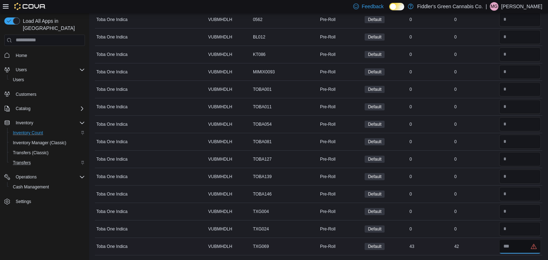
click at [510, 248] on input "number" at bounding box center [520, 247] width 42 height 14
click at [478, 243] on div "42" at bounding box center [475, 247] width 45 height 9
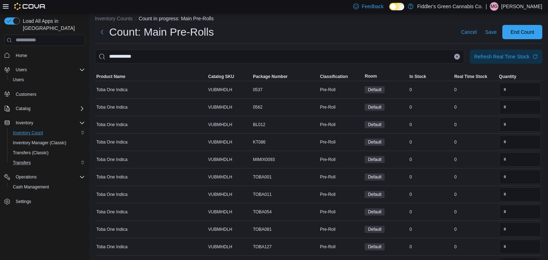
scroll to position [0, 0]
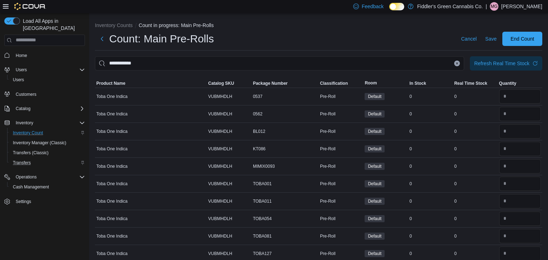
click at [457, 65] on button "Clear input" at bounding box center [457, 64] width 6 height 6
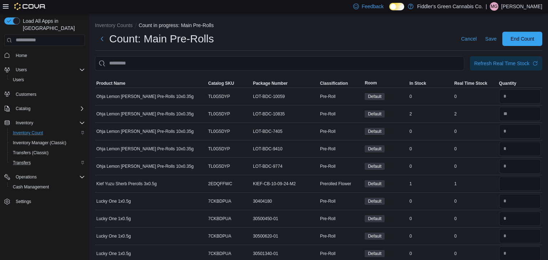
click at [415, 48] on div "Count: Main Pre-Rolls Cancel Save End Count" at bounding box center [318, 41] width 447 height 19
click at [487, 187] on div "1" at bounding box center [475, 184] width 45 height 9
click at [509, 185] on input "number" at bounding box center [520, 184] width 42 height 14
click at [490, 197] on div "0" at bounding box center [475, 201] width 45 height 9
click at [379, 45] on div "Count: Main Pre-Rolls Cancel Save End Count" at bounding box center [318, 39] width 447 height 14
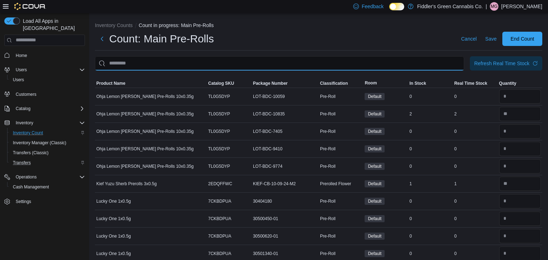
click at [324, 62] on input "This is a search bar. After typing your query, hit enter to filter the results …" at bounding box center [279, 63] width 369 height 14
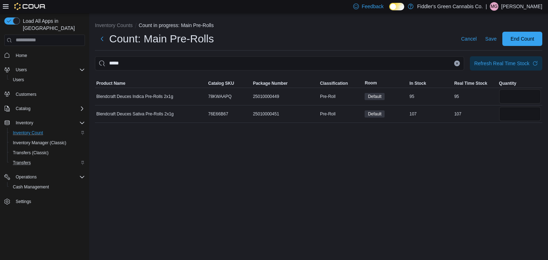
click at [293, 190] on div "Inventory Counts Count in progress: Main Pre-Rolls Count: Main Pre-Rolls Cancel…" at bounding box center [318, 137] width 459 height 248
click at [507, 113] on input "number" at bounding box center [520, 114] width 42 height 14
click at [530, 100] on input "number" at bounding box center [520, 97] width 42 height 14
click at [480, 169] on div "Inventory Counts Count in progress: Main Pre-Rolls Count: Main Pre-Rolls Cancel…" at bounding box center [318, 137] width 459 height 248
click at [435, 181] on div "Inventory Counts Count in progress: Main Pre-Rolls Count: Main Pre-Rolls Cancel…" at bounding box center [318, 137] width 459 height 248
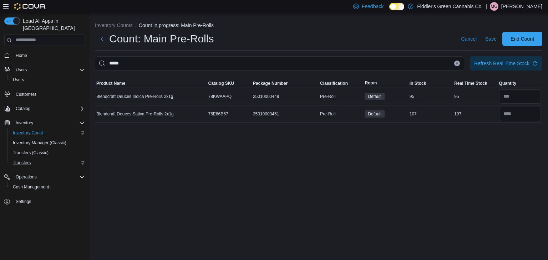
click at [456, 62] on icon "Clear input" at bounding box center [457, 63] width 2 height 2
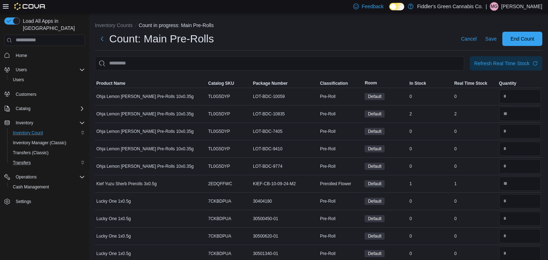
click at [395, 47] on div "Count: Main Pre-Rolls Cancel Save End Count" at bounding box center [318, 41] width 447 height 19
click at [349, 48] on div "Count: Main Pre-Rolls Cancel Save End Count" at bounding box center [318, 41] width 447 height 19
click at [376, 46] on div "Count: Main Pre-Rolls Cancel Save End Count" at bounding box center [318, 41] width 447 height 19
click at [357, 44] on div "Count: Main Pre-Rolls Cancel Save End Count" at bounding box center [318, 39] width 447 height 14
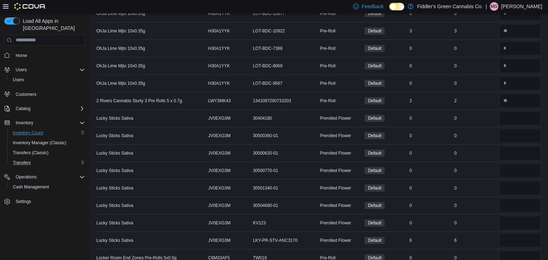
scroll to position [485, 0]
click at [484, 138] on div "0" at bounding box center [475, 136] width 45 height 9
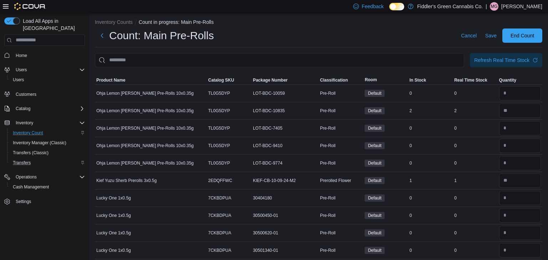
scroll to position [0, 0]
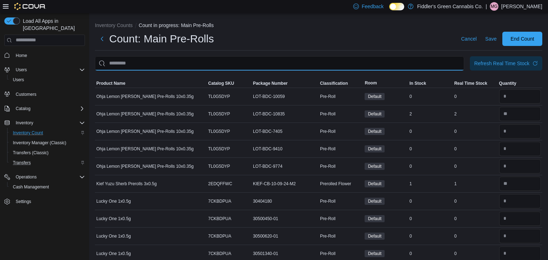
click at [391, 69] on input "This is a search bar. After typing your query, hit enter to filter the results …" at bounding box center [279, 63] width 369 height 14
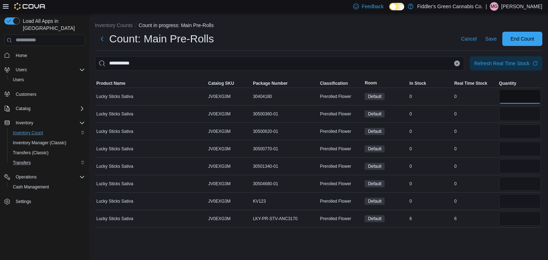
click at [509, 101] on input "number" at bounding box center [520, 97] width 42 height 14
click at [508, 114] on input "number" at bounding box center [520, 114] width 42 height 14
click at [511, 132] on input "number" at bounding box center [520, 132] width 42 height 14
click at [517, 151] on input "number" at bounding box center [520, 149] width 42 height 14
click at [515, 165] on input "number" at bounding box center [520, 166] width 42 height 14
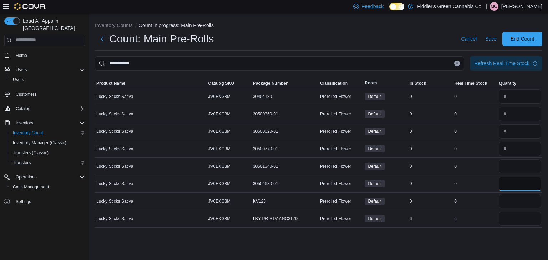
click at [511, 185] on input "number" at bounding box center [520, 184] width 42 height 14
click at [513, 200] on input "number" at bounding box center [520, 201] width 42 height 14
click at [487, 195] on td "Real Time Stock 0" at bounding box center [475, 201] width 45 height 17
click at [511, 218] on input "number" at bounding box center [520, 219] width 42 height 14
click at [475, 245] on div "**********" at bounding box center [318, 137] width 459 height 248
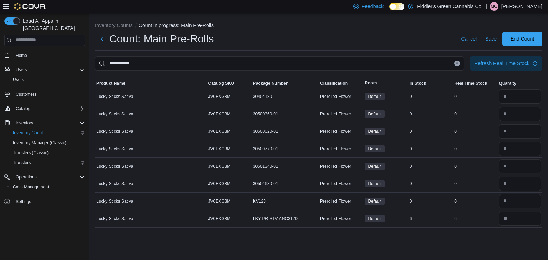
click at [461, 237] on div "**********" at bounding box center [318, 137] width 459 height 248
click at [457, 63] on icon "Clear input" at bounding box center [457, 63] width 2 height 2
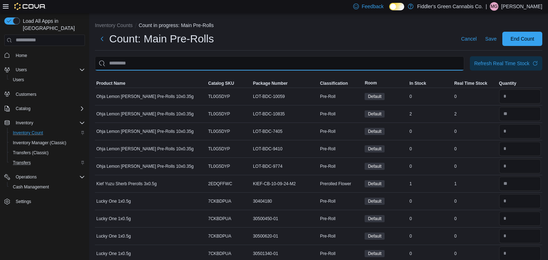
click at [432, 65] on input "This is a search bar. After typing your query, hit enter to filter the results …" at bounding box center [279, 63] width 369 height 14
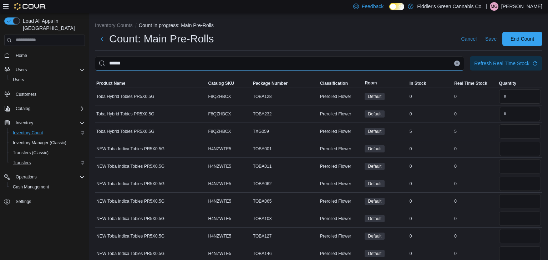
click at [400, 64] on input "******" at bounding box center [279, 63] width 369 height 14
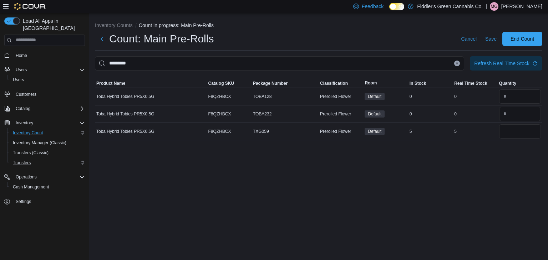
click at [381, 204] on div "Inventory Counts Count in progress: Main Pre-Rolls Count: Main Pre-Rolls Cancel…" at bounding box center [318, 137] width 459 height 248
click at [507, 133] on input "number" at bounding box center [520, 132] width 42 height 14
click at [469, 177] on div "Inventory Counts Count in progress: Main Pre-Rolls Count: Main Pre-Rolls Cancel…" at bounding box center [318, 137] width 459 height 248
click at [437, 62] on input "*********" at bounding box center [279, 63] width 369 height 14
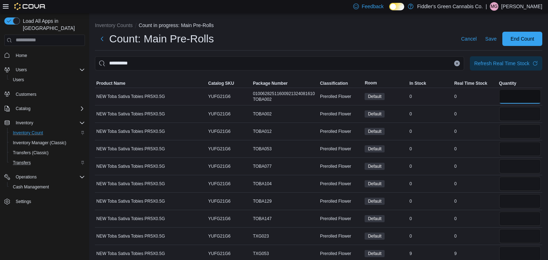
click at [528, 97] on input "number" at bounding box center [520, 97] width 42 height 14
click at [519, 122] on div at bounding box center [520, 114] width 45 height 17
click at [520, 117] on input "number" at bounding box center [520, 114] width 42 height 14
click at [515, 135] on input "number" at bounding box center [520, 132] width 42 height 14
click at [512, 146] on input "number" at bounding box center [520, 149] width 42 height 14
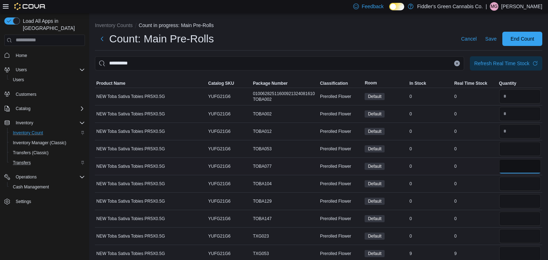
click at [512, 165] on input "number" at bounding box center [520, 166] width 42 height 14
click at [513, 181] on input "number" at bounding box center [520, 184] width 42 height 14
click at [514, 199] on input "number" at bounding box center [520, 201] width 42 height 14
click at [516, 218] on input "number" at bounding box center [520, 219] width 42 height 14
click at [513, 240] on input "number" at bounding box center [520, 236] width 42 height 14
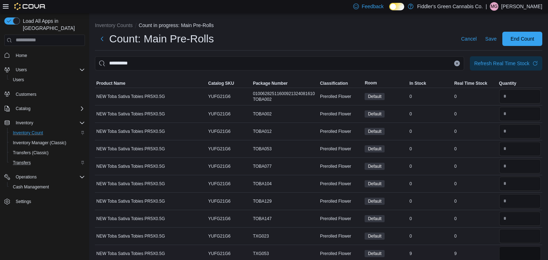
click at [510, 253] on input "number" at bounding box center [520, 254] width 42 height 14
click at [484, 233] on div "0" at bounding box center [475, 236] width 45 height 9
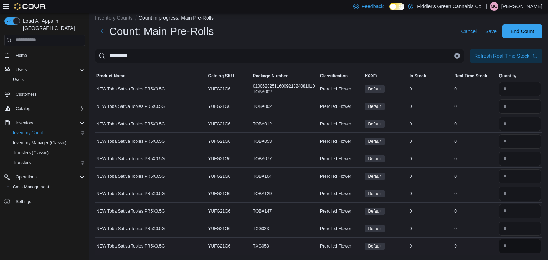
click at [518, 245] on input "number" at bounding box center [520, 246] width 42 height 14
click at [489, 238] on td "Real Time Stock 9" at bounding box center [475, 246] width 45 height 17
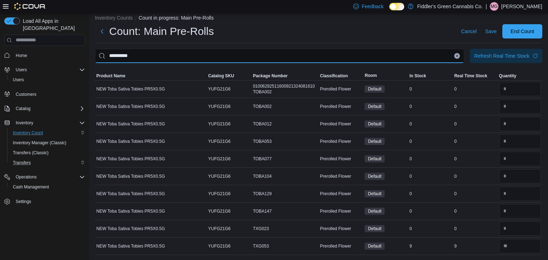
click at [358, 60] on input "**********" at bounding box center [279, 56] width 369 height 14
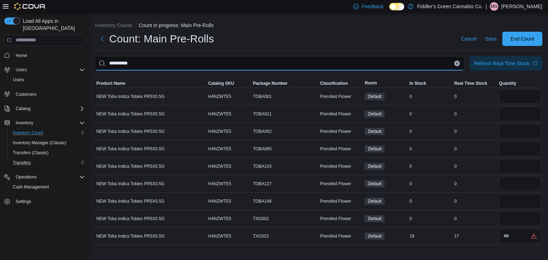
scroll to position [0, 0]
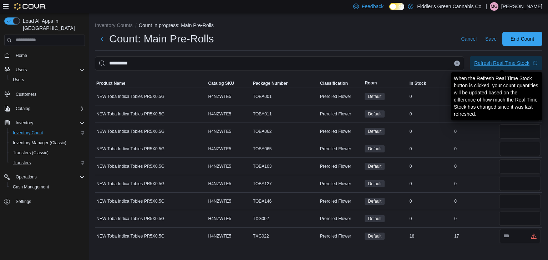
click at [494, 66] on div "Refresh Real Time Stock" at bounding box center [501, 63] width 55 height 7
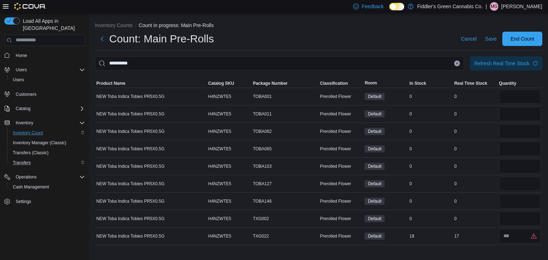
click at [415, 46] on div "Count: Main Pre-Rolls Cancel Save End Count" at bounding box center [318, 41] width 447 height 19
click at [509, 100] on input "number" at bounding box center [520, 97] width 42 height 14
click at [513, 114] on input "number" at bounding box center [520, 114] width 42 height 14
click at [513, 127] on input "number" at bounding box center [520, 132] width 42 height 14
click at [515, 146] on input "number" at bounding box center [520, 149] width 42 height 14
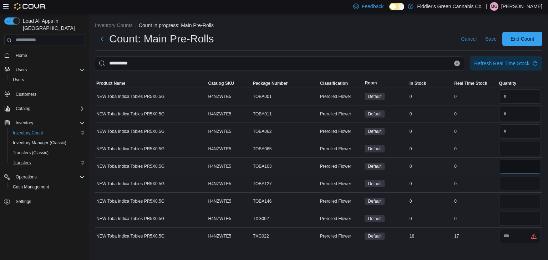
click at [514, 170] on input "number" at bounding box center [520, 166] width 42 height 14
click at [514, 181] on input "number" at bounding box center [520, 184] width 42 height 14
click at [514, 199] on input "number" at bounding box center [520, 201] width 42 height 14
click at [510, 216] on input "number" at bounding box center [520, 219] width 42 height 14
click at [489, 212] on td "Real Time Stock 0" at bounding box center [475, 218] width 45 height 17
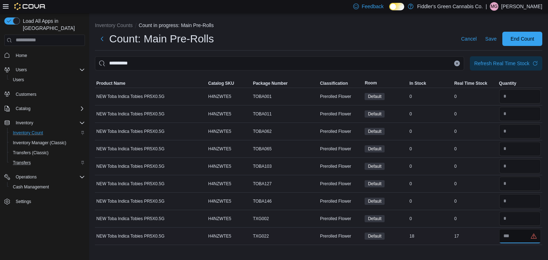
click at [516, 238] on input "number" at bounding box center [520, 236] width 42 height 14
click at [476, 238] on div "17" at bounding box center [475, 236] width 45 height 9
click at [455, 64] on button "Clear input" at bounding box center [457, 64] width 6 height 6
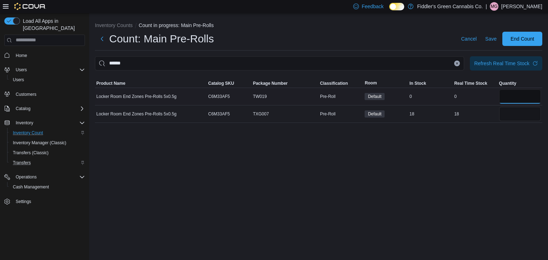
click at [511, 96] on input "number" at bounding box center [520, 97] width 42 height 14
click at [473, 156] on div "Inventory Counts Count in progress: Main Pre-Rolls Count: Main Pre-Rolls Cancel…" at bounding box center [318, 137] width 459 height 248
click at [514, 118] on input "number" at bounding box center [520, 114] width 42 height 14
click at [438, 191] on div "Inventory Counts Count in progress: Main Pre-Rolls Count: Main Pre-Rolls Cancel…" at bounding box center [318, 137] width 459 height 248
click at [456, 65] on button "Clear input" at bounding box center [457, 64] width 6 height 6
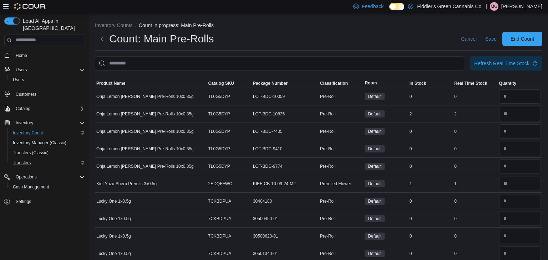
click at [419, 45] on div "Count: Main Pre-Rolls Cancel Save End Count" at bounding box center [318, 39] width 447 height 14
click at [489, 42] on span "Save" at bounding box center [490, 39] width 11 height 14
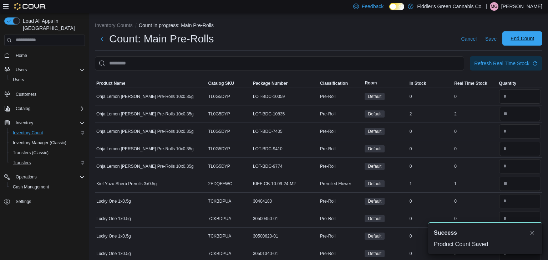
click at [523, 41] on span "End Count" at bounding box center [523, 38] width 24 height 7
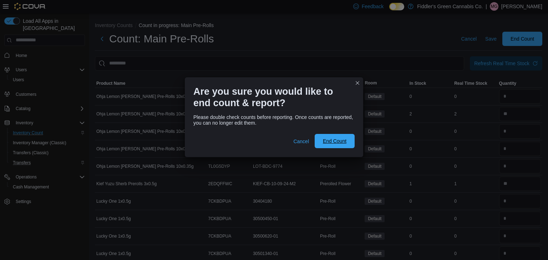
click at [335, 143] on span "End Count" at bounding box center [335, 141] width 24 height 7
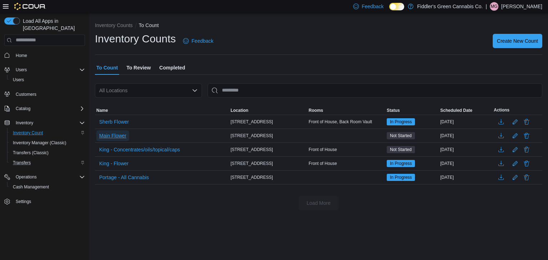
click at [120, 136] on span "Main Flower" at bounding box center [112, 135] width 27 height 7
click at [119, 139] on span "Main Flower" at bounding box center [112, 136] width 27 height 11
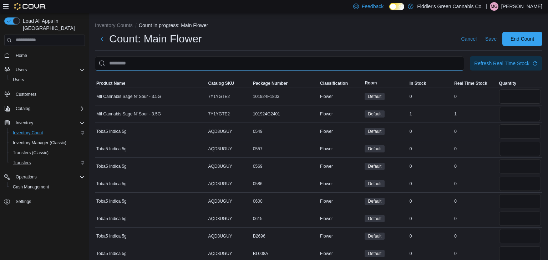
click at [247, 65] on input "This is a search bar. After typing your query, hit enter to filter the results …" at bounding box center [279, 63] width 369 height 14
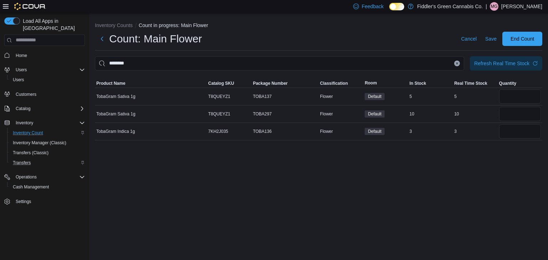
click at [199, 182] on div "Inventory Counts Count in progress: Main Flower Count: Main Flower Cancel Save …" at bounding box center [318, 137] width 459 height 248
click at [513, 127] on input "number" at bounding box center [520, 132] width 42 height 14
click at [514, 98] on input "number" at bounding box center [520, 97] width 42 height 14
click at [457, 205] on div "Inventory Counts Count in progress: Main Flower Count: Main Flower Cancel Save …" at bounding box center [318, 137] width 459 height 248
click at [515, 111] on input "number" at bounding box center [520, 114] width 42 height 14
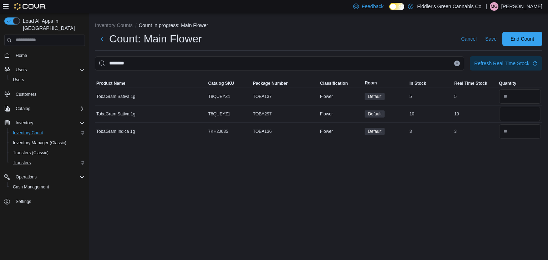
click at [435, 187] on div "Inventory Counts Count in progress: Main Flower Count: Main Flower Cancel Save …" at bounding box center [318, 137] width 459 height 248
click at [459, 65] on button "Clear input" at bounding box center [457, 64] width 6 height 6
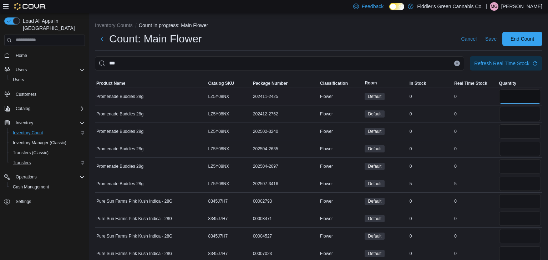
click at [531, 99] on input "number" at bounding box center [520, 97] width 42 height 14
click at [522, 115] on input "number" at bounding box center [520, 114] width 42 height 14
click at [514, 128] on input "number" at bounding box center [520, 132] width 42 height 14
click at [508, 151] on input "number" at bounding box center [520, 149] width 42 height 14
click at [511, 171] on input "number" at bounding box center [520, 166] width 42 height 14
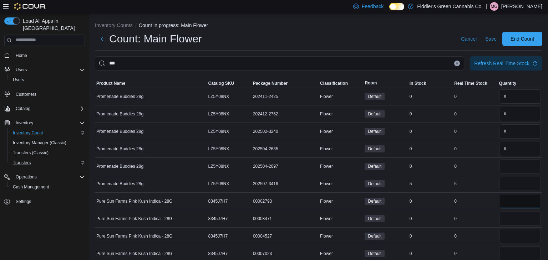
click at [518, 200] on input "number" at bounding box center [520, 201] width 42 height 14
click at [512, 218] on input "number" at bounding box center [520, 219] width 42 height 14
click at [511, 234] on input "number" at bounding box center [520, 236] width 42 height 14
click at [508, 251] on input "number" at bounding box center [520, 254] width 42 height 14
click at [474, 235] on div "0" at bounding box center [475, 236] width 45 height 9
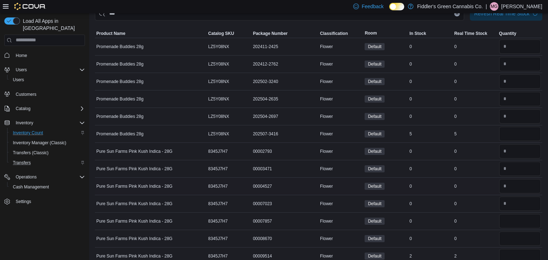
scroll to position [60, 0]
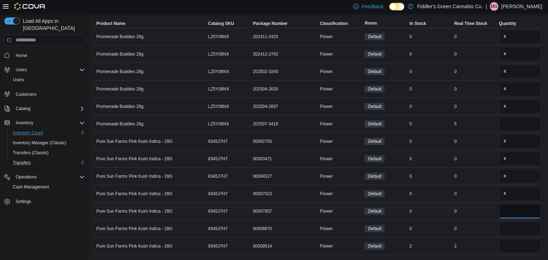
click at [519, 215] on input "number" at bounding box center [520, 211] width 42 height 14
click at [514, 226] on input "number" at bounding box center [520, 229] width 42 height 14
click at [482, 220] on td "Real Time Stock 0" at bounding box center [475, 228] width 45 height 17
click at [513, 245] on input "number" at bounding box center [520, 246] width 42 height 14
click at [490, 236] on td "Real Time Stock 0" at bounding box center [475, 228] width 45 height 17
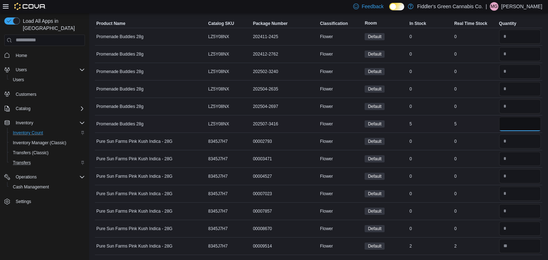
click at [522, 126] on input "number" at bounding box center [520, 124] width 42 height 14
click at [493, 158] on div "0" at bounding box center [475, 159] width 45 height 9
click at [484, 148] on td "Real Time Stock 0" at bounding box center [475, 141] width 45 height 17
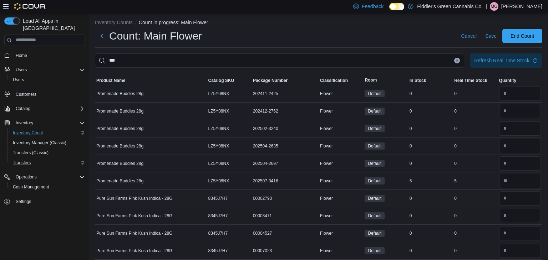
scroll to position [0, 0]
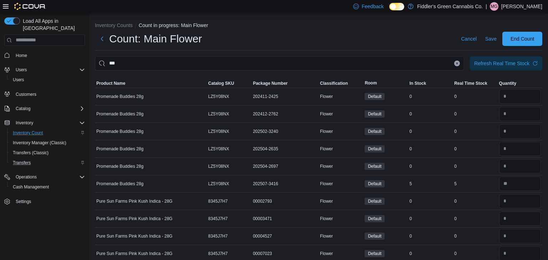
click at [458, 63] on icon "Clear input" at bounding box center [457, 63] width 3 height 3
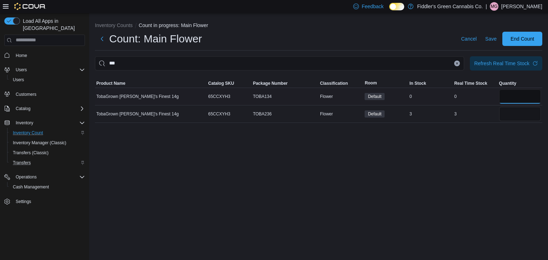
click at [518, 95] on input "number" at bounding box center [520, 97] width 42 height 14
click at [488, 159] on div "Inventory Counts Count in progress: Main Flower Count: Main Flower Cancel Save …" at bounding box center [318, 137] width 459 height 248
click at [512, 120] on input "number" at bounding box center [520, 114] width 42 height 14
click at [438, 134] on div "Inventory Counts Count in progress: Main Flower Count: Main Flower Cancel Save …" at bounding box center [318, 137] width 459 height 248
click at [456, 64] on icon "Clear input" at bounding box center [457, 63] width 3 height 3
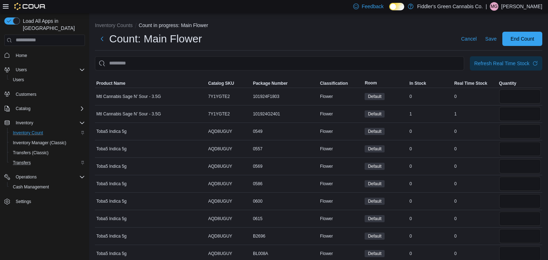
click at [398, 50] on div "Count: Main Flower Cancel Save End Count" at bounding box center [318, 41] width 447 height 19
click at [369, 67] on input "This is a search bar. After typing your query, hit enter to filter the results …" at bounding box center [279, 63] width 369 height 14
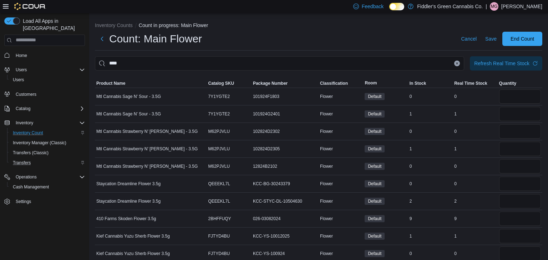
click at [323, 38] on div "Count: Main Flower Cancel Save End Count" at bounding box center [318, 39] width 447 height 14
click at [304, 59] on input "****" at bounding box center [279, 63] width 369 height 14
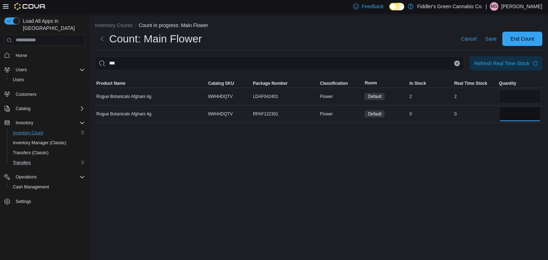
click at [511, 117] on input "number" at bounding box center [520, 114] width 42 height 14
click at [517, 96] on input "number" at bounding box center [520, 97] width 42 height 14
click at [445, 163] on div "Inventory Counts Count in progress: Main Flower Count: Main Flower Cancel Save …" at bounding box center [318, 137] width 459 height 248
click at [456, 62] on icon "Clear input" at bounding box center [457, 63] width 3 height 3
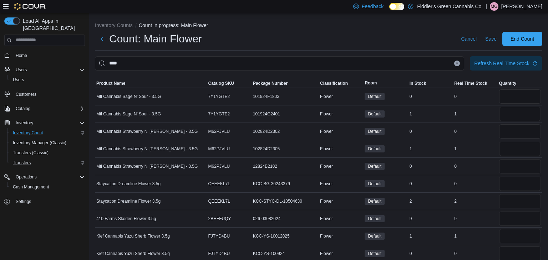
click at [395, 39] on div "Count: Main Flower Cancel Save End Count" at bounding box center [318, 39] width 447 height 14
click at [361, 63] on input "****" at bounding box center [279, 63] width 369 height 14
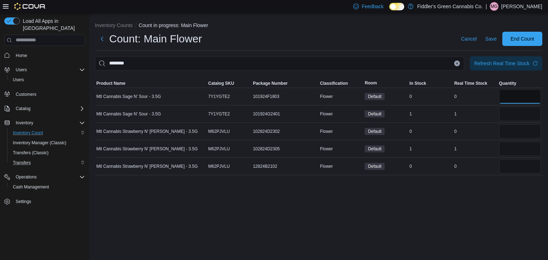
click at [525, 94] on input "number" at bounding box center [520, 97] width 42 height 14
click at [512, 132] on input "number" at bounding box center [520, 132] width 42 height 14
click at [510, 171] on input "number" at bounding box center [520, 166] width 42 height 14
click at [483, 195] on div "Inventory Counts Count in progress: Main Flower Count: Main Flower Cancel Save …" at bounding box center [318, 137] width 459 height 248
click at [524, 151] on input "number" at bounding box center [520, 149] width 42 height 14
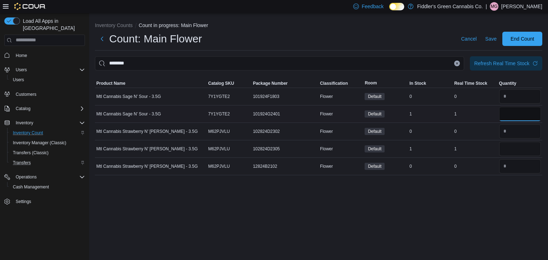
click at [518, 114] on input "number" at bounding box center [520, 114] width 42 height 14
click at [466, 172] on td "Real Time Stock 0" at bounding box center [475, 166] width 45 height 17
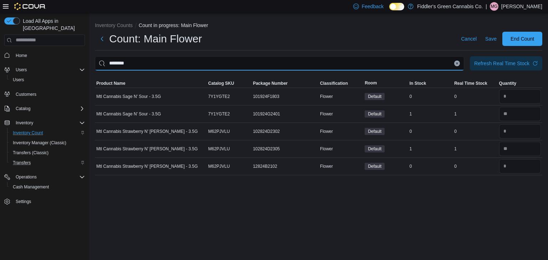
click at [360, 68] on input "********" at bounding box center [279, 63] width 369 height 14
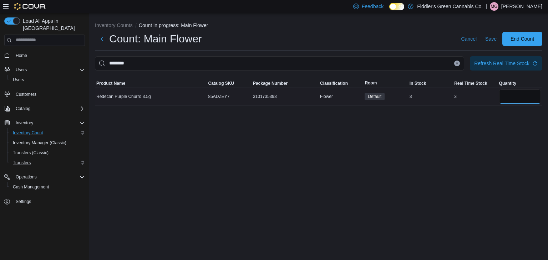
click at [508, 97] on input "number" at bounding box center [520, 97] width 42 height 14
click at [493, 135] on div "Inventory Counts Count in progress: Main Flower Count: Main Flower Cancel Save …" at bounding box center [318, 137] width 459 height 248
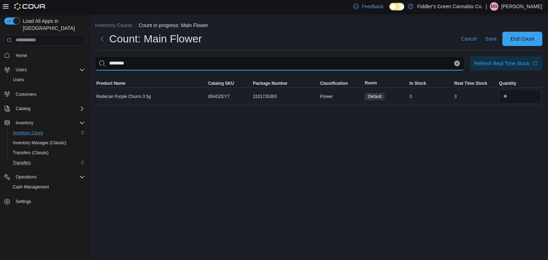
click at [315, 67] on input "********" at bounding box center [279, 63] width 369 height 14
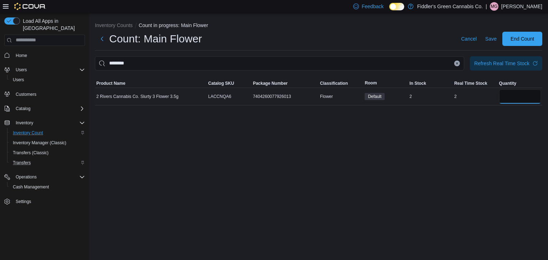
click at [513, 96] on input "number" at bounding box center [520, 97] width 42 height 14
click at [460, 118] on div "Inventory Counts Count in progress: Main Flower Count: Main Flower Cancel Save …" at bounding box center [318, 137] width 459 height 248
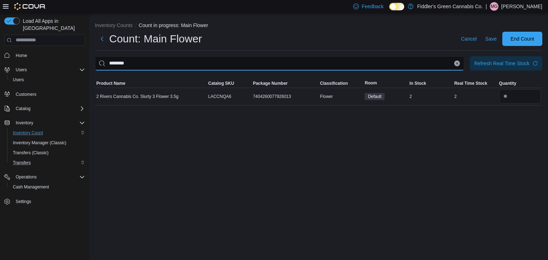
click at [382, 57] on input "********" at bounding box center [279, 63] width 369 height 14
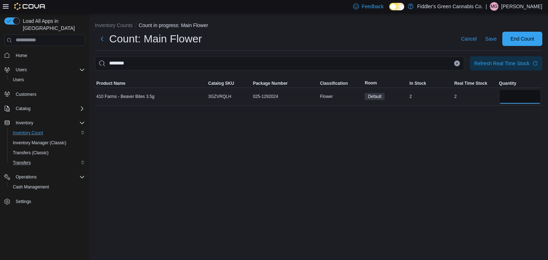
click at [511, 100] on input "number" at bounding box center [520, 97] width 42 height 14
click at [436, 167] on div "Inventory Counts Count in progress: Main Flower Count: Main Flower Cancel Save …" at bounding box center [318, 137] width 459 height 248
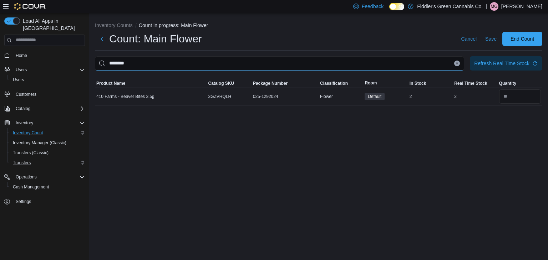
click at [341, 63] on input "********" at bounding box center [279, 63] width 369 height 14
click at [417, 180] on div "Inventory Counts Count in progress: Main Flower Count: Main Flower Cancel Save …" at bounding box center [318, 137] width 459 height 248
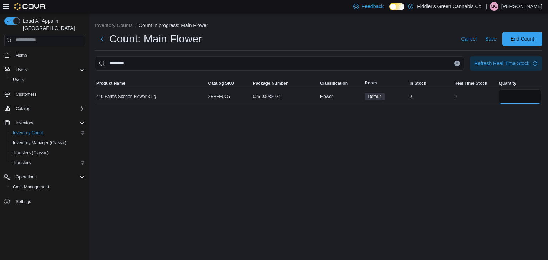
click at [525, 101] on input "number" at bounding box center [520, 97] width 42 height 14
click at [468, 145] on div "Inventory Counts Count in progress: Main Flower Count: Main Flower Cancel Save …" at bounding box center [318, 137] width 459 height 248
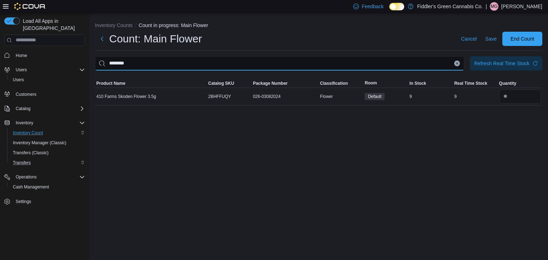
click at [406, 67] on input "********" at bounding box center [279, 63] width 369 height 14
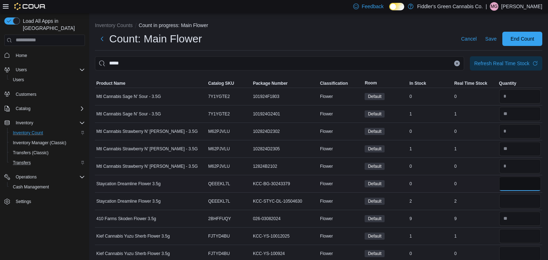
click at [521, 187] on input "number" at bounding box center [520, 184] width 42 height 14
click at [524, 254] on input "number" at bounding box center [520, 254] width 42 height 14
click at [484, 231] on td "Real Time Stock 1" at bounding box center [475, 236] width 45 height 17
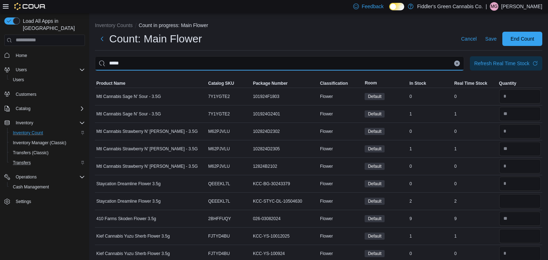
click at [235, 68] on input "****" at bounding box center [279, 63] width 369 height 14
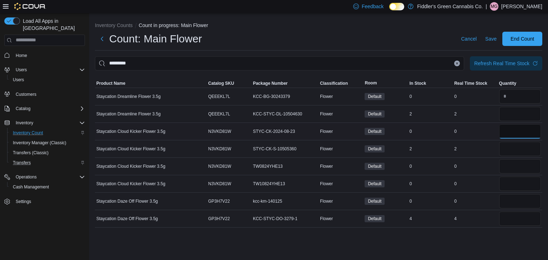
click at [512, 135] on input "number" at bounding box center [520, 132] width 42 height 14
click at [511, 173] on input "number" at bounding box center [520, 166] width 42 height 14
click at [510, 184] on input "number" at bounding box center [520, 184] width 42 height 14
click at [508, 202] on input "number" at bounding box center [520, 201] width 42 height 14
click at [487, 222] on div "4" at bounding box center [475, 219] width 45 height 9
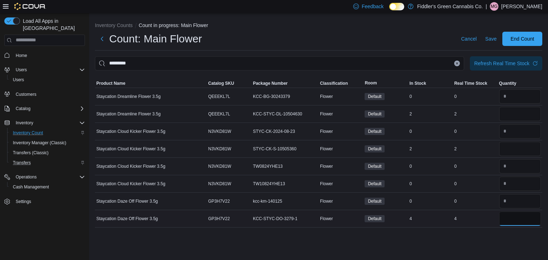
click at [522, 222] on input "number" at bounding box center [520, 219] width 42 height 14
click at [477, 230] on div "Inventory Counts Count in progress: Main Flower Count: Main Flower Cancel Save …" at bounding box center [318, 123] width 459 height 220
click at [522, 152] on input "number" at bounding box center [520, 149] width 42 height 14
click at [484, 185] on div "0" at bounding box center [475, 184] width 45 height 9
click at [511, 116] on input "number" at bounding box center [520, 114] width 42 height 14
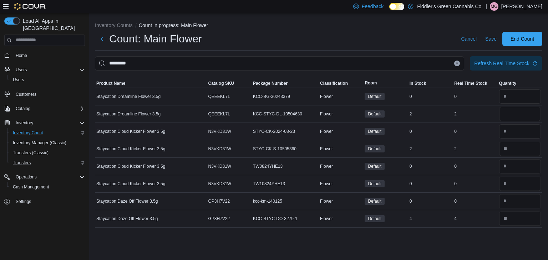
click at [491, 137] on td "Real Time Stock 0" at bounding box center [475, 131] width 45 height 17
click at [441, 64] on input "*********" at bounding box center [279, 63] width 369 height 14
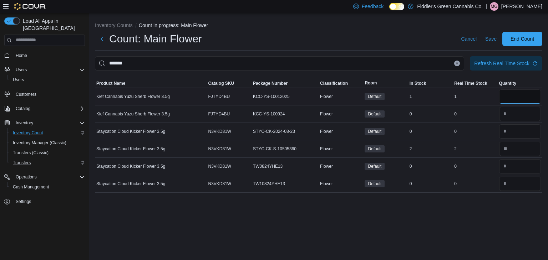
click at [514, 101] on input "number" at bounding box center [520, 97] width 42 height 14
click at [486, 142] on td "Real Time Stock 2" at bounding box center [475, 148] width 45 height 17
click at [464, 237] on div "Inventory Counts Count in progress: Main Flower Count: Main Flower Cancel Save …" at bounding box center [318, 137] width 459 height 248
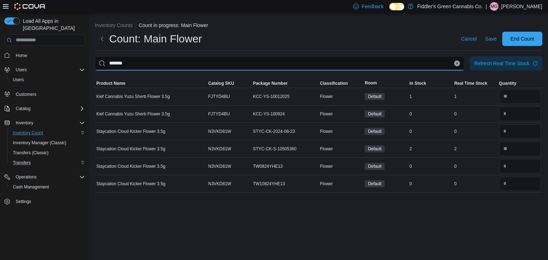
click at [428, 64] on input "*******" at bounding box center [279, 63] width 369 height 14
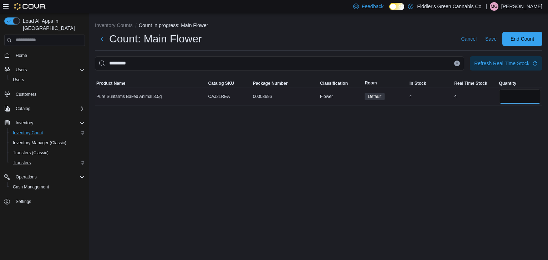
click at [515, 97] on input "number" at bounding box center [520, 97] width 42 height 14
click at [488, 144] on div "Inventory Counts Count in progress: Main Flower Count: Main Flower Cancel Save …" at bounding box center [318, 137] width 459 height 248
click at [454, 64] on button "Clear input" at bounding box center [457, 64] width 6 height 6
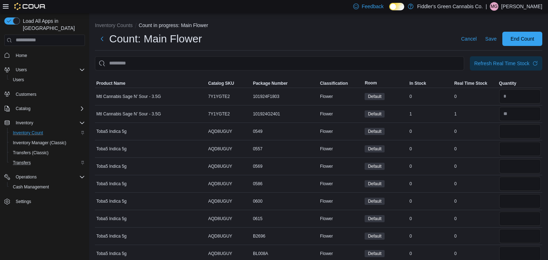
click at [422, 39] on div "Count: Main Flower Cancel Save End Count" at bounding box center [318, 39] width 447 height 14
click at [376, 62] on input "This is a search bar. After typing your query, hit enter to filter the results …" at bounding box center [279, 63] width 369 height 14
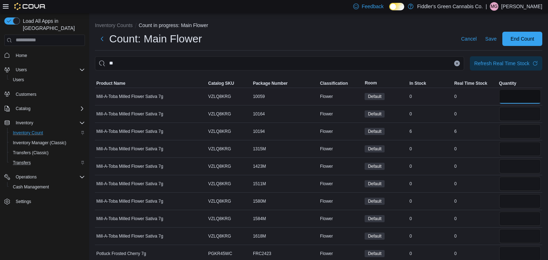
click at [521, 103] on input "number" at bounding box center [520, 97] width 42 height 14
click at [515, 113] on input "number" at bounding box center [520, 114] width 42 height 14
click at [511, 133] on input "number" at bounding box center [520, 132] width 42 height 14
click at [509, 147] on input "number" at bounding box center [520, 149] width 42 height 14
click at [509, 163] on input "number" at bounding box center [520, 166] width 42 height 14
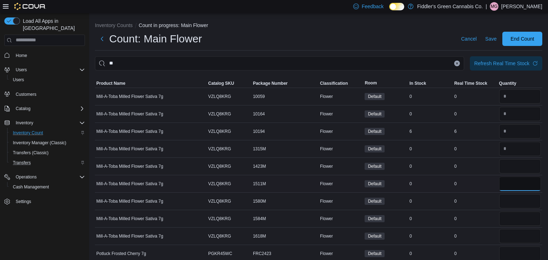
click at [509, 180] on input "number" at bounding box center [520, 184] width 42 height 14
click at [510, 201] on input "number" at bounding box center [520, 201] width 42 height 14
click at [510, 219] on input "number" at bounding box center [520, 219] width 42 height 14
click at [511, 236] on input "number" at bounding box center [520, 236] width 42 height 14
click at [511, 250] on input "number" at bounding box center [520, 254] width 42 height 14
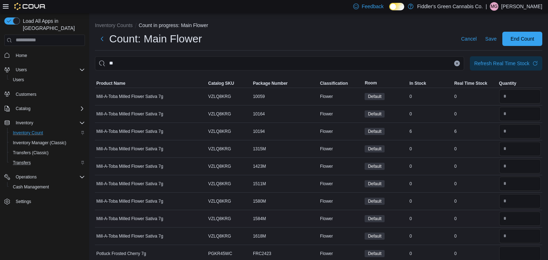
click at [482, 226] on td "Real Time Stock 0" at bounding box center [475, 218] width 45 height 17
click at [347, 65] on input "**" at bounding box center [279, 63] width 369 height 14
click at [336, 46] on div "Count: Main Flower Cancel Save End Count" at bounding box center [318, 41] width 447 height 19
click at [260, 69] on input "**" at bounding box center [279, 63] width 369 height 14
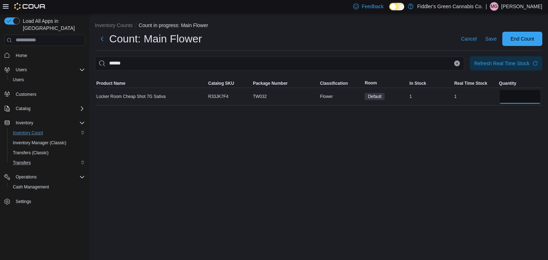
click at [525, 98] on input "number" at bounding box center [520, 97] width 42 height 14
click at [471, 130] on div "Inventory Counts Count in progress: Main Flower Count: Main Flower Cancel Save …" at bounding box center [318, 137] width 459 height 248
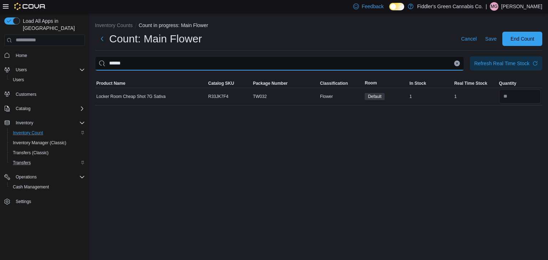
click at [449, 62] on input "******" at bounding box center [279, 63] width 369 height 14
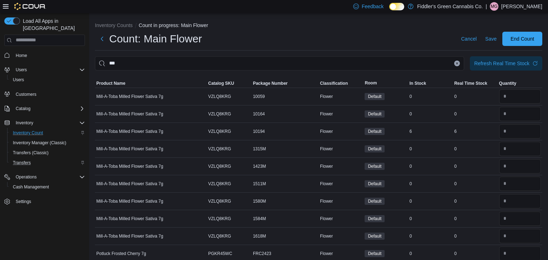
click at [421, 42] on div "Count: Main Flower Cancel Save End Count" at bounding box center [318, 39] width 447 height 14
click at [378, 70] on input "**" at bounding box center [279, 63] width 369 height 14
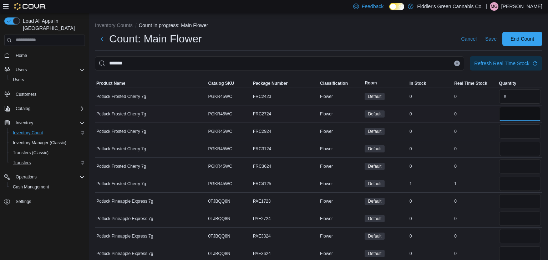
click at [512, 119] on input "number" at bounding box center [520, 114] width 42 height 14
click at [511, 127] on input "number" at bounding box center [520, 132] width 42 height 14
click at [511, 150] on input "number" at bounding box center [520, 149] width 42 height 14
click at [510, 163] on input "number" at bounding box center [520, 166] width 42 height 14
click at [510, 200] on input "number" at bounding box center [520, 201] width 42 height 14
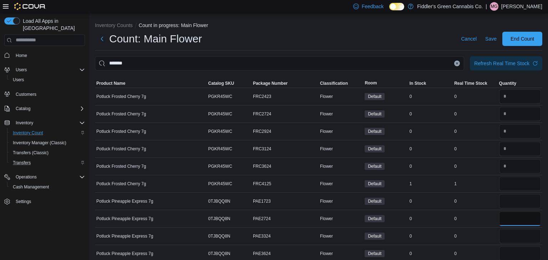
click at [512, 220] on input "number" at bounding box center [520, 219] width 42 height 14
click at [512, 237] on input "number" at bounding box center [520, 236] width 42 height 14
click at [509, 252] on input "number" at bounding box center [520, 254] width 42 height 14
click at [499, 247] on div "*" at bounding box center [520, 254] width 42 height 14
click at [482, 228] on td "Real Time Stock 0" at bounding box center [475, 236] width 45 height 17
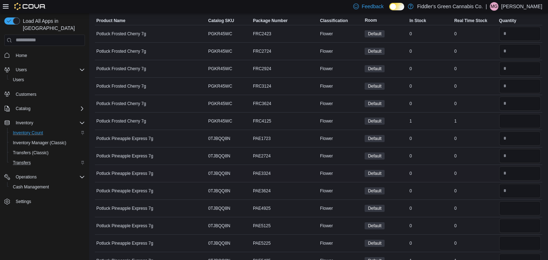
scroll to position [77, 0]
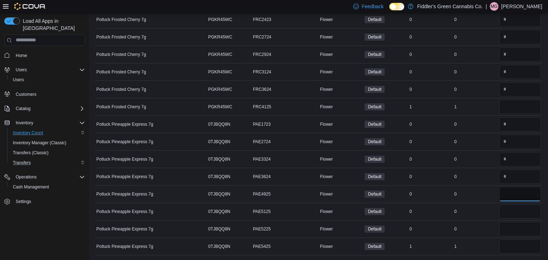
click at [509, 195] on input "number" at bounding box center [520, 194] width 42 height 14
click at [509, 213] on input "number" at bounding box center [520, 212] width 42 height 14
click at [515, 233] on input "number" at bounding box center [520, 229] width 42 height 14
click at [514, 245] on input "number" at bounding box center [520, 247] width 42 height 14
click at [496, 232] on div "0" at bounding box center [475, 229] width 45 height 9
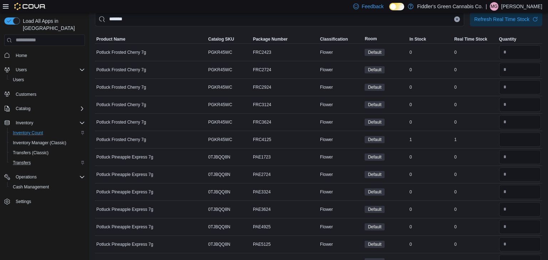
scroll to position [34, 0]
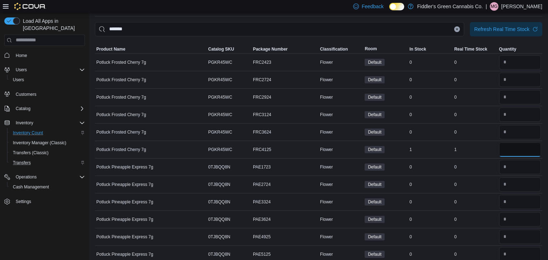
click at [520, 152] on input "number" at bounding box center [520, 150] width 42 height 14
click at [487, 163] on div "0" at bounding box center [475, 167] width 45 height 9
click at [476, 171] on td "Real Time Stock 0" at bounding box center [475, 166] width 45 height 17
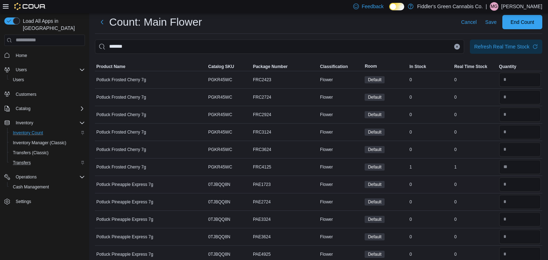
scroll to position [0, 0]
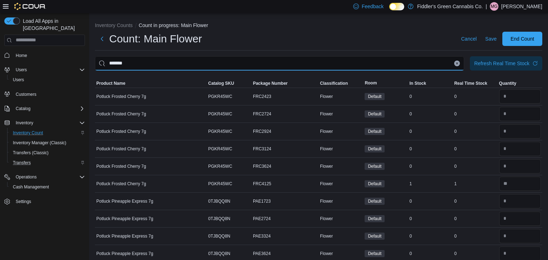
click at [452, 66] on input "*******" at bounding box center [279, 63] width 369 height 14
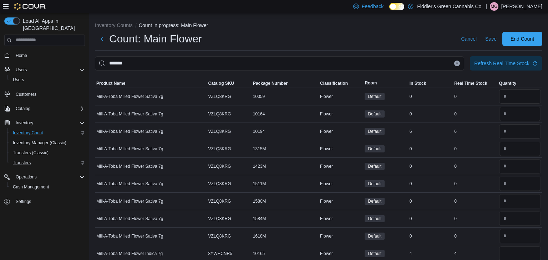
click at [390, 49] on div "Count: Main Flower Cancel Save End Count" at bounding box center [318, 41] width 447 height 19
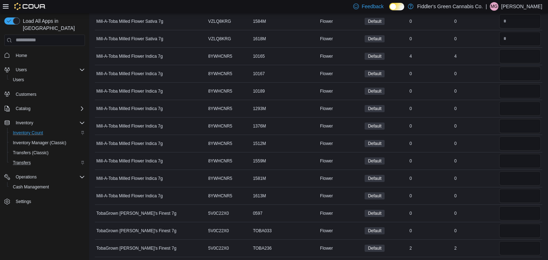
scroll to position [199, 0]
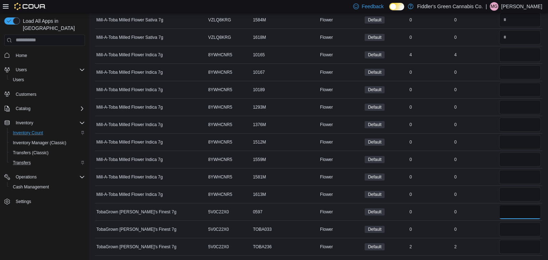
click at [518, 218] on input "number" at bounding box center [520, 212] width 42 height 14
click at [515, 232] on input "number" at bounding box center [520, 230] width 42 height 14
click at [514, 243] on input "number" at bounding box center [520, 247] width 42 height 14
click at [473, 232] on div "0" at bounding box center [475, 229] width 45 height 9
click at [516, 71] on input "number" at bounding box center [520, 72] width 42 height 14
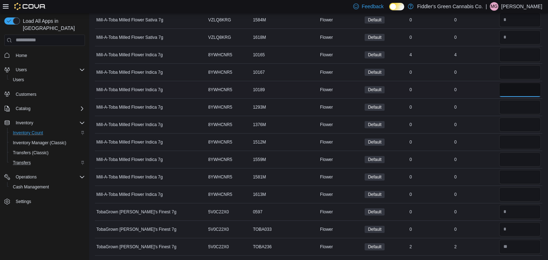
click at [518, 93] on input "number" at bounding box center [520, 90] width 42 height 14
click at [517, 105] on input "number" at bounding box center [520, 107] width 42 height 14
click at [515, 125] on input "number" at bounding box center [520, 125] width 42 height 14
click at [514, 141] on input "number" at bounding box center [520, 142] width 42 height 14
click at [512, 156] on input "number" at bounding box center [520, 160] width 42 height 14
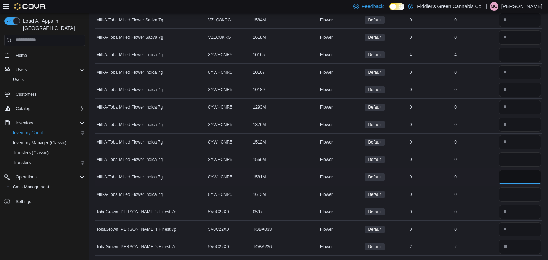
click at [511, 174] on input "number" at bounding box center [520, 177] width 42 height 14
click at [511, 200] on input "number" at bounding box center [520, 195] width 42 height 14
click at [494, 194] on div "0" at bounding box center [475, 195] width 45 height 9
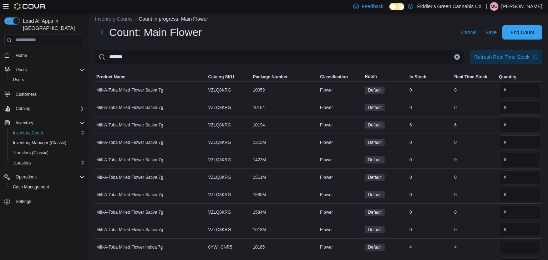
scroll to position [0, 0]
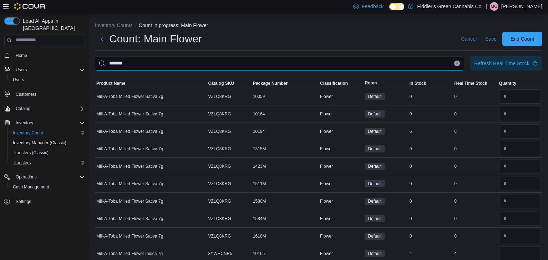
click at [434, 65] on input "*******" at bounding box center [279, 63] width 369 height 14
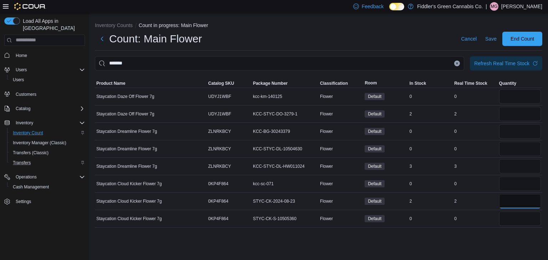
click at [518, 203] on input "number" at bounding box center [520, 201] width 42 height 14
click at [516, 224] on input "number" at bounding box center [520, 219] width 42 height 14
click at [515, 187] on input "number" at bounding box center [520, 184] width 42 height 14
click at [514, 154] on input "number" at bounding box center [520, 149] width 42 height 14
click at [518, 129] on input "number" at bounding box center [520, 132] width 42 height 14
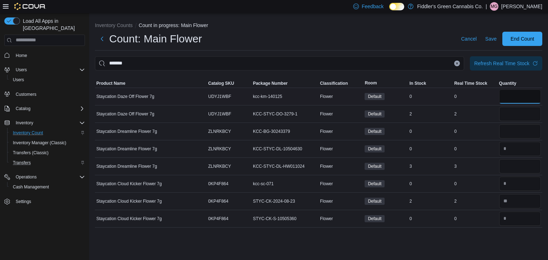
click at [523, 97] on input "number" at bounding box center [520, 97] width 42 height 14
click at [492, 106] on td "Real Time Stock 2" at bounding box center [475, 113] width 45 height 17
click at [522, 121] on input "number" at bounding box center [520, 114] width 42 height 14
click at [494, 136] on td "Real Time Stock 0" at bounding box center [475, 131] width 45 height 17
click at [508, 167] on input "number" at bounding box center [520, 166] width 42 height 14
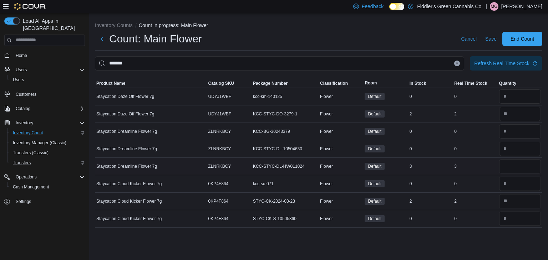
click at [483, 173] on td "Real Time Stock 3" at bounding box center [475, 166] width 45 height 17
click at [450, 61] on input "*******" at bounding box center [279, 63] width 369 height 14
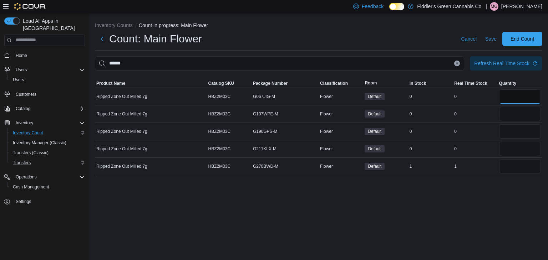
click at [519, 93] on input "number" at bounding box center [520, 97] width 42 height 14
click at [514, 111] on input "number" at bounding box center [520, 114] width 42 height 14
click at [513, 129] on input "number" at bounding box center [520, 132] width 42 height 14
click at [512, 149] on input "number" at bounding box center [520, 149] width 42 height 14
click at [498, 206] on div "Inventory Counts Count in progress: Main Flower Count: Main Flower Cancel Save …" at bounding box center [318, 137] width 459 height 248
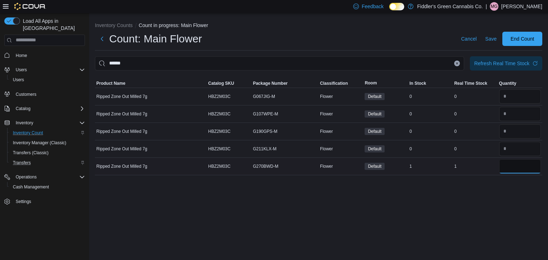
click at [526, 168] on input "number" at bounding box center [520, 166] width 42 height 14
click at [496, 192] on div "Inventory Counts Count in progress: Main Flower Count: Main Flower Cancel Save …" at bounding box center [318, 137] width 459 height 248
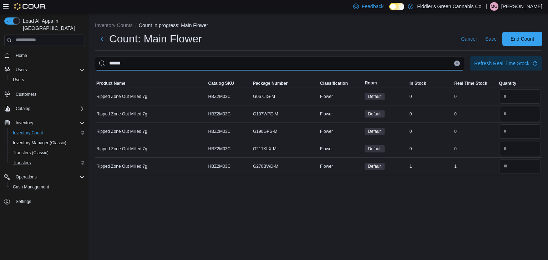
click at [448, 64] on input "******" at bounding box center [279, 63] width 369 height 14
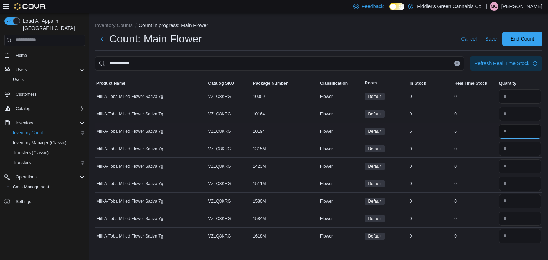
click at [514, 131] on input "number" at bounding box center [520, 132] width 42 height 14
click at [489, 154] on td "Real Time Stock 0" at bounding box center [475, 148] width 45 height 17
click at [367, 72] on div at bounding box center [318, 75] width 447 height 9
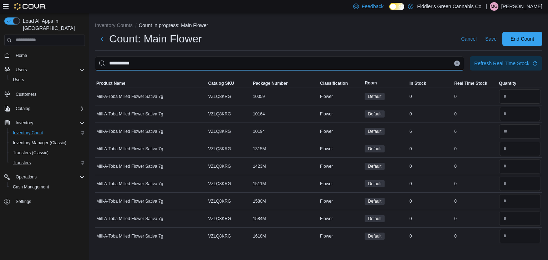
click at [365, 67] on input "**********" at bounding box center [279, 63] width 369 height 14
click at [472, 188] on div "0" at bounding box center [475, 184] width 45 height 9
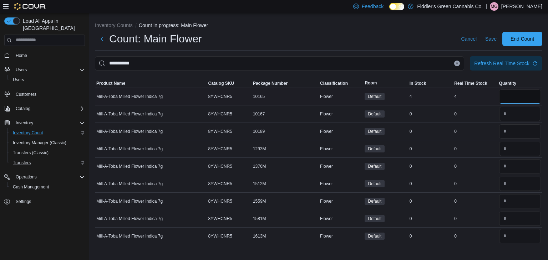
click at [528, 101] on input "number" at bounding box center [520, 97] width 42 height 14
click at [458, 179] on td "Real Time Stock 0" at bounding box center [475, 183] width 45 height 17
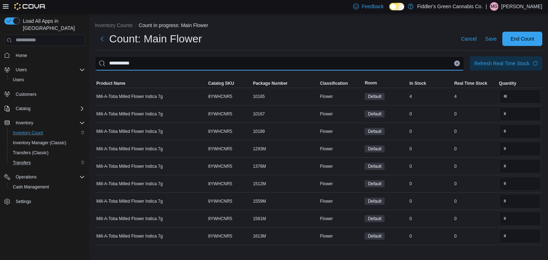
click at [458, 66] on input "**********" at bounding box center [279, 63] width 369 height 14
click at [456, 63] on icon "Clear input" at bounding box center [457, 63] width 3 height 3
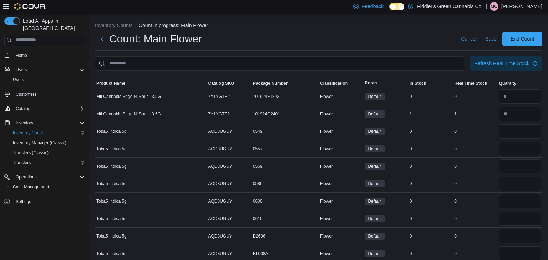
click at [403, 35] on div "Count: Main Flower Cancel Save End Count" at bounding box center [318, 39] width 447 height 14
click at [363, 63] on input "This is a search bar. After typing your query, hit enter to filter the results …" at bounding box center [279, 63] width 369 height 14
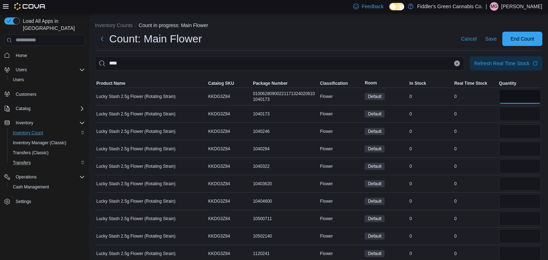
click at [517, 96] on input "number" at bounding box center [520, 97] width 42 height 14
click at [517, 111] on input "number" at bounding box center [520, 114] width 42 height 14
click at [513, 131] on input "number" at bounding box center [520, 132] width 42 height 14
click at [511, 155] on input "number" at bounding box center [520, 149] width 42 height 14
click at [510, 164] on input "number" at bounding box center [520, 166] width 42 height 14
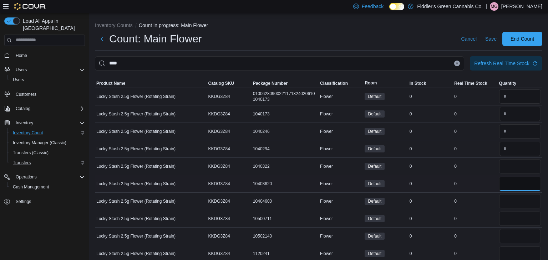
click at [511, 183] on input "number" at bounding box center [520, 184] width 42 height 14
click at [510, 199] on input "number" at bounding box center [520, 201] width 42 height 14
click at [511, 219] on input "number" at bounding box center [520, 219] width 42 height 14
click at [509, 235] on input "number" at bounding box center [520, 236] width 42 height 14
click at [493, 230] on td "Real Time Stock 0" at bounding box center [475, 236] width 45 height 17
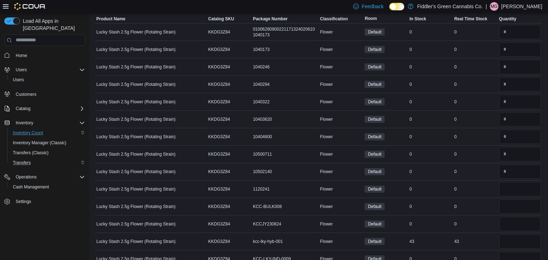
scroll to position [95, 0]
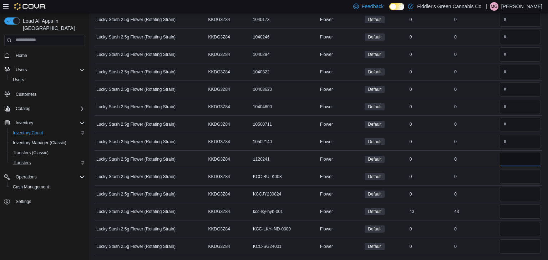
click at [519, 160] on input "number" at bounding box center [520, 159] width 42 height 14
click at [515, 176] on input "number" at bounding box center [520, 177] width 42 height 14
click at [512, 192] on input "number" at bounding box center [520, 194] width 42 height 14
click at [511, 233] on input "number" at bounding box center [520, 229] width 42 height 14
click at [511, 247] on input "number" at bounding box center [520, 247] width 42 height 14
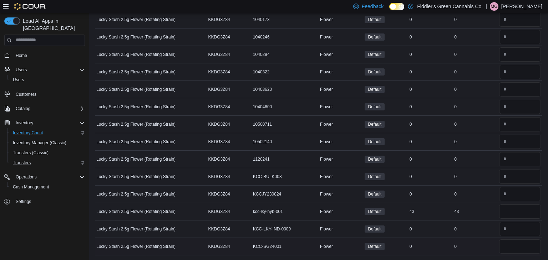
click at [483, 240] on td "Real Time Stock 0" at bounding box center [475, 246] width 45 height 17
click at [474, 211] on div "43" at bounding box center [475, 212] width 45 height 9
click at [475, 193] on div "0" at bounding box center [475, 194] width 45 height 9
click at [519, 212] on input "number" at bounding box center [520, 212] width 42 height 14
click at [491, 219] on td "Real Time Stock 43" at bounding box center [475, 211] width 45 height 17
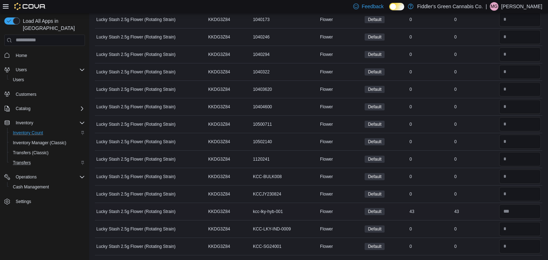
click at [485, 208] on div "43" at bounding box center [475, 212] width 45 height 9
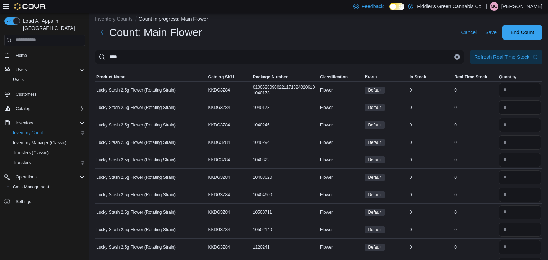
scroll to position [0, 0]
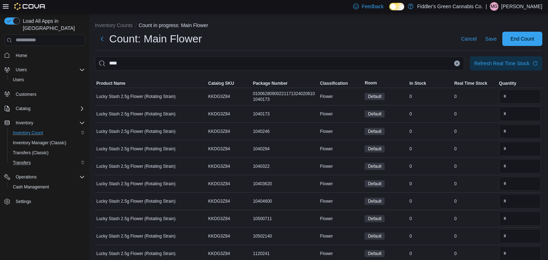
click at [457, 66] on button "Clear input" at bounding box center [457, 64] width 6 height 6
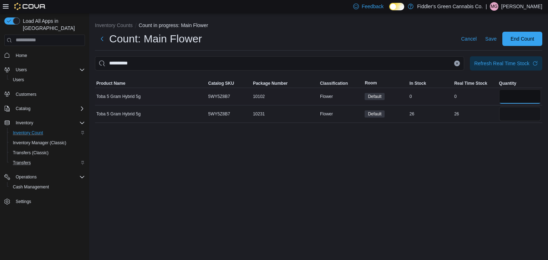
click at [513, 96] on input "number" at bounding box center [520, 97] width 42 height 14
click at [467, 161] on div "**********" at bounding box center [318, 137] width 459 height 248
click at [511, 118] on input "number" at bounding box center [520, 114] width 42 height 14
click at [447, 186] on div "**********" at bounding box center [318, 137] width 459 height 248
click at [457, 64] on icon "Clear input" at bounding box center [457, 63] width 2 height 2
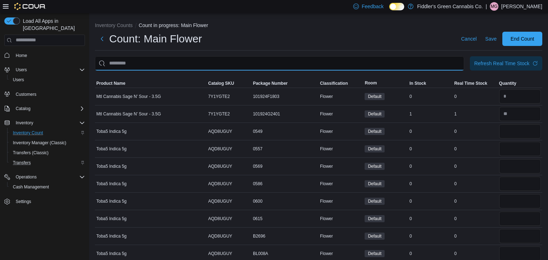
click at [395, 67] on input "This is a search bar. After typing your query, hit enter to filter the results …" at bounding box center [279, 63] width 369 height 14
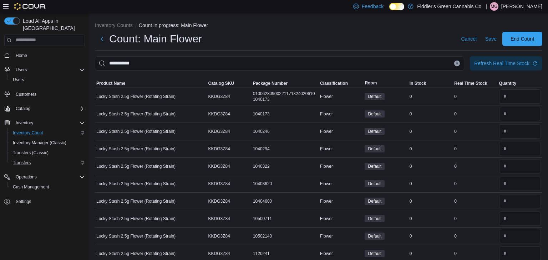
click at [350, 41] on div "Count: Main Flower Cancel Save End Count" at bounding box center [318, 39] width 447 height 14
click at [339, 62] on input "**********" at bounding box center [279, 63] width 369 height 14
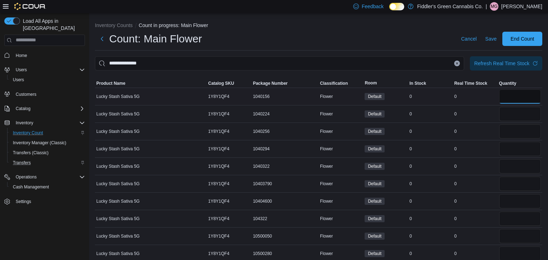
click at [509, 95] on input "number" at bounding box center [520, 97] width 42 height 14
click at [509, 115] on input "number" at bounding box center [520, 114] width 42 height 14
click at [515, 131] on input "number" at bounding box center [520, 132] width 42 height 14
click at [514, 144] on input "number" at bounding box center [520, 149] width 42 height 14
click at [512, 166] on input "number" at bounding box center [520, 166] width 42 height 14
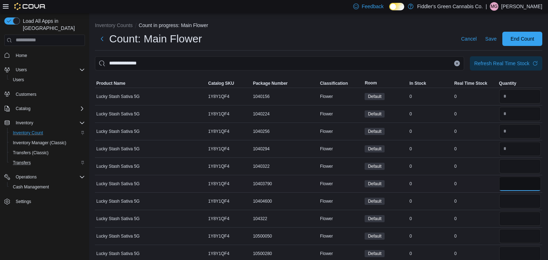
click at [508, 187] on input "number" at bounding box center [520, 184] width 42 height 14
click at [508, 208] on input "number" at bounding box center [520, 201] width 42 height 14
click at [509, 215] on input "number" at bounding box center [520, 219] width 42 height 14
click at [508, 231] on input "number" at bounding box center [520, 236] width 42 height 14
click at [509, 256] on input "number" at bounding box center [520, 254] width 42 height 14
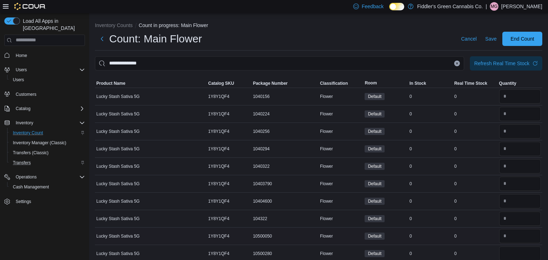
click at [471, 238] on div "0" at bounding box center [475, 236] width 45 height 9
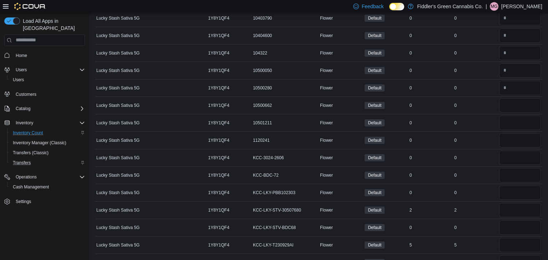
scroll to position [186, 0]
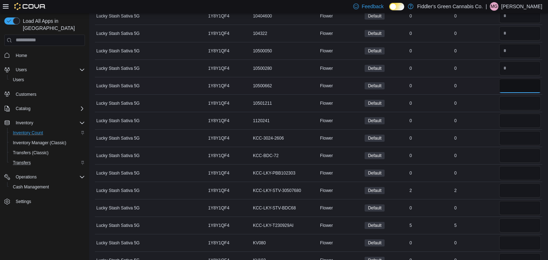
click at [512, 87] on input "number" at bounding box center [520, 86] width 42 height 14
click at [508, 100] on input "number" at bounding box center [520, 103] width 42 height 14
click at [508, 117] on input "number" at bounding box center [520, 121] width 42 height 14
click at [509, 135] on input "number" at bounding box center [520, 138] width 42 height 14
click at [514, 152] on input "number" at bounding box center [520, 156] width 42 height 14
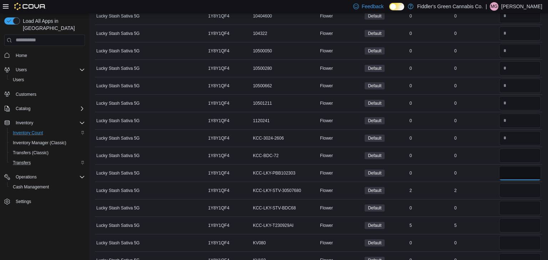
click at [514, 168] on input "number" at bounding box center [520, 173] width 42 height 14
click at [505, 207] on input "number" at bounding box center [520, 208] width 42 height 14
click at [504, 237] on input "number" at bounding box center [520, 243] width 42 height 14
click at [493, 237] on td "Real Time Stock 0" at bounding box center [475, 242] width 45 height 17
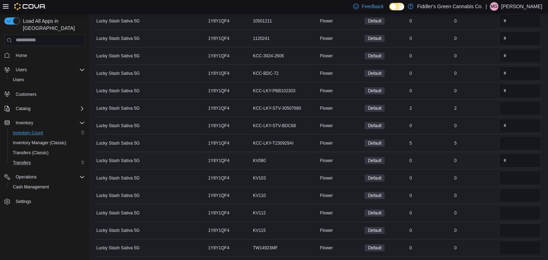
scroll to position [269, 0]
click at [526, 173] on input "number" at bounding box center [520, 178] width 42 height 14
click at [518, 195] on input "number" at bounding box center [520, 195] width 42 height 14
click at [515, 206] on input "number" at bounding box center [520, 212] width 42 height 14
click at [509, 224] on input "number" at bounding box center [520, 230] width 42 height 14
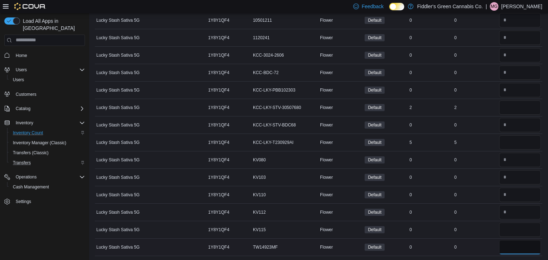
click at [506, 246] on input "number" at bounding box center [520, 247] width 42 height 14
click at [490, 240] on td "Real Time Stock 0" at bounding box center [475, 247] width 45 height 17
click at [506, 106] on input "number" at bounding box center [520, 108] width 42 height 14
click at [487, 121] on div "0" at bounding box center [475, 125] width 45 height 9
click at [478, 142] on div "5" at bounding box center [475, 142] width 45 height 9
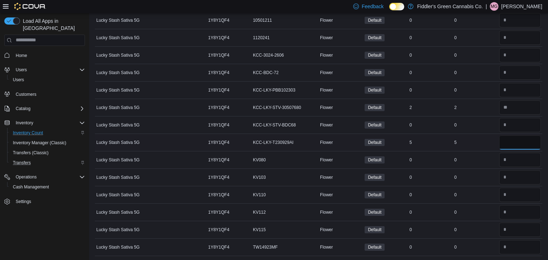
click at [506, 143] on input "number" at bounding box center [520, 143] width 42 height 14
click at [484, 127] on div "0" at bounding box center [475, 125] width 45 height 9
click at [476, 176] on div "0" at bounding box center [475, 177] width 45 height 9
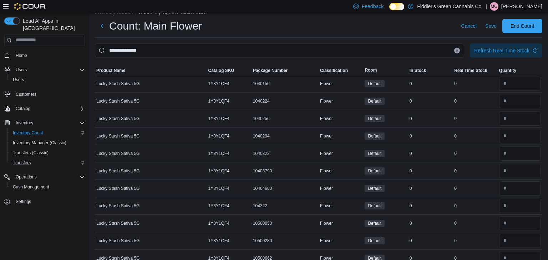
scroll to position [0, 0]
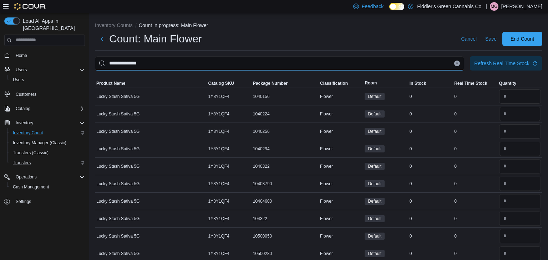
click at [388, 65] on input "**********" at bounding box center [279, 63] width 369 height 14
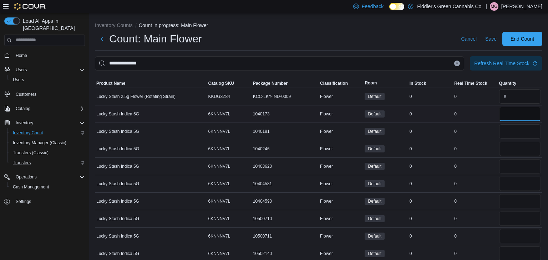
click at [505, 111] on input "number" at bounding box center [520, 114] width 42 height 14
click at [508, 131] on input "number" at bounding box center [520, 132] width 42 height 14
click at [509, 152] on input "number" at bounding box center [520, 149] width 42 height 14
click at [508, 178] on input "number" at bounding box center [520, 184] width 42 height 14
click at [513, 170] on input "number" at bounding box center [520, 166] width 42 height 14
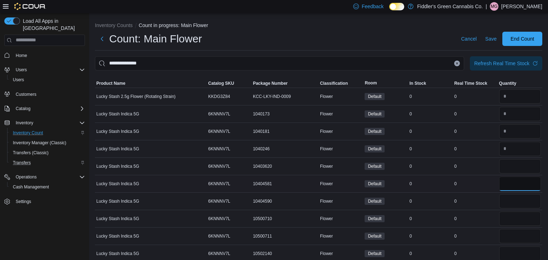
click at [512, 179] on input "number" at bounding box center [520, 184] width 42 height 14
click at [511, 199] on input "number" at bounding box center [520, 201] width 42 height 14
click at [511, 221] on input "number" at bounding box center [520, 219] width 42 height 14
click at [509, 232] on input "number" at bounding box center [520, 236] width 42 height 14
click at [487, 227] on td "Real Time Stock 0" at bounding box center [475, 218] width 45 height 17
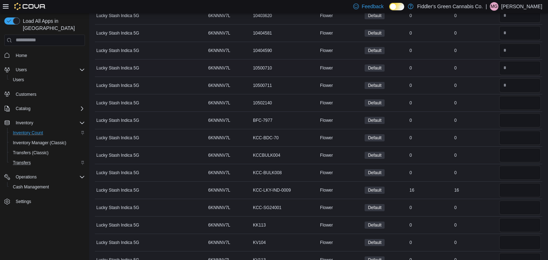
scroll to position [157, 0]
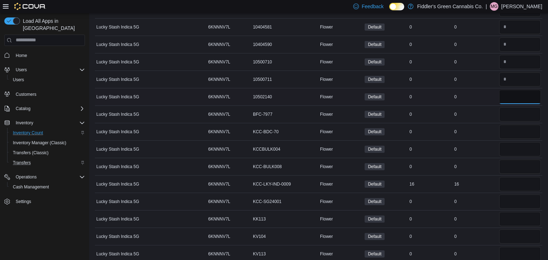
click at [511, 101] on input "number" at bounding box center [520, 97] width 42 height 14
click at [509, 112] on input "number" at bounding box center [520, 114] width 42 height 14
click at [509, 127] on input "number" at bounding box center [520, 132] width 42 height 14
click at [513, 149] on input "number" at bounding box center [520, 149] width 42 height 14
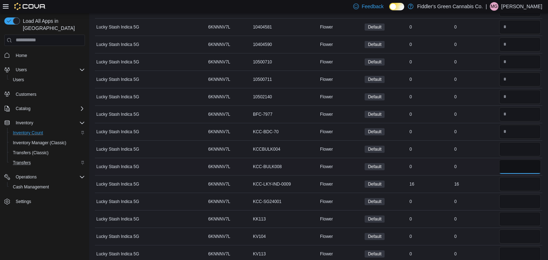
click at [511, 163] on input "number" at bounding box center [520, 167] width 42 height 14
click at [510, 200] on input "number" at bounding box center [520, 202] width 42 height 14
click at [509, 213] on input "number" at bounding box center [520, 219] width 42 height 14
click at [509, 234] on input "number" at bounding box center [520, 237] width 42 height 14
click at [507, 253] on input "number" at bounding box center [520, 254] width 42 height 14
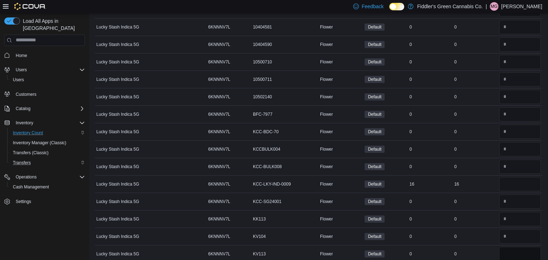
click at [500, 250] on input "*" at bounding box center [520, 254] width 42 height 14
click at [493, 247] on td "Real Time Stock 0" at bounding box center [475, 253] width 45 height 17
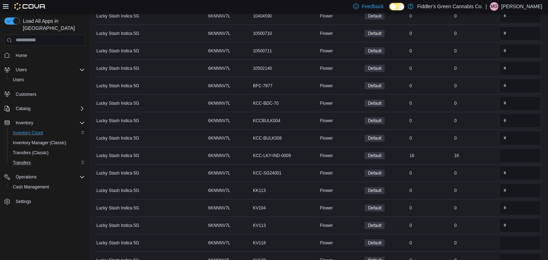
scroll to position [199, 0]
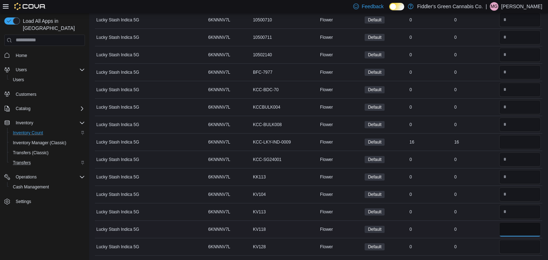
click at [517, 226] on input "number" at bounding box center [520, 230] width 42 height 14
click at [513, 244] on input "number" at bounding box center [520, 247] width 42 height 14
click at [498, 239] on div "*" at bounding box center [520, 247] width 45 height 17
click at [522, 141] on input "number" at bounding box center [520, 142] width 42 height 14
click at [474, 198] on td "Real Time Stock 0" at bounding box center [475, 194] width 45 height 17
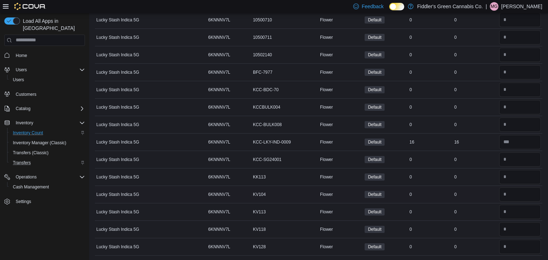
click at [477, 200] on td "Real Time Stock 0" at bounding box center [475, 194] width 45 height 17
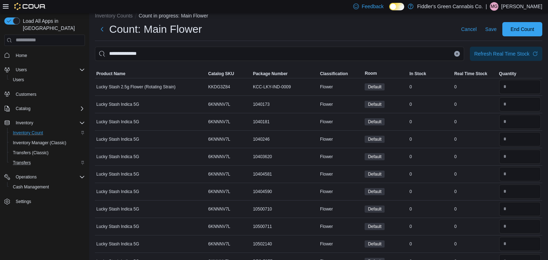
scroll to position [0, 0]
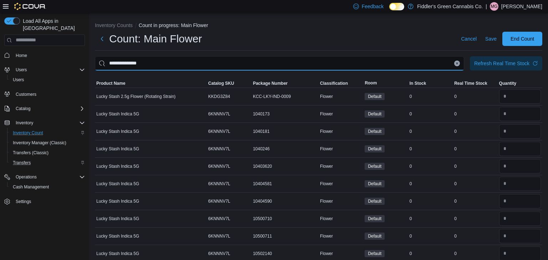
click at [356, 64] on input "**********" at bounding box center [279, 63] width 369 height 14
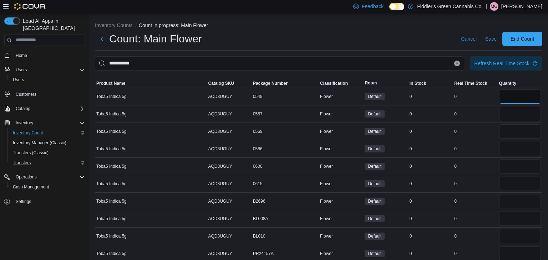
click at [524, 96] on input "number" at bounding box center [520, 97] width 42 height 14
click at [517, 112] on input "number" at bounding box center [520, 114] width 42 height 14
click at [512, 132] on input "number" at bounding box center [520, 132] width 42 height 14
click at [509, 150] on input "number" at bounding box center [520, 149] width 42 height 14
click at [507, 167] on input "number" at bounding box center [520, 166] width 42 height 14
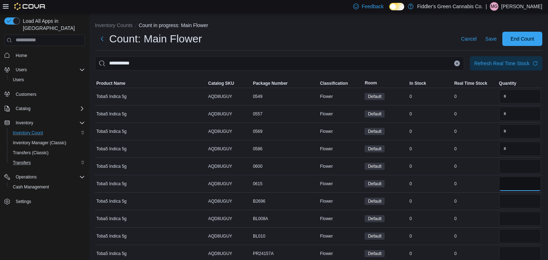
click at [509, 183] on input "number" at bounding box center [520, 184] width 42 height 14
click at [512, 200] on input "number" at bounding box center [520, 201] width 42 height 14
click at [508, 222] on input "number" at bounding box center [520, 219] width 42 height 14
click at [507, 235] on input "number" at bounding box center [520, 236] width 42 height 14
click at [505, 250] on input "number" at bounding box center [520, 254] width 42 height 14
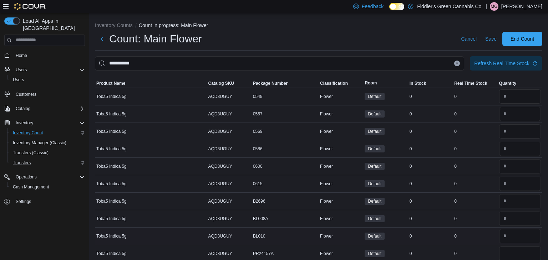
click at [481, 233] on div "0" at bounding box center [475, 236] width 45 height 9
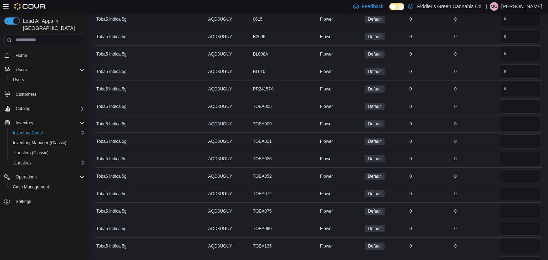
scroll to position [171, 0]
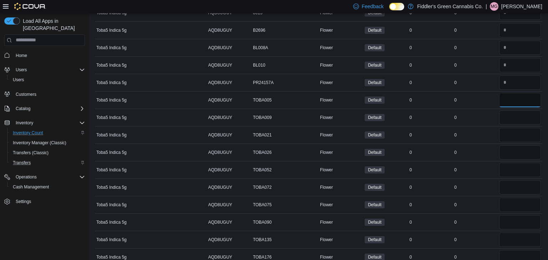
click at [520, 94] on input "number" at bounding box center [520, 100] width 42 height 14
click at [512, 114] on input "number" at bounding box center [520, 118] width 42 height 14
click at [507, 132] on input "number" at bounding box center [520, 135] width 42 height 14
click at [503, 148] on input "number" at bounding box center [520, 153] width 42 height 14
click at [505, 174] on input "number" at bounding box center [520, 170] width 42 height 14
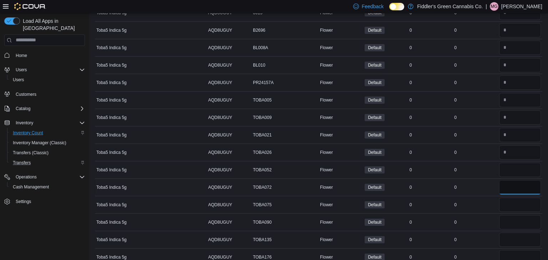
click at [508, 184] on input "number" at bounding box center [520, 188] width 42 height 14
click at [506, 202] on input "number" at bounding box center [520, 205] width 42 height 14
click at [509, 218] on input "number" at bounding box center [520, 222] width 42 height 14
click at [507, 236] on input "number" at bounding box center [520, 240] width 42 height 14
click at [483, 231] on td "Real Time Stock 0" at bounding box center [475, 239] width 45 height 17
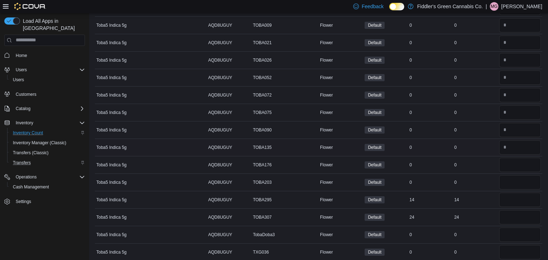
scroll to position [269, 0]
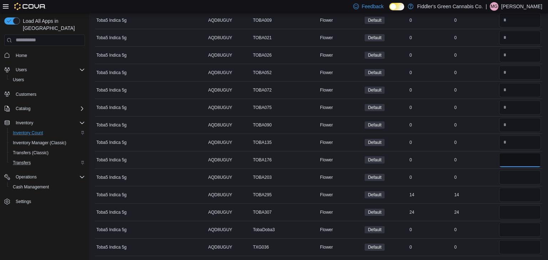
click at [527, 161] on input "number" at bounding box center [520, 160] width 42 height 14
click at [521, 171] on input "number" at bounding box center [520, 178] width 42 height 14
click at [512, 229] on input "number" at bounding box center [520, 230] width 42 height 14
click at [510, 253] on div at bounding box center [520, 247] width 45 height 17
click at [519, 243] on input "number" at bounding box center [520, 247] width 42 height 14
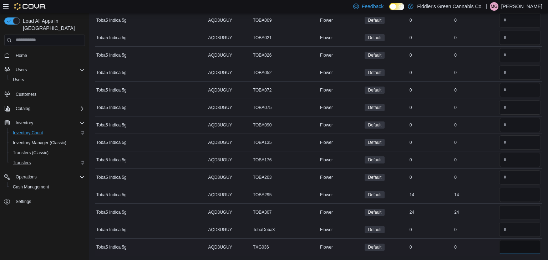
click at [502, 245] on input "*" at bounding box center [520, 247] width 42 height 14
click at [497, 245] on div "0" at bounding box center [475, 247] width 45 height 9
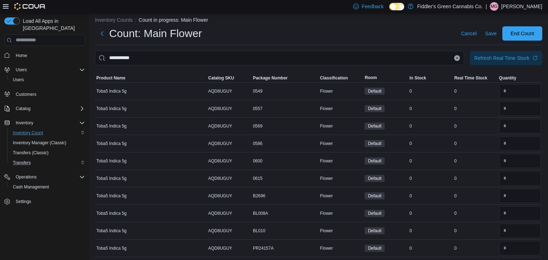
scroll to position [0, 0]
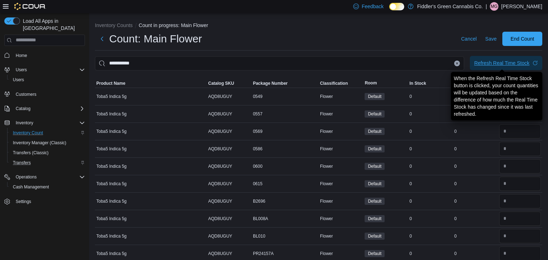
click at [508, 65] on div "Refresh Real Time Stock" at bounding box center [501, 63] width 55 height 7
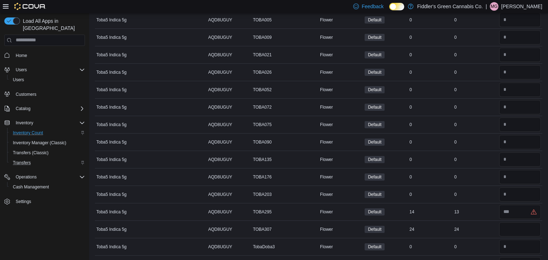
scroll to position [269, 0]
click at [518, 194] on input "number" at bounding box center [520, 195] width 42 height 14
click at [486, 195] on div "13" at bounding box center [475, 195] width 45 height 9
click at [521, 211] on input "number" at bounding box center [520, 212] width 42 height 14
click at [488, 219] on td "Real Time Stock 24" at bounding box center [475, 212] width 45 height 17
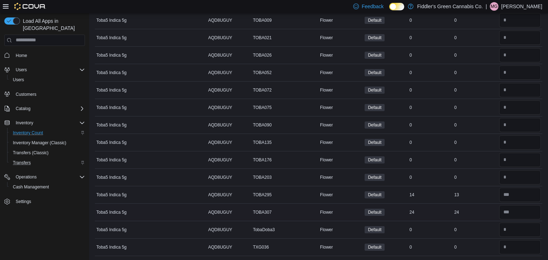
click at [488, 219] on td "Real Time Stock 24" at bounding box center [475, 212] width 45 height 17
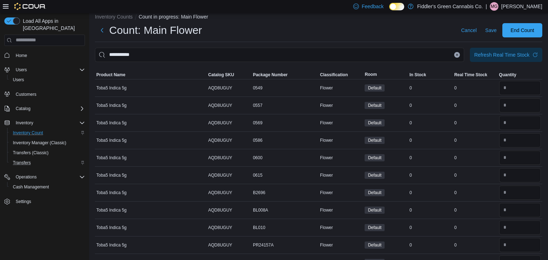
scroll to position [0, 0]
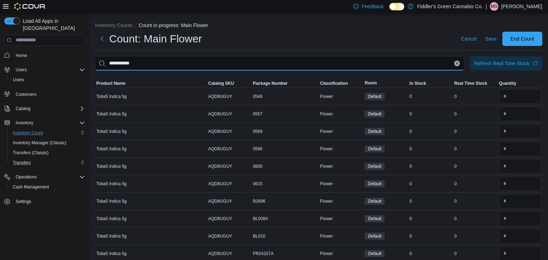
click at [184, 63] on input "**********" at bounding box center [279, 63] width 369 height 14
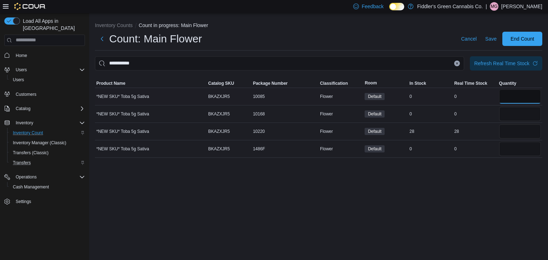
click at [512, 99] on input "number" at bounding box center [520, 97] width 42 height 14
click at [512, 113] on input "number" at bounding box center [520, 114] width 42 height 14
click at [508, 147] on input "number" at bounding box center [520, 149] width 42 height 14
click at [457, 188] on div "**********" at bounding box center [318, 137] width 459 height 248
click at [510, 133] on input "number" at bounding box center [520, 132] width 42 height 14
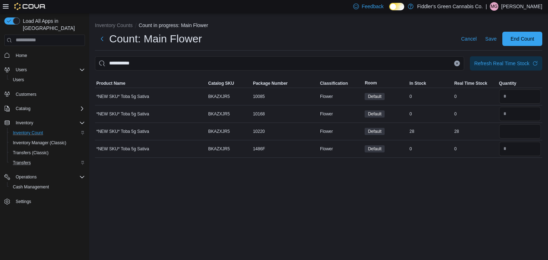
click at [411, 220] on div "**********" at bounding box center [318, 137] width 459 height 248
click at [456, 66] on button "Clear input" at bounding box center [457, 64] width 6 height 6
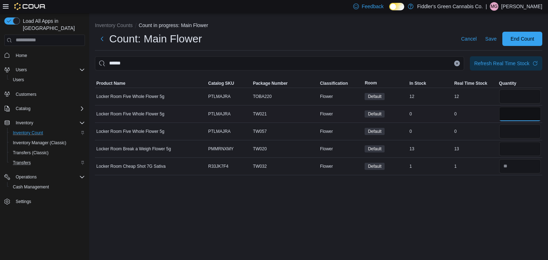
click at [520, 118] on input "number" at bounding box center [520, 114] width 42 height 14
click at [517, 132] on input "number" at bounding box center [520, 132] width 42 height 14
click at [441, 205] on div "Inventory Counts Count in progress: Main Flower Count: Main Flower Cancel Save …" at bounding box center [318, 137] width 459 height 248
click at [511, 95] on input "number" at bounding box center [520, 97] width 42 height 14
click at [443, 213] on div "Inventory Counts Count in progress: Main Flower Count: Main Flower Cancel Save …" at bounding box center [318, 137] width 459 height 248
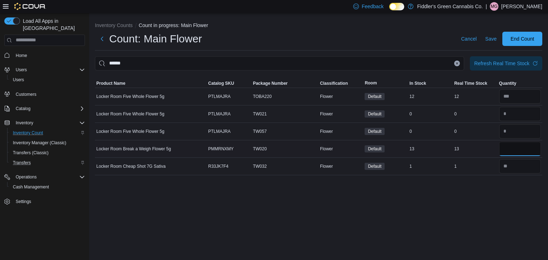
click at [520, 150] on input "number" at bounding box center [520, 149] width 42 height 14
click at [474, 198] on div "Inventory Counts Count in progress: Main Flower Count: Main Flower Cancel Save …" at bounding box center [318, 137] width 459 height 248
click at [458, 64] on icon "Clear input" at bounding box center [457, 63] width 2 height 2
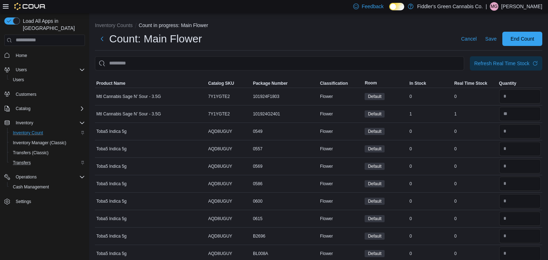
click at [423, 46] on div "Count: Main Flower Cancel Save End Count" at bounding box center [318, 41] width 447 height 19
click at [489, 42] on span "Save" at bounding box center [490, 39] width 11 height 14
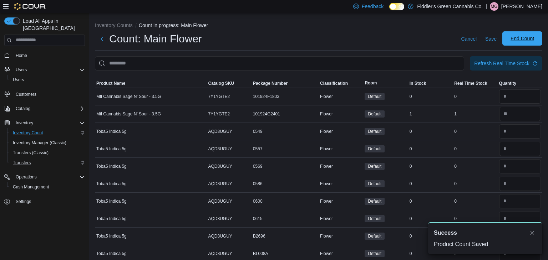
click at [516, 41] on span "End Count" at bounding box center [523, 38] width 24 height 7
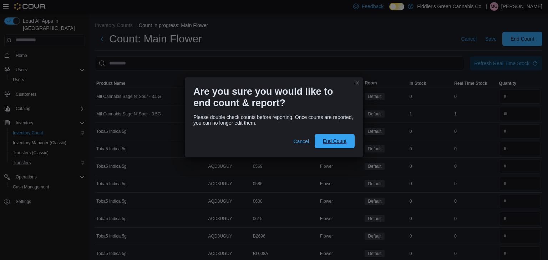
click at [331, 142] on span "End Count" at bounding box center [335, 141] width 24 height 7
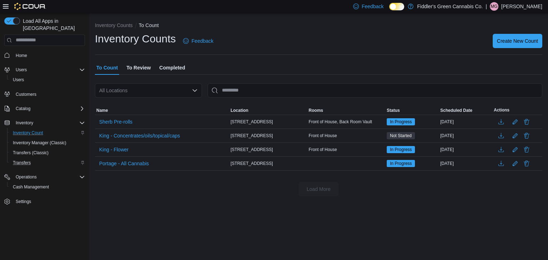
click at [145, 71] on span "To Review" at bounding box center [138, 68] width 24 height 14
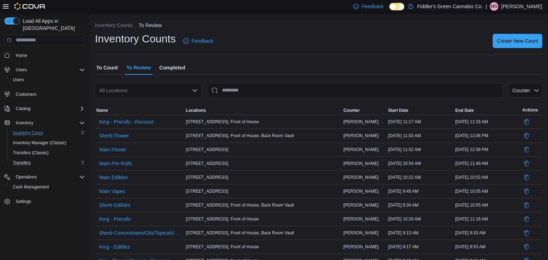
click at [148, 92] on div "All Locations" at bounding box center [148, 90] width 107 height 14
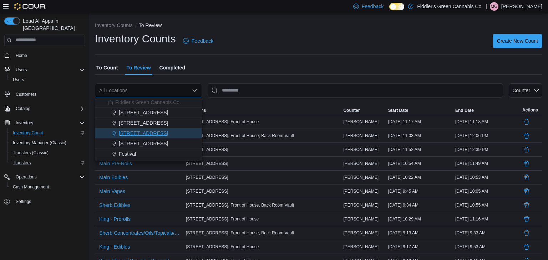
click at [149, 133] on span "[STREET_ADDRESS]" at bounding box center [143, 133] width 49 height 7
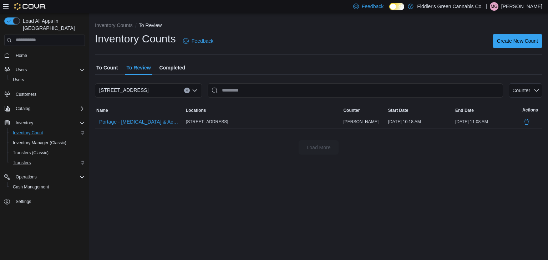
click at [114, 70] on span "To Count" at bounding box center [106, 68] width 21 height 14
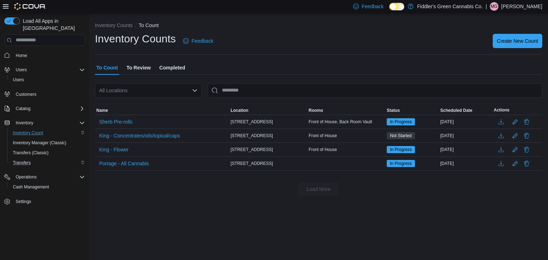
click at [528, 9] on p "[PERSON_NAME]" at bounding box center [521, 6] width 41 height 9
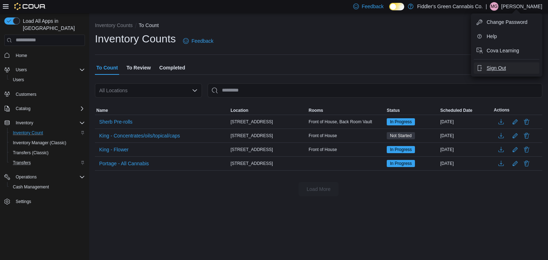
click at [496, 68] on span "Sign Out" at bounding box center [496, 68] width 19 height 7
